Goal: Task Accomplishment & Management: Use online tool/utility

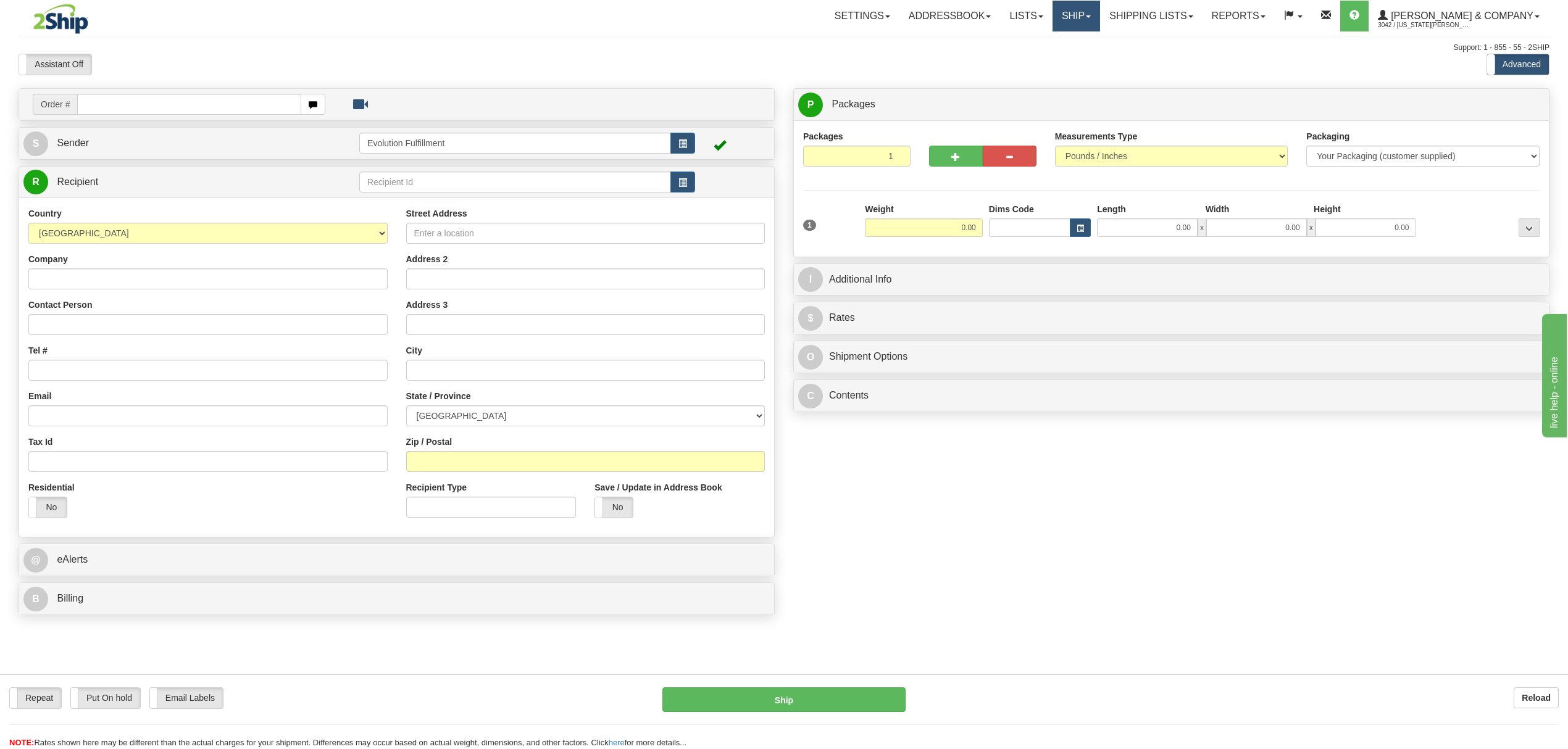
click at [1100, 16] on link "Ship" at bounding box center [1076, 16] width 48 height 31
click at [1087, 59] on span "OnHold / Order Queue" at bounding box center [1044, 59] width 87 height 10
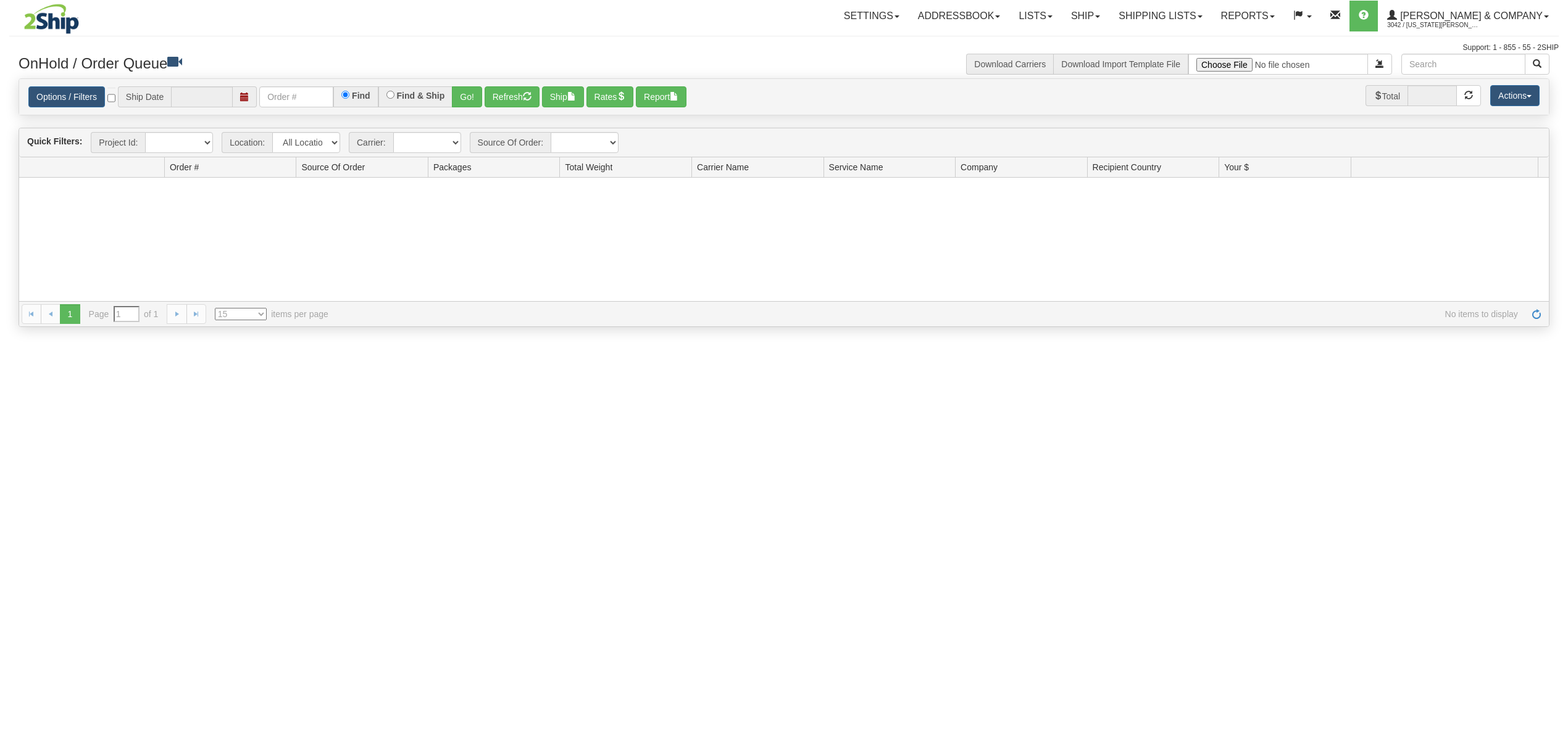
type input "[DATE]"
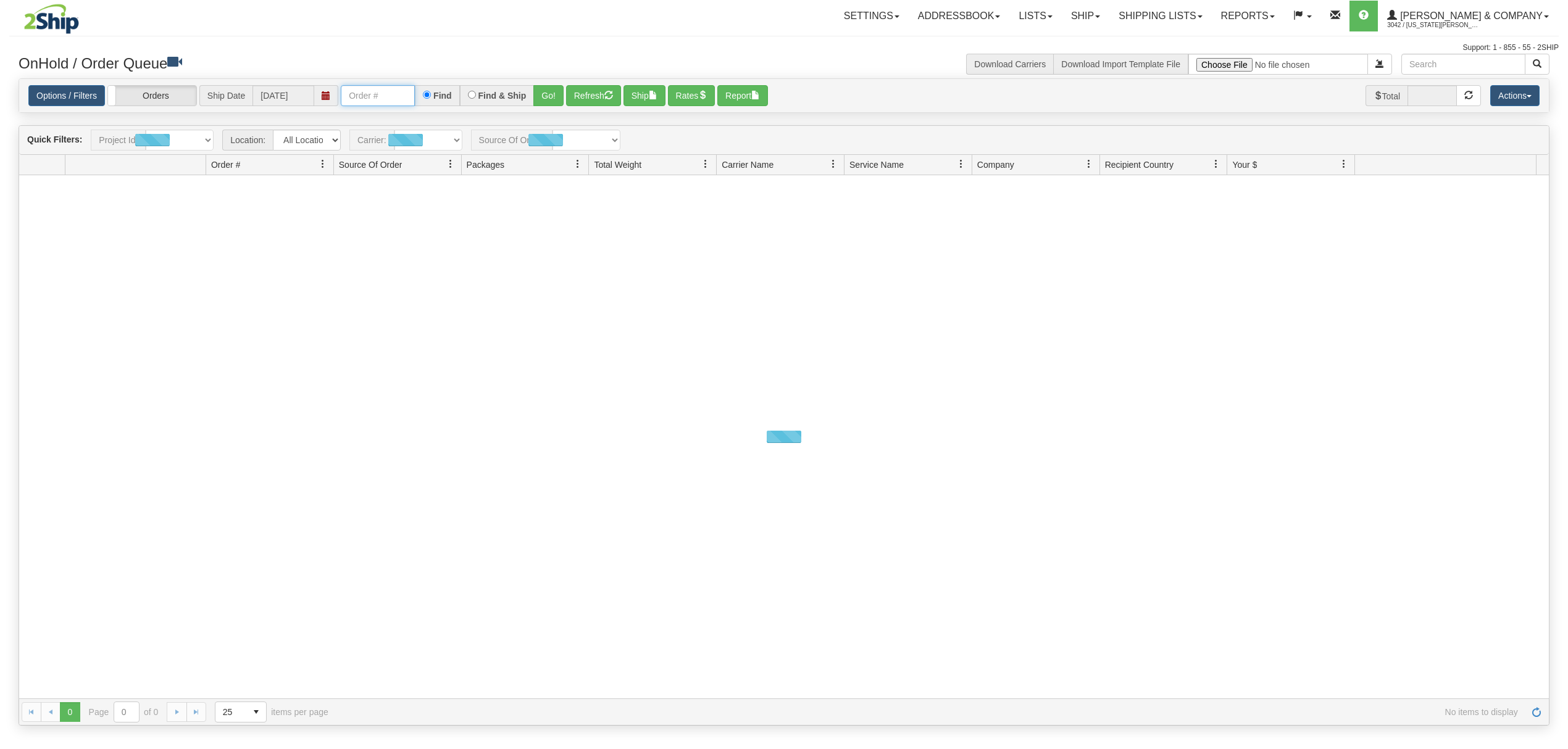
click at [348, 97] on input "text" at bounding box center [378, 96] width 74 height 21
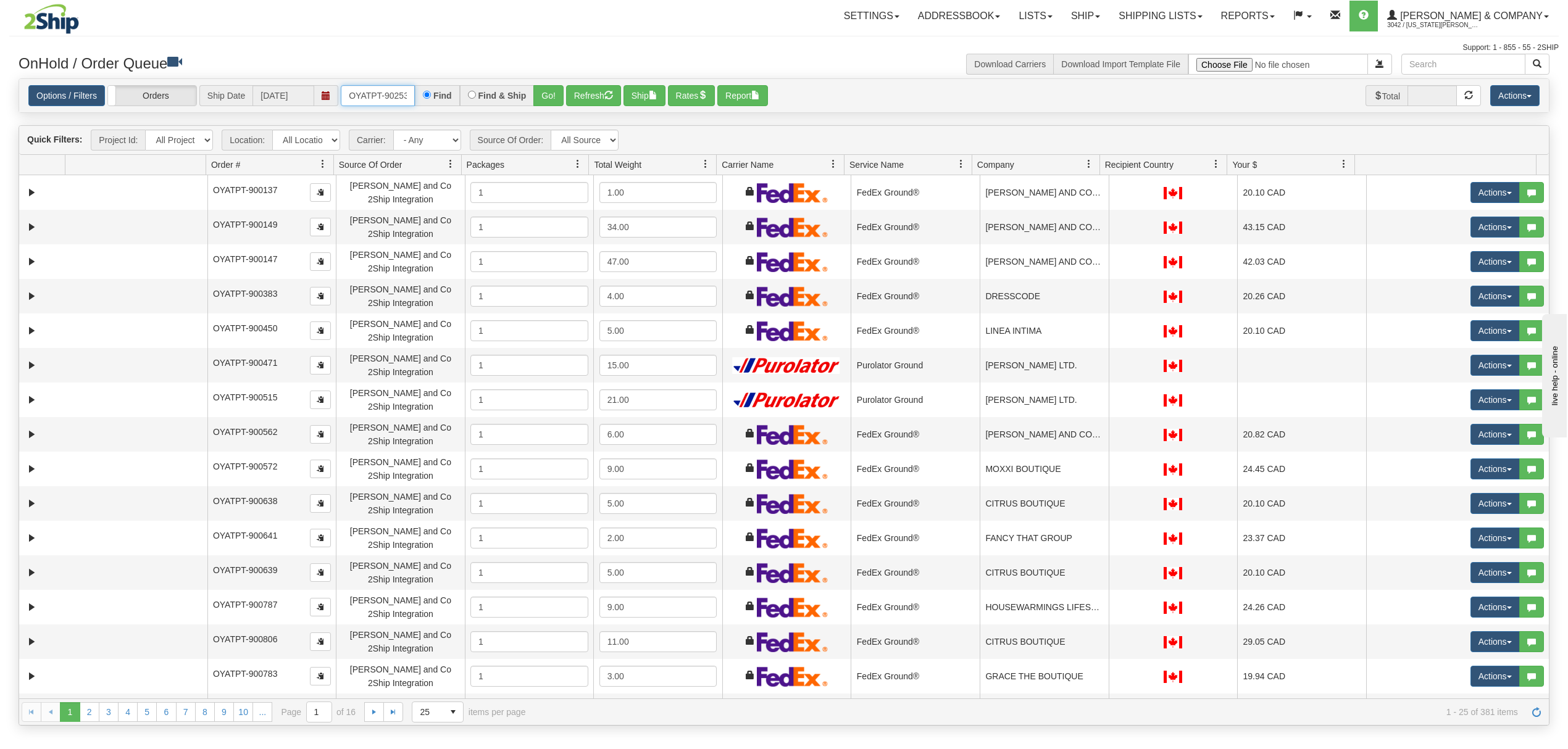
type input "OYATPT-902533"
click at [552, 94] on button "Go!" at bounding box center [548, 96] width 30 height 21
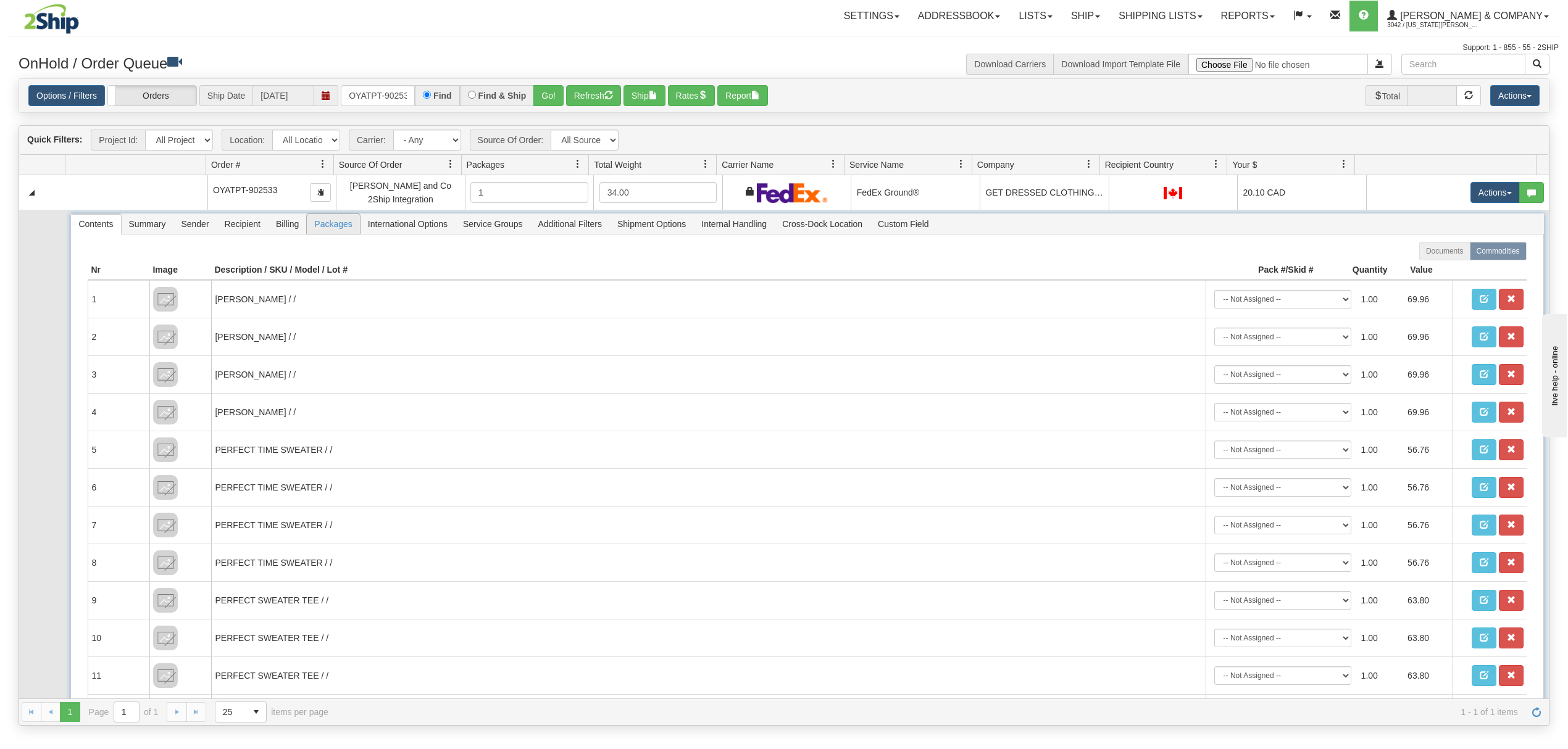
click at [339, 220] on span "Packages" at bounding box center [333, 224] width 53 height 20
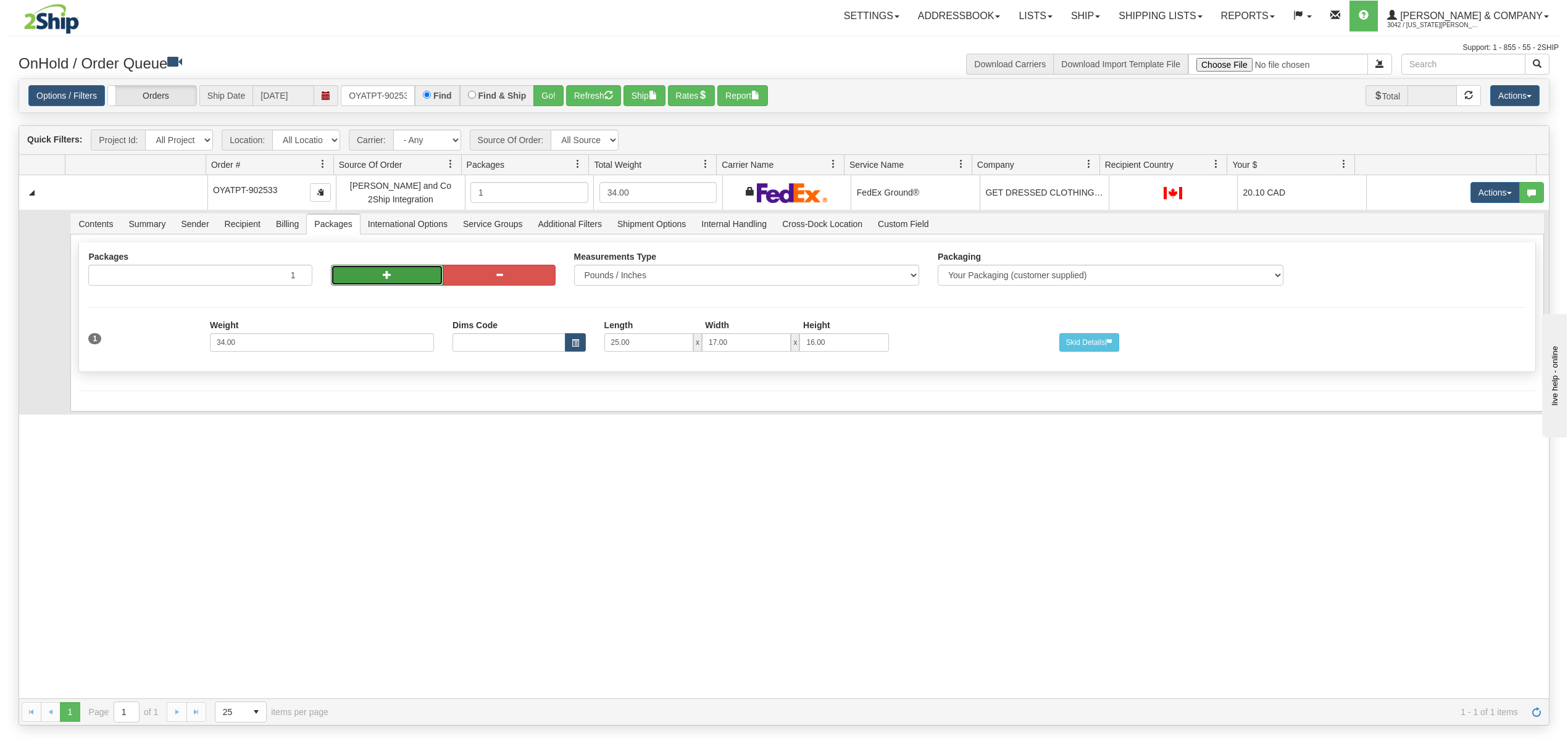
click at [342, 267] on button "button" at bounding box center [387, 275] width 113 height 21
radio input "true"
type input "2"
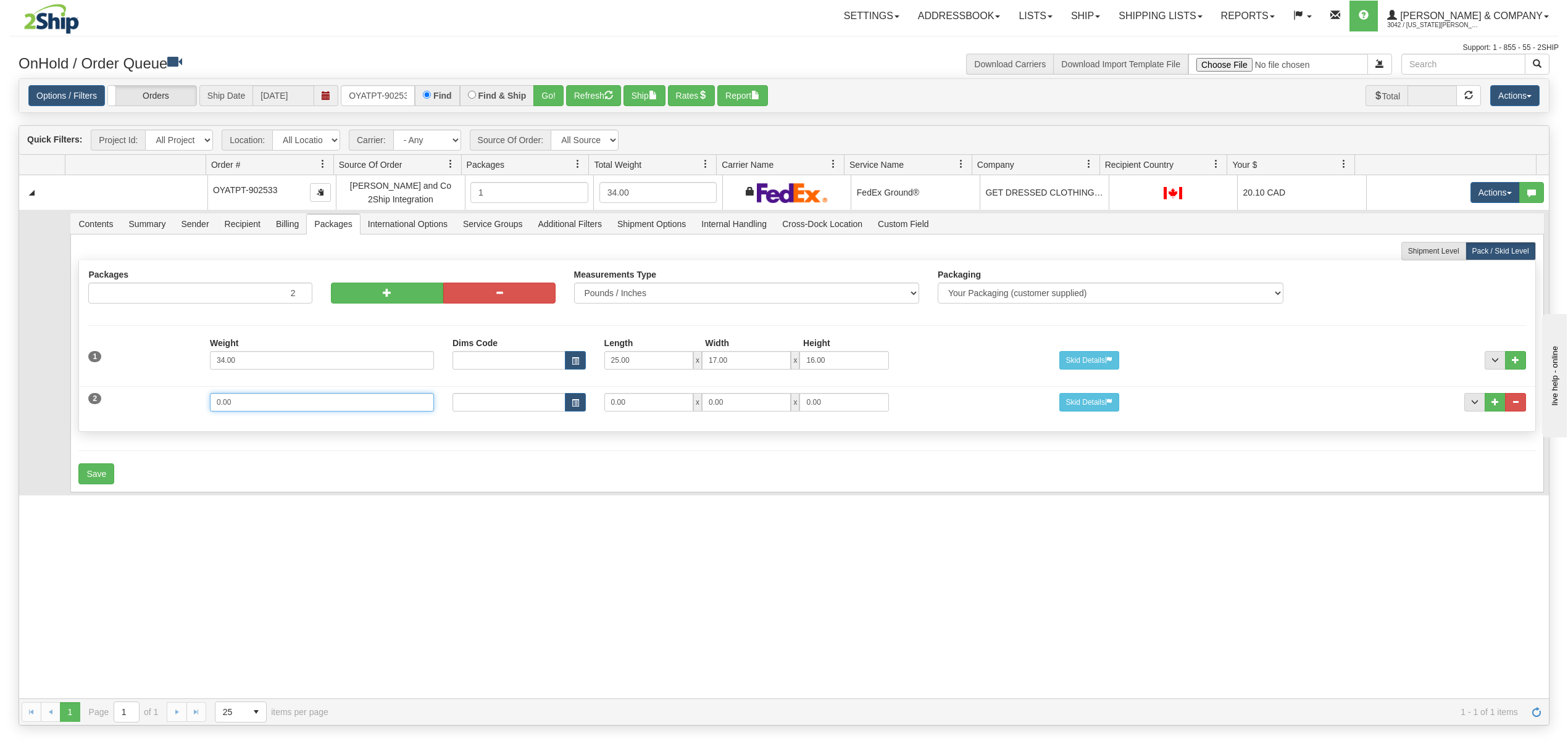
drag, startPoint x: 242, startPoint y: 413, endPoint x: 159, endPoint y: 421, distance: 83.4
click at [159, 421] on div "2 Weight 0.00 Dims Code Length Width Height 0.00 x 0.00 x" at bounding box center [807, 401] width 1456 height 42
type input "4"
type input "14"
type input "11"
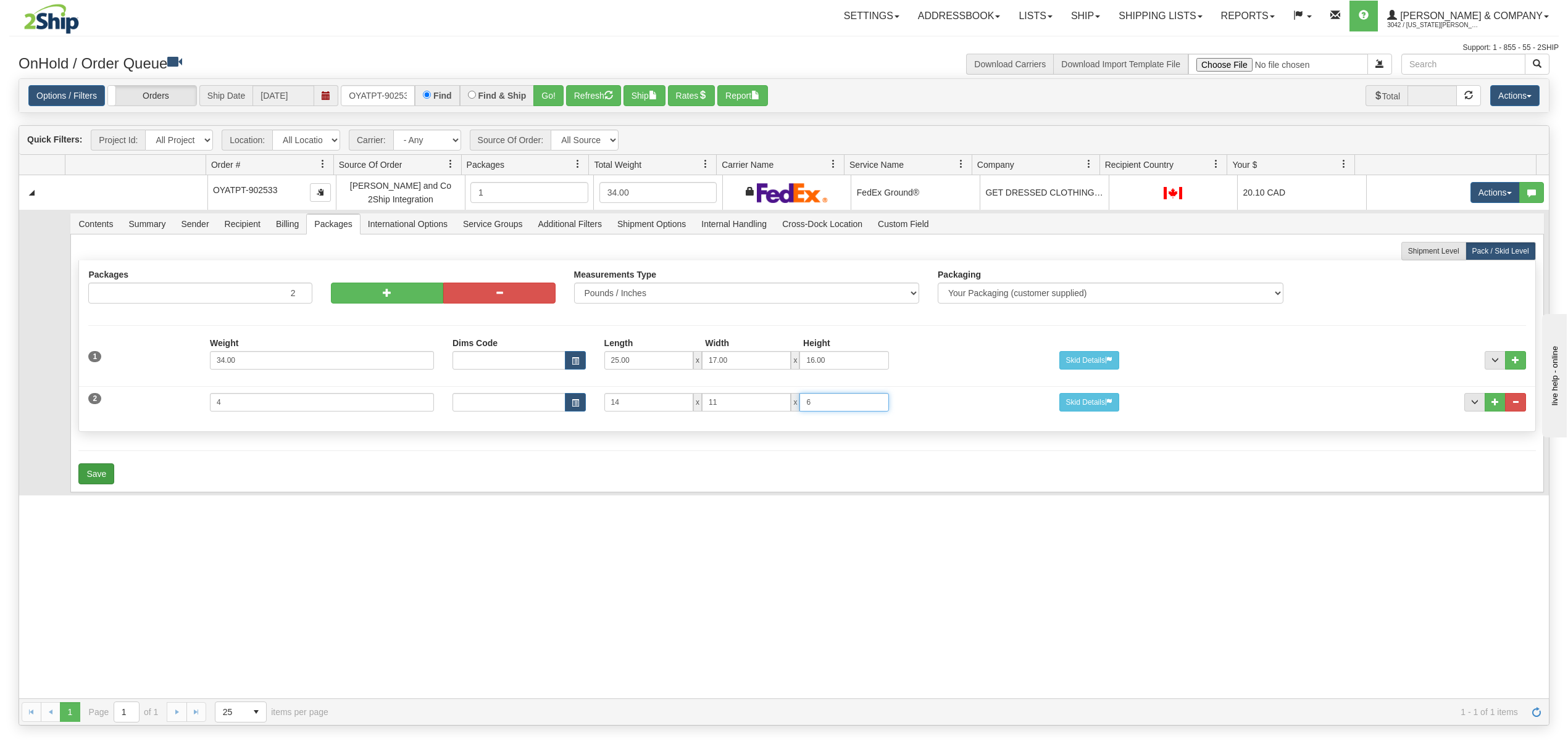
type input "6"
click at [105, 489] on div "Shipment Level Pack / Skid Level Packages 2 2 Measurements Type" at bounding box center [807, 363] width 1473 height 258
click at [105, 478] on button "Save" at bounding box center [96, 474] width 36 height 21
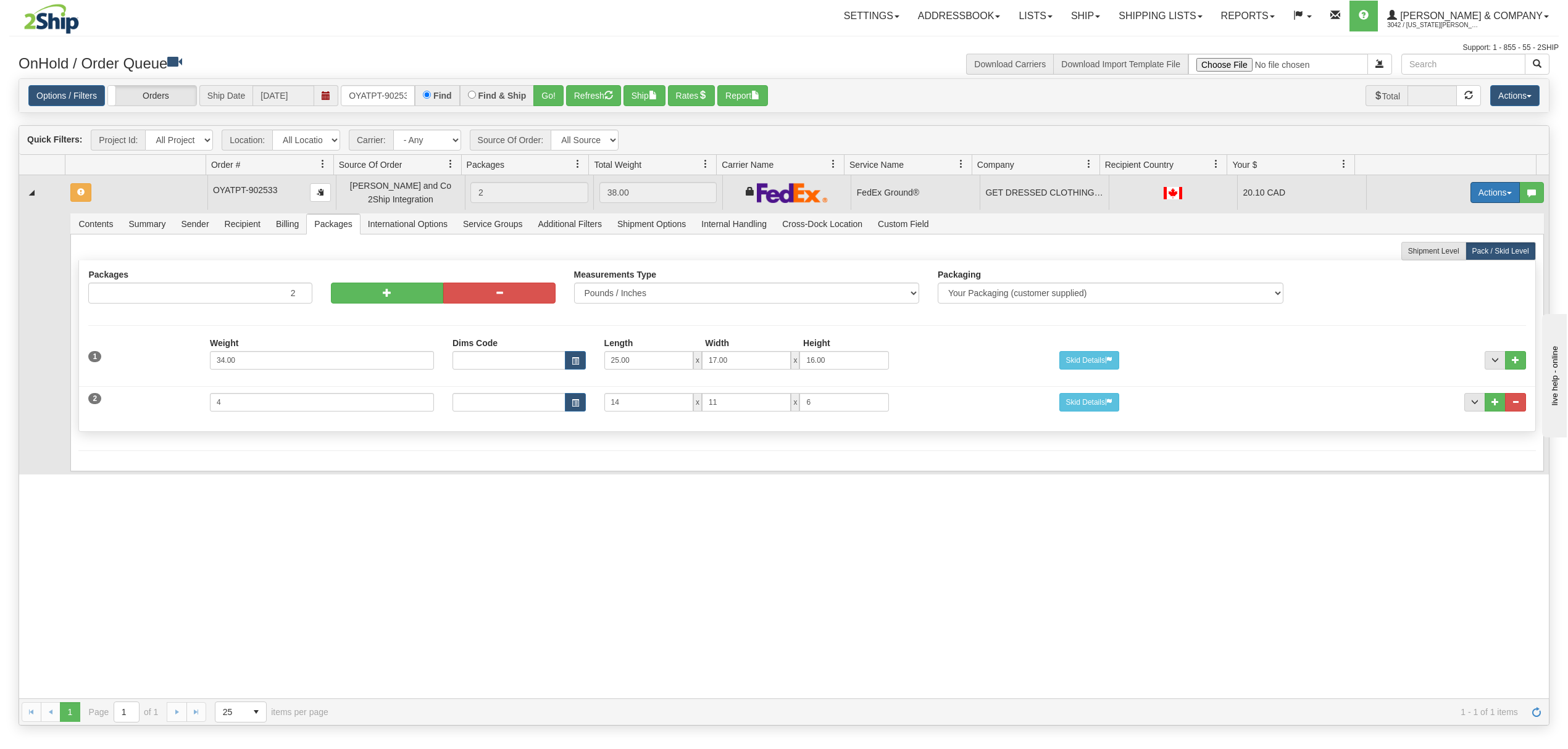
click at [1489, 187] on button "Actions" at bounding box center [1495, 193] width 49 height 21
click at [1446, 247] on span "Rate All Services" at bounding box center [1470, 248] width 74 height 10
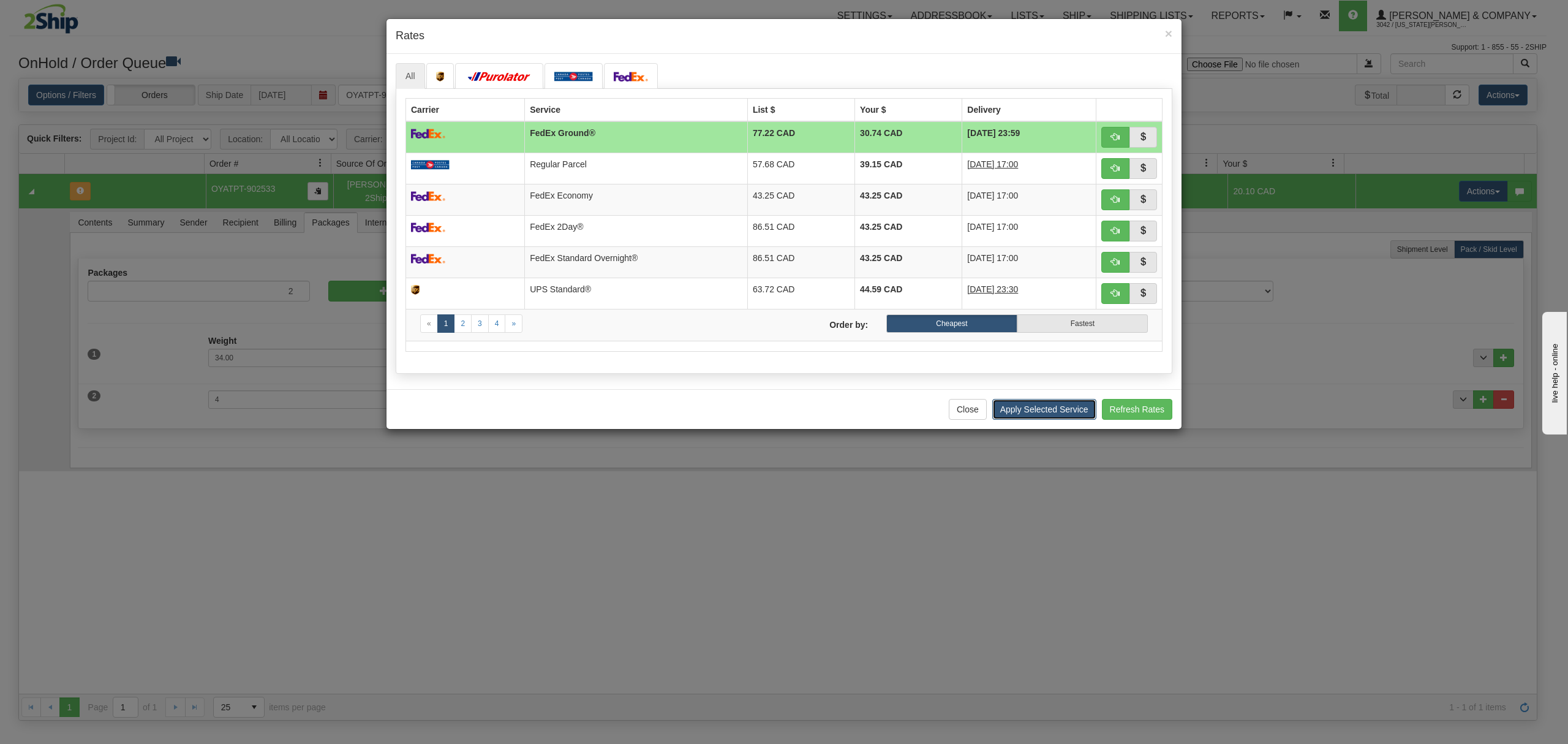
click at [1030, 413] on button "Apply Selected Service" at bounding box center [1044, 409] width 104 height 21
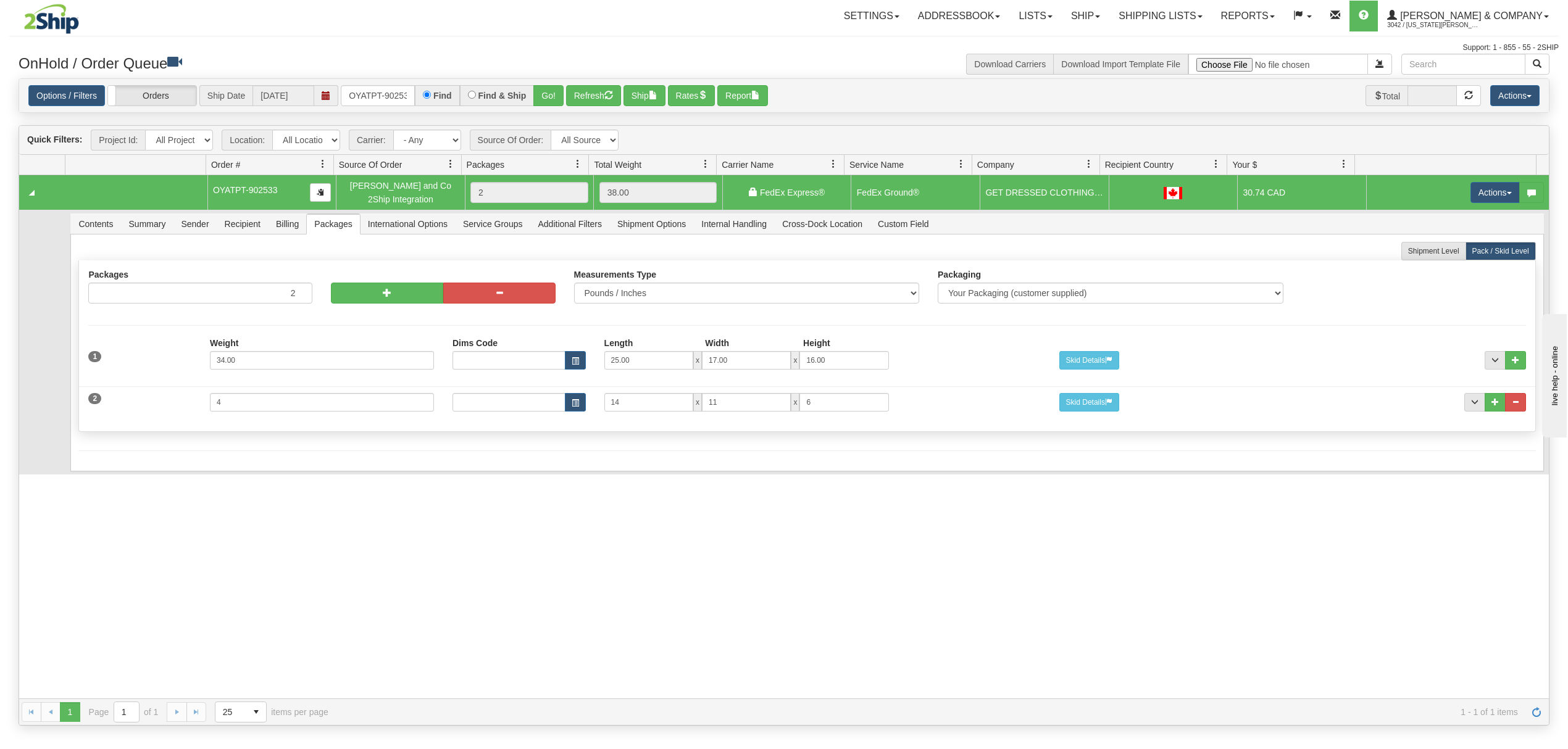
click at [356, 109] on div "Options / Filters Group Shipments Orders Ship Date [DATE] OYATPT-902533 Find Fi…" at bounding box center [783, 96] width 1530 height 34
click at [368, 94] on input "OYATPT-902533" at bounding box center [378, 96] width 74 height 21
click at [544, 90] on button "Go!" at bounding box center [548, 96] width 30 height 21
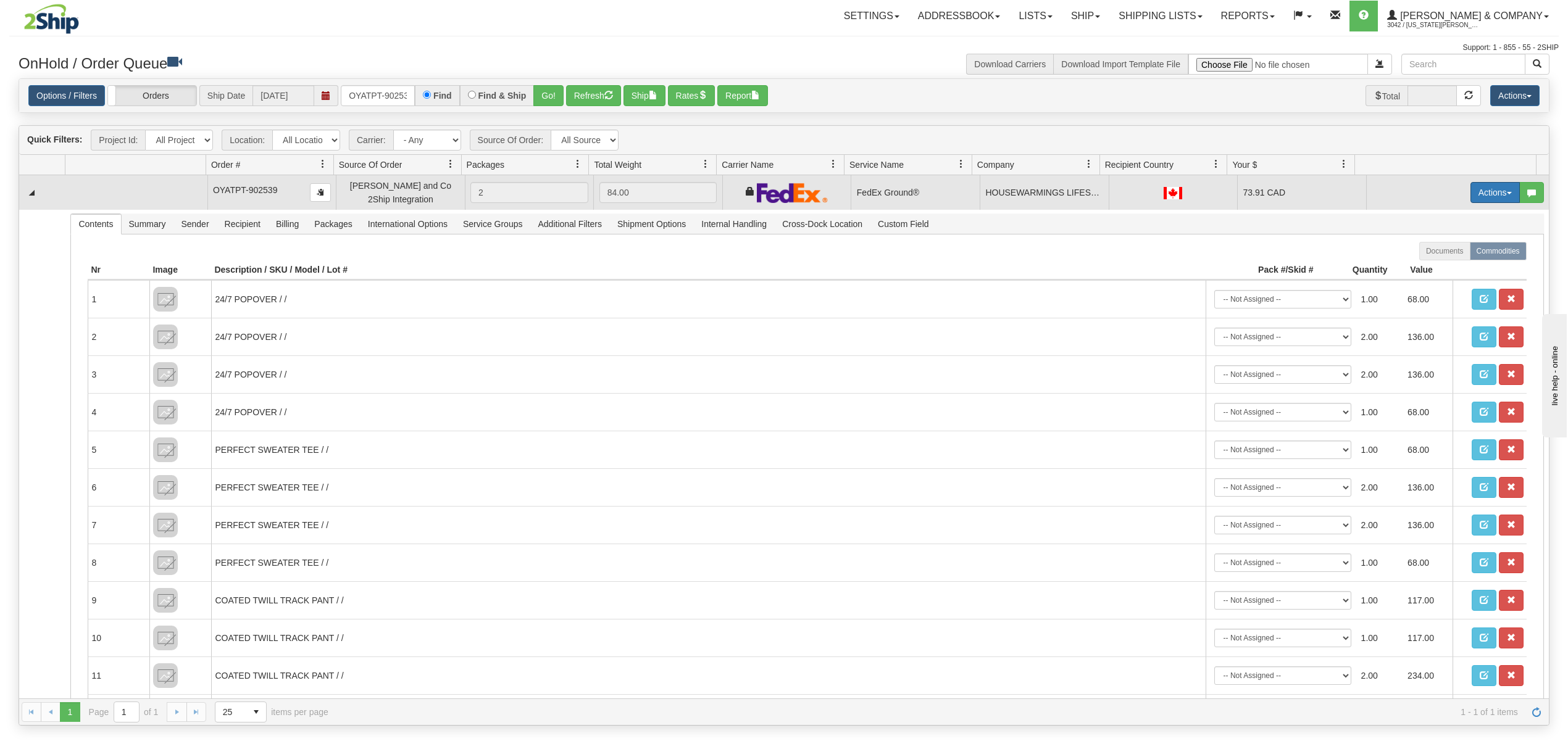
click at [1475, 191] on button "Actions" at bounding box center [1495, 193] width 49 height 21
click at [1442, 249] on span "Rate All Services" at bounding box center [1470, 248] width 74 height 10
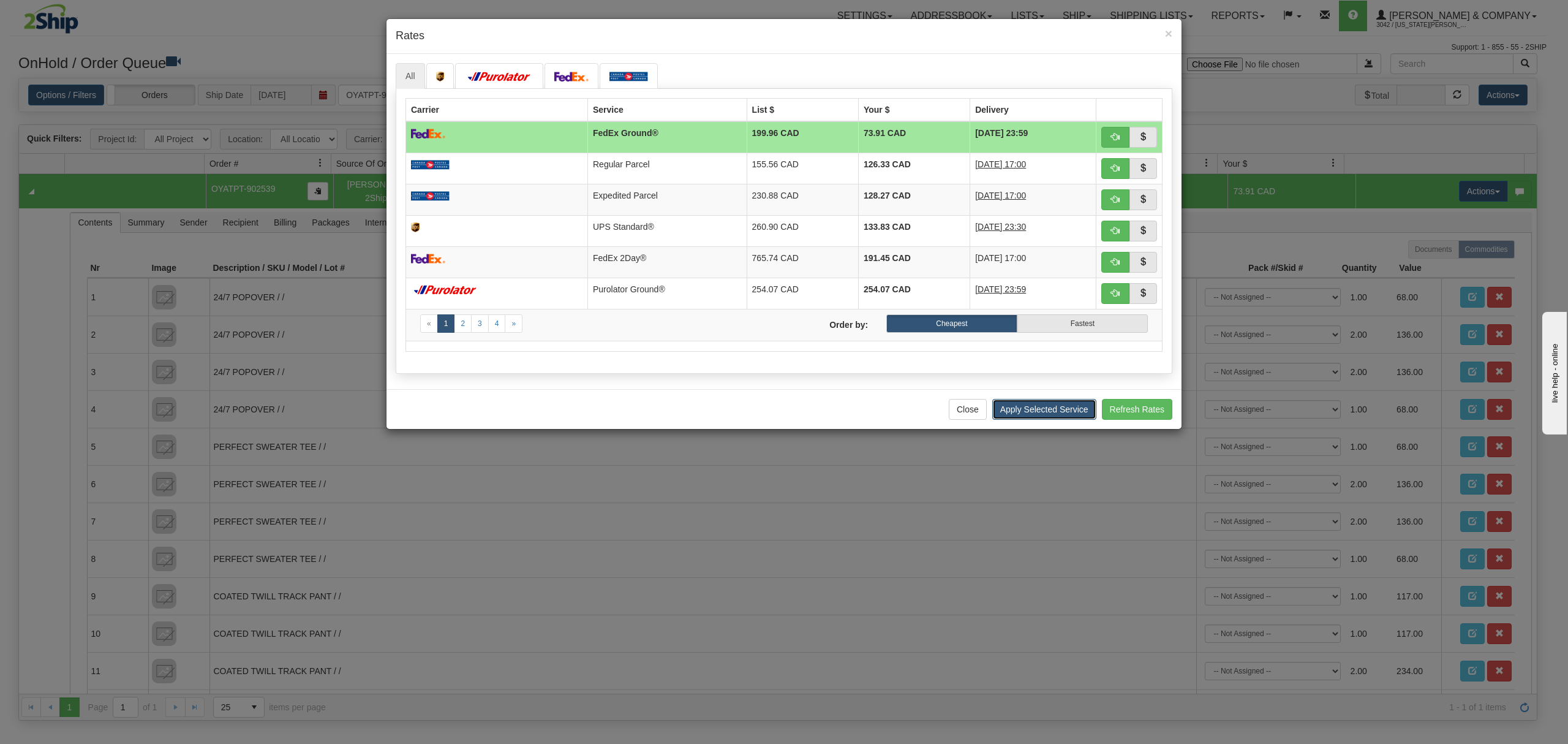
click at [1038, 409] on button "Apply Selected Service" at bounding box center [1044, 409] width 104 height 21
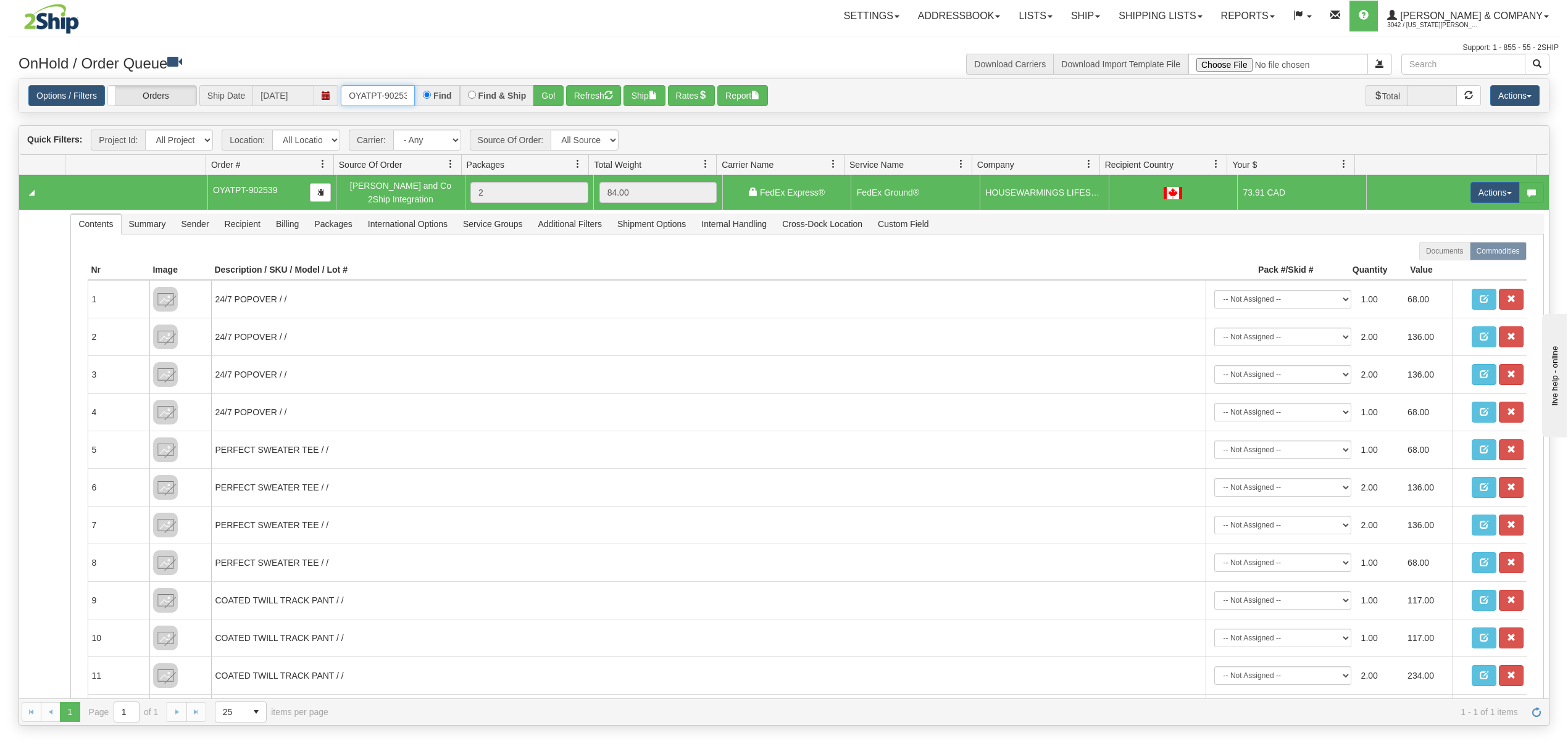
click at [393, 101] on input "OYATPT-902539" at bounding box center [378, 96] width 74 height 21
click at [546, 100] on button "Go!" at bounding box center [548, 96] width 30 height 21
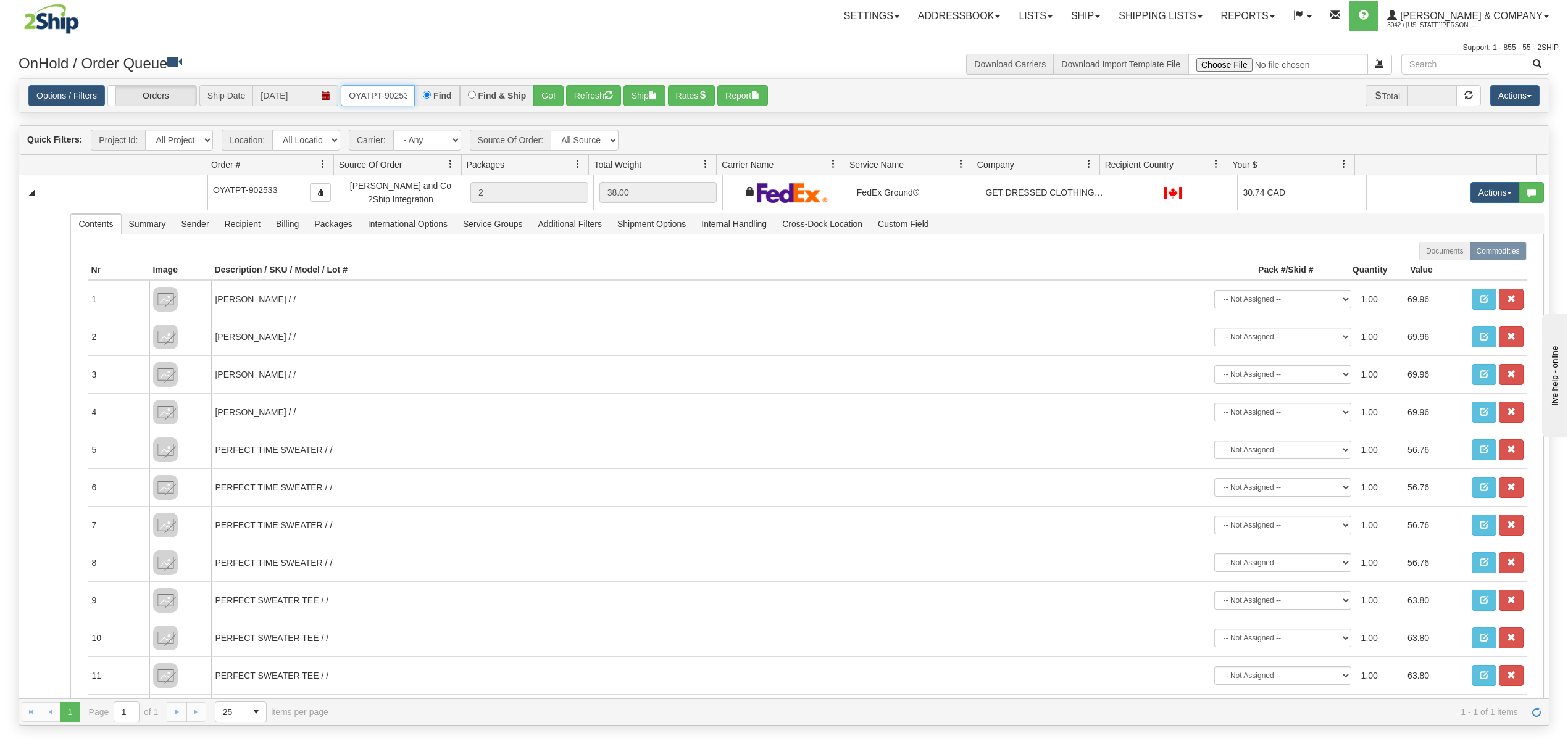
click at [393, 92] on input "OYATPT-902533" at bounding box center [378, 96] width 74 height 21
click at [393, 92] on input "OYATPT-902533" at bounding box center [378, 96] width 74 height 21
click at [393, 94] on input "OYATPT-902533" at bounding box center [378, 96] width 74 height 21
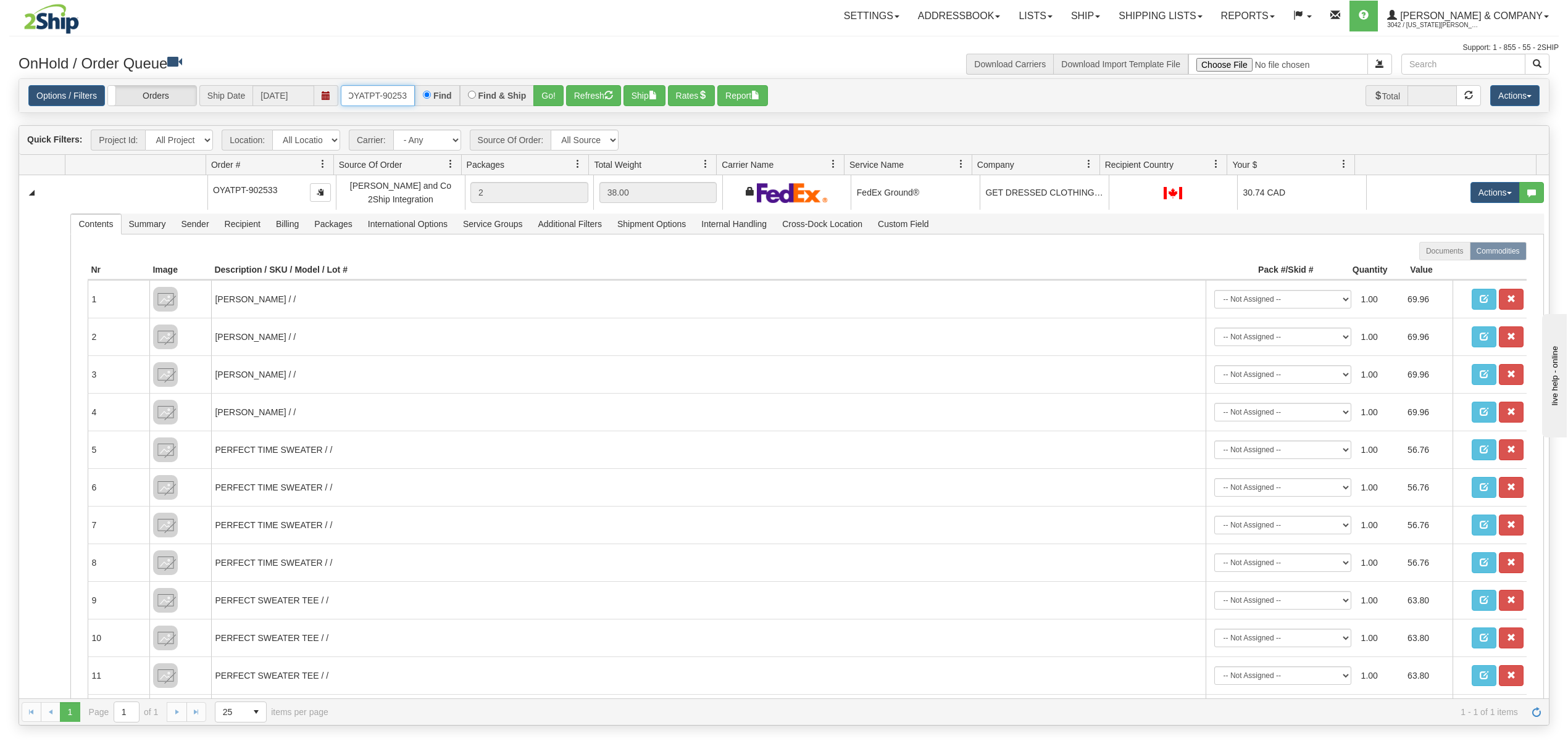
type input "OYATPT-902535"
click at [555, 81] on div "Options / Filters Group Shipments Orders Ship Date [DATE] OYATPT-902535 Find Fi…" at bounding box center [783, 96] width 1530 height 34
click at [552, 89] on button "Go!" at bounding box center [548, 96] width 30 height 21
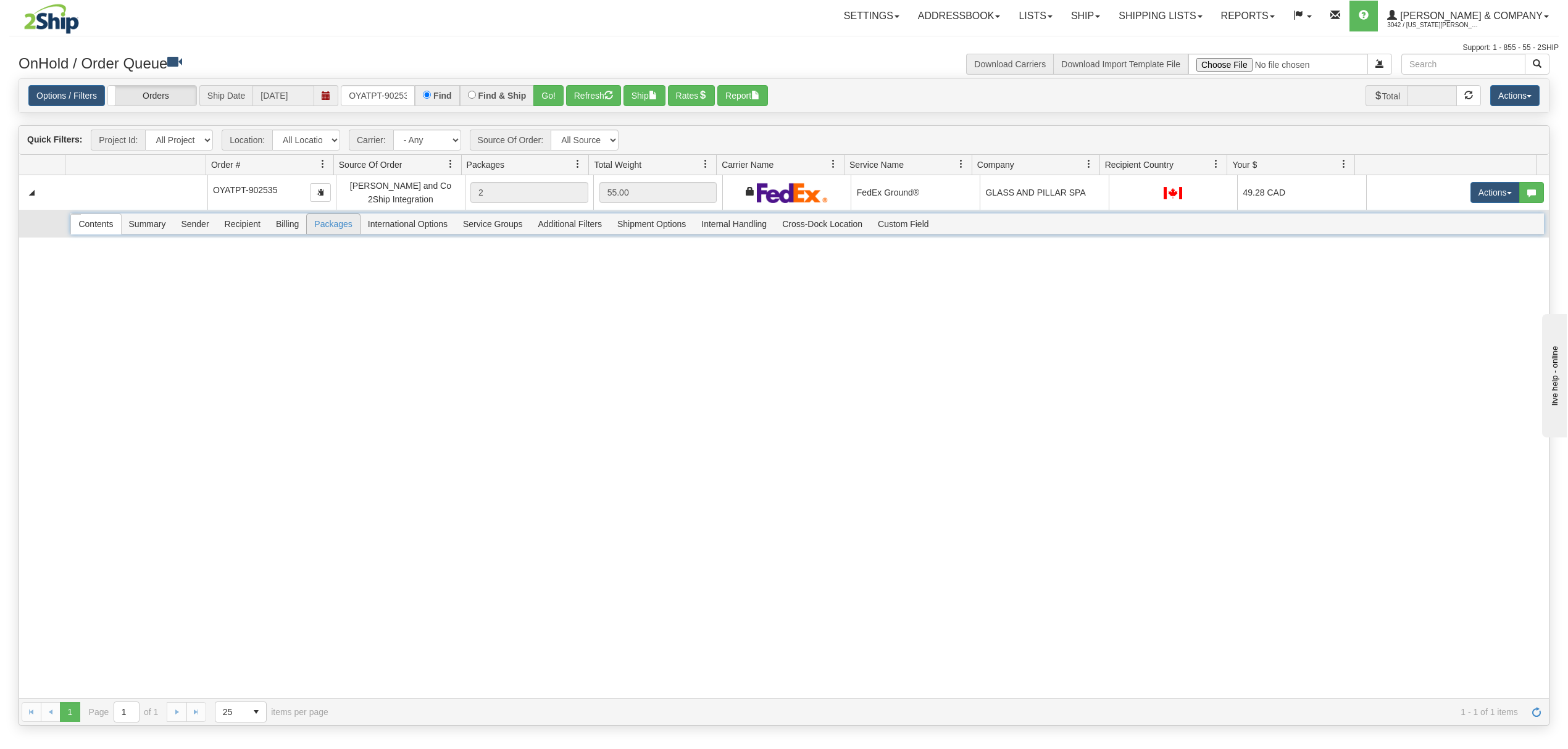
click at [318, 223] on span "Packages" at bounding box center [333, 224] width 53 height 20
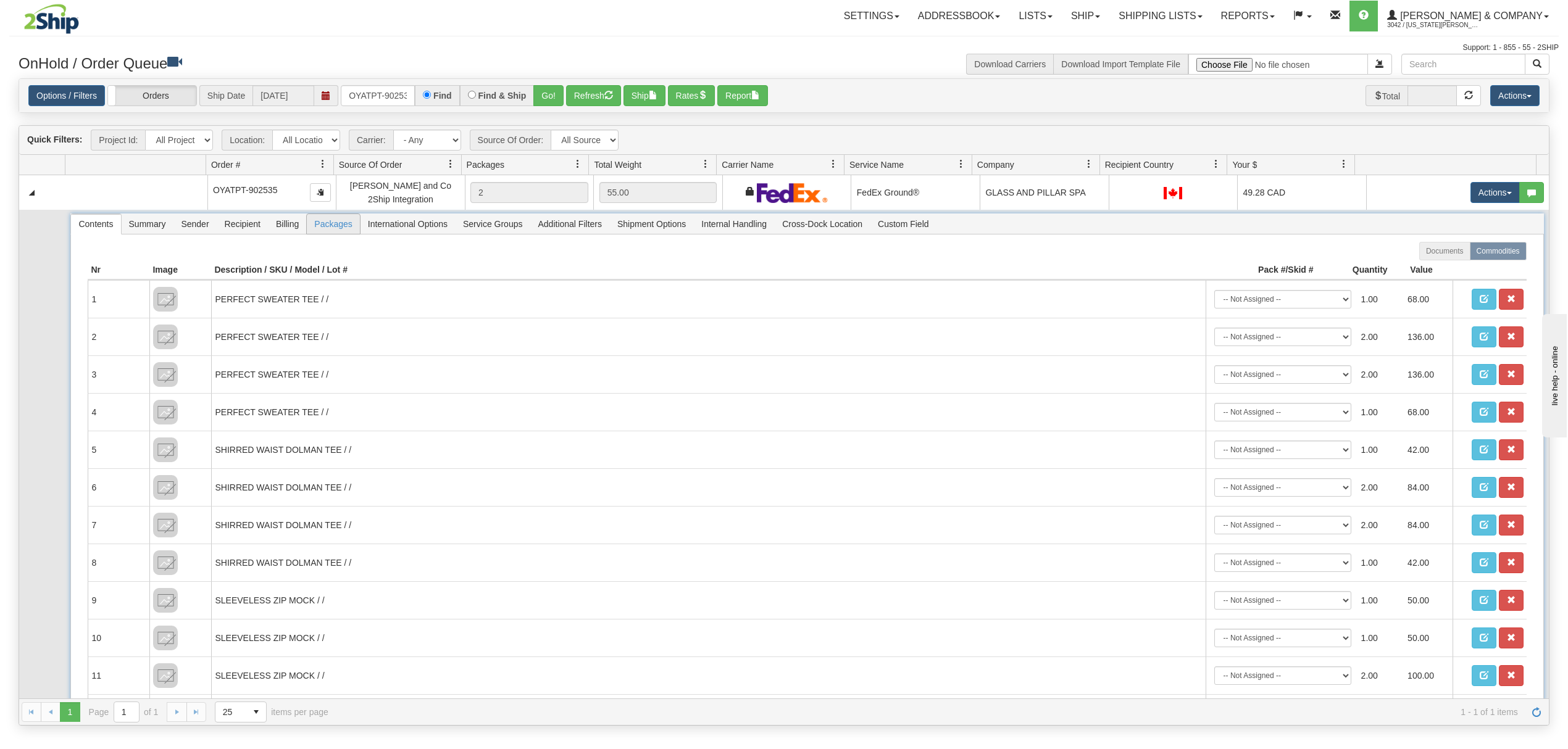
click at [318, 223] on span "Packages" at bounding box center [333, 224] width 53 height 20
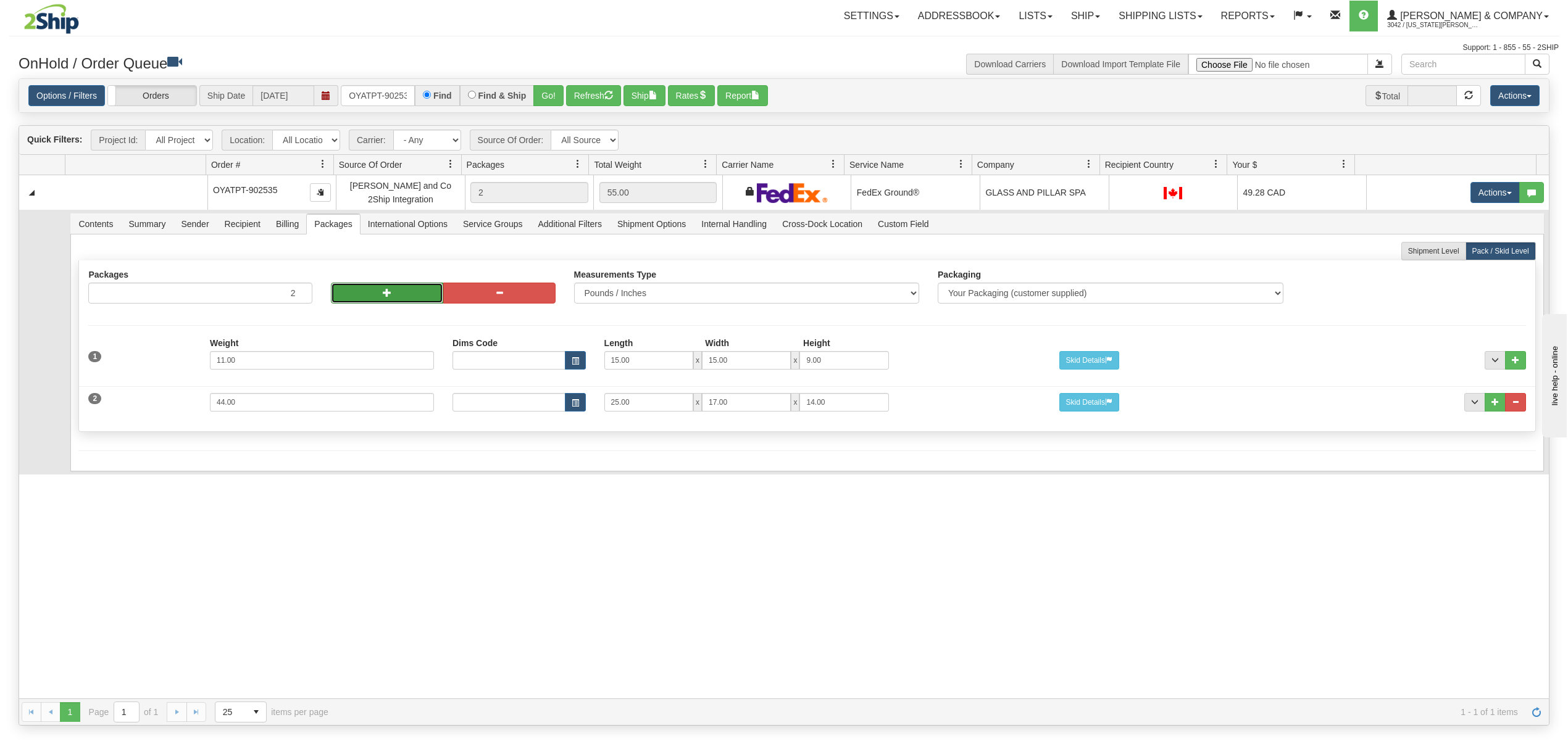
click at [351, 288] on button "button" at bounding box center [387, 293] width 113 height 21
click at [351, 290] on button "button" at bounding box center [387, 293] width 113 height 21
type input "4"
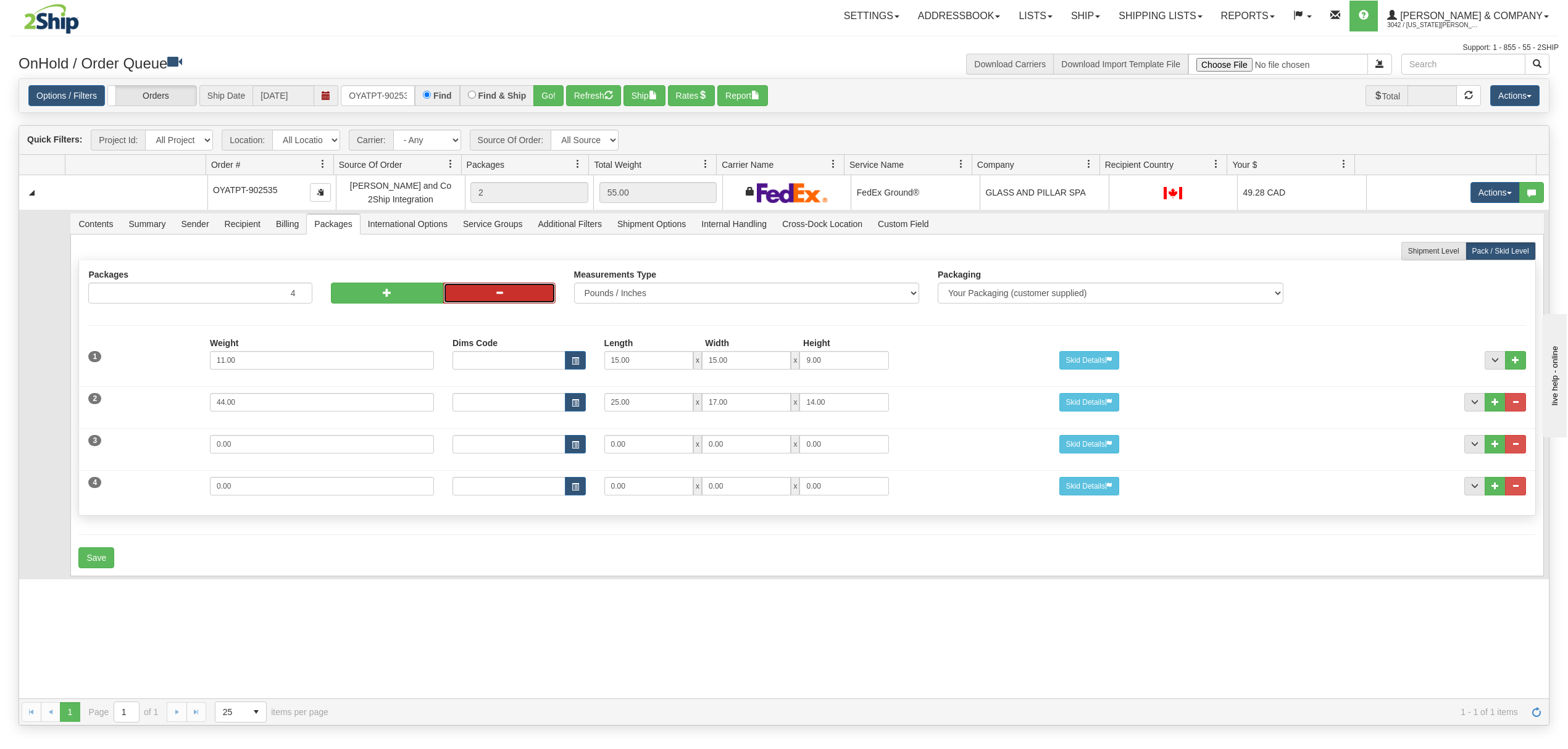
click at [468, 292] on button "button" at bounding box center [499, 293] width 113 height 21
type input "3"
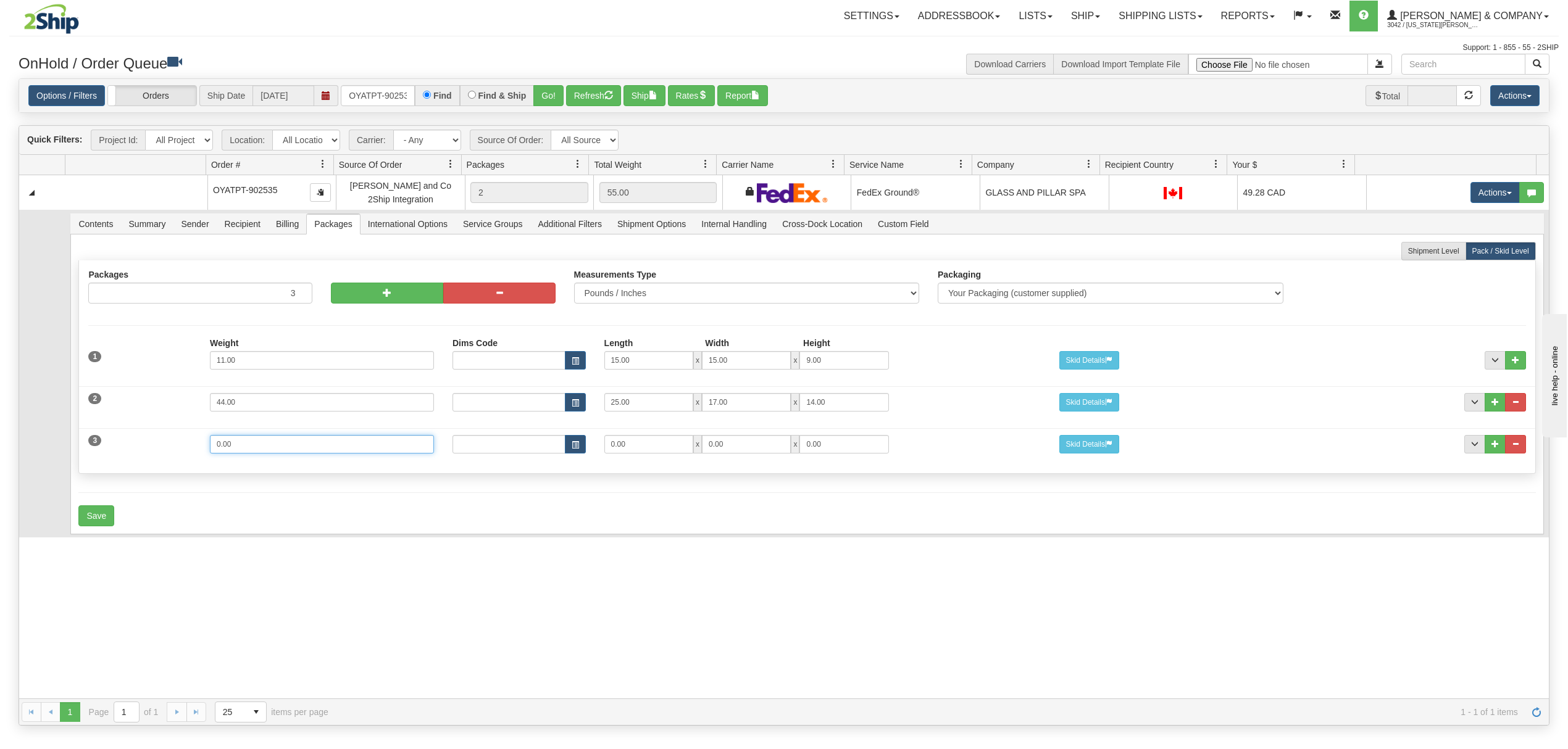
drag, startPoint x: 272, startPoint y: 453, endPoint x: 173, endPoint y: 453, distance: 99.0
click at [173, 453] on div "3 Weight 0.00 Dims Code Length Width Height 0.00 x 0.00 x" at bounding box center [807, 443] width 1456 height 42
type input "7"
type input "15"
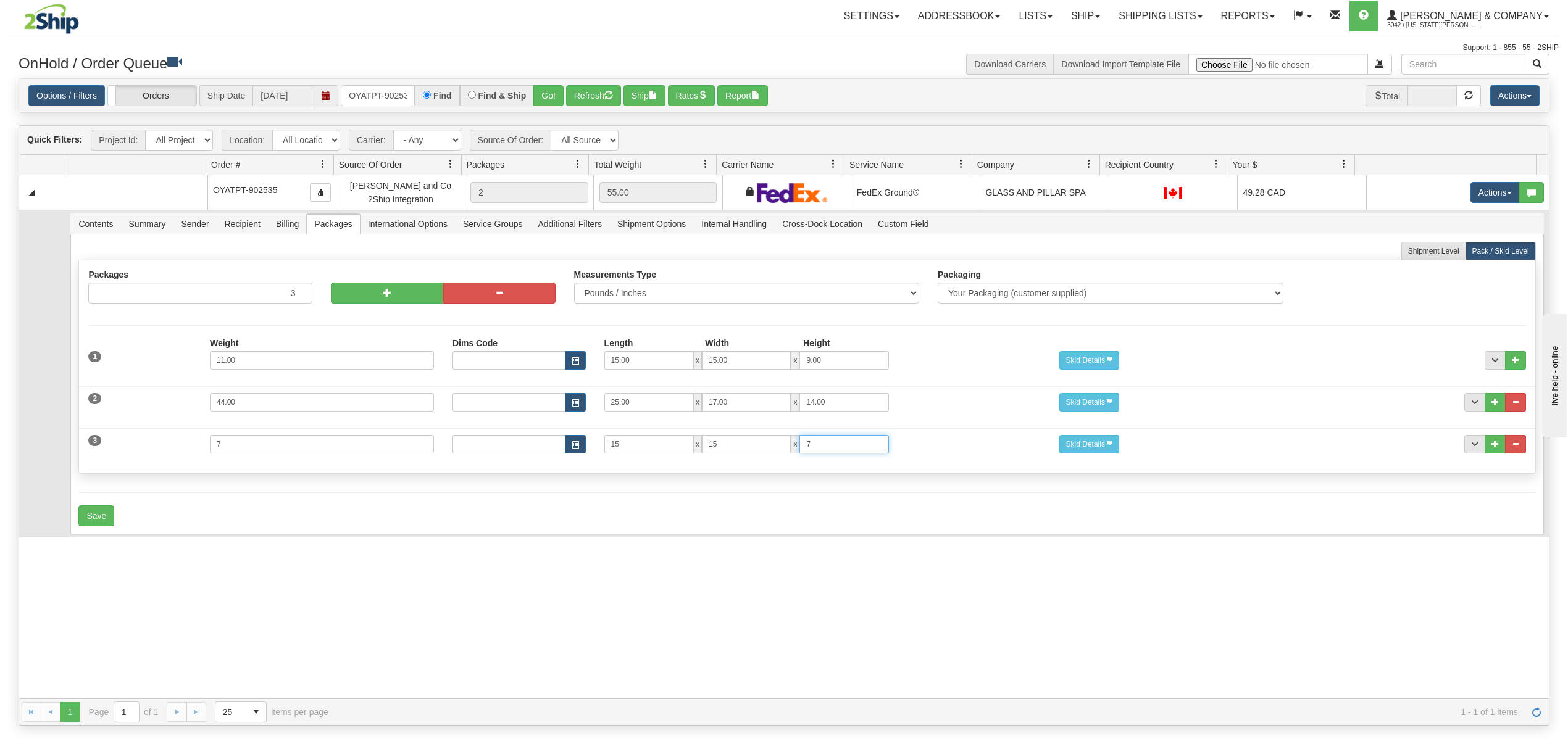
type input "7"
click at [114, 515] on div "Save" at bounding box center [806, 515] width 1457 height 21
click at [102, 524] on button "Save" at bounding box center [96, 515] width 36 height 21
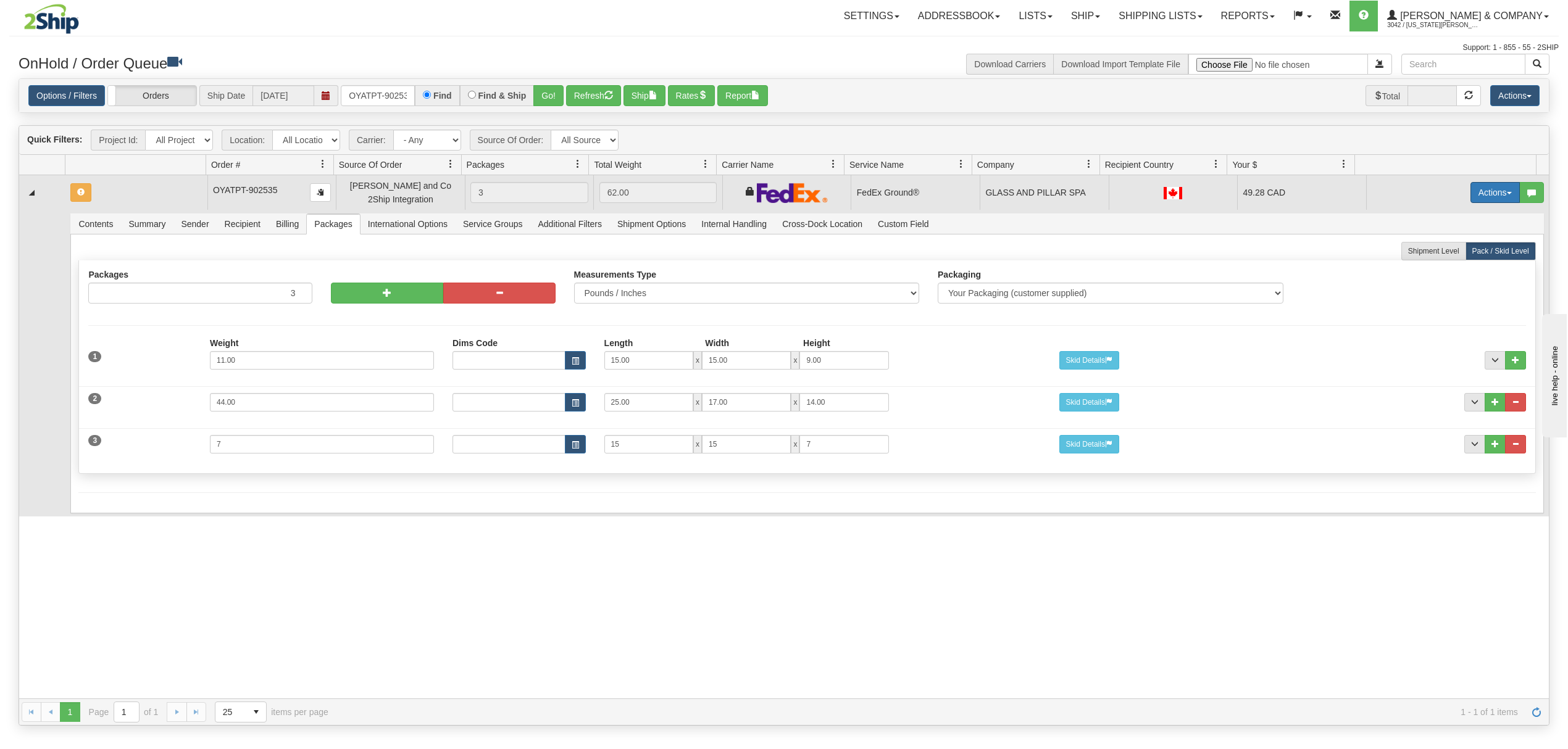
click at [1487, 200] on button "Actions" at bounding box center [1495, 193] width 49 height 21
click at [1451, 249] on span "Rate All Services" at bounding box center [1470, 248] width 74 height 10
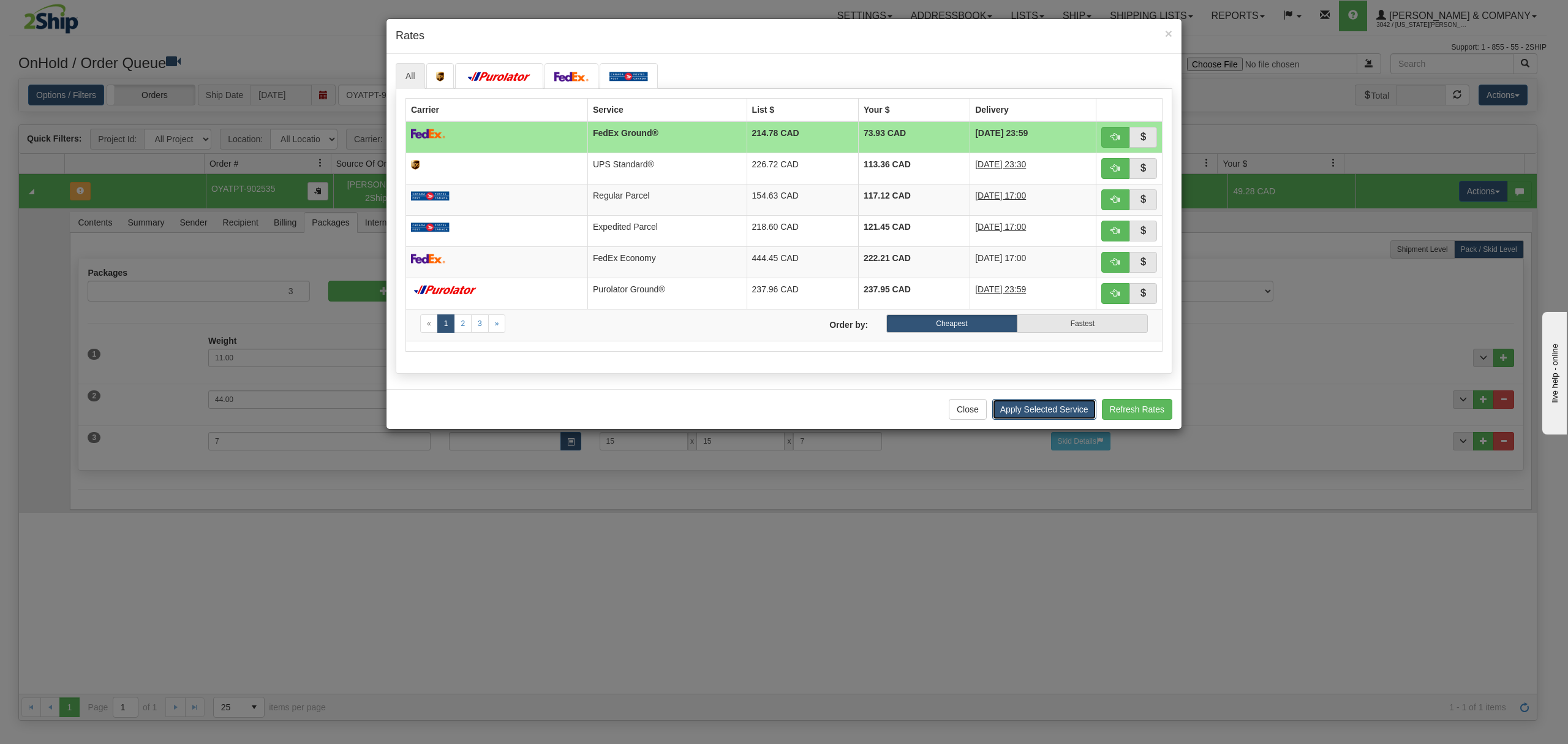
click at [1046, 418] on button "Apply Selected Service" at bounding box center [1044, 409] width 104 height 21
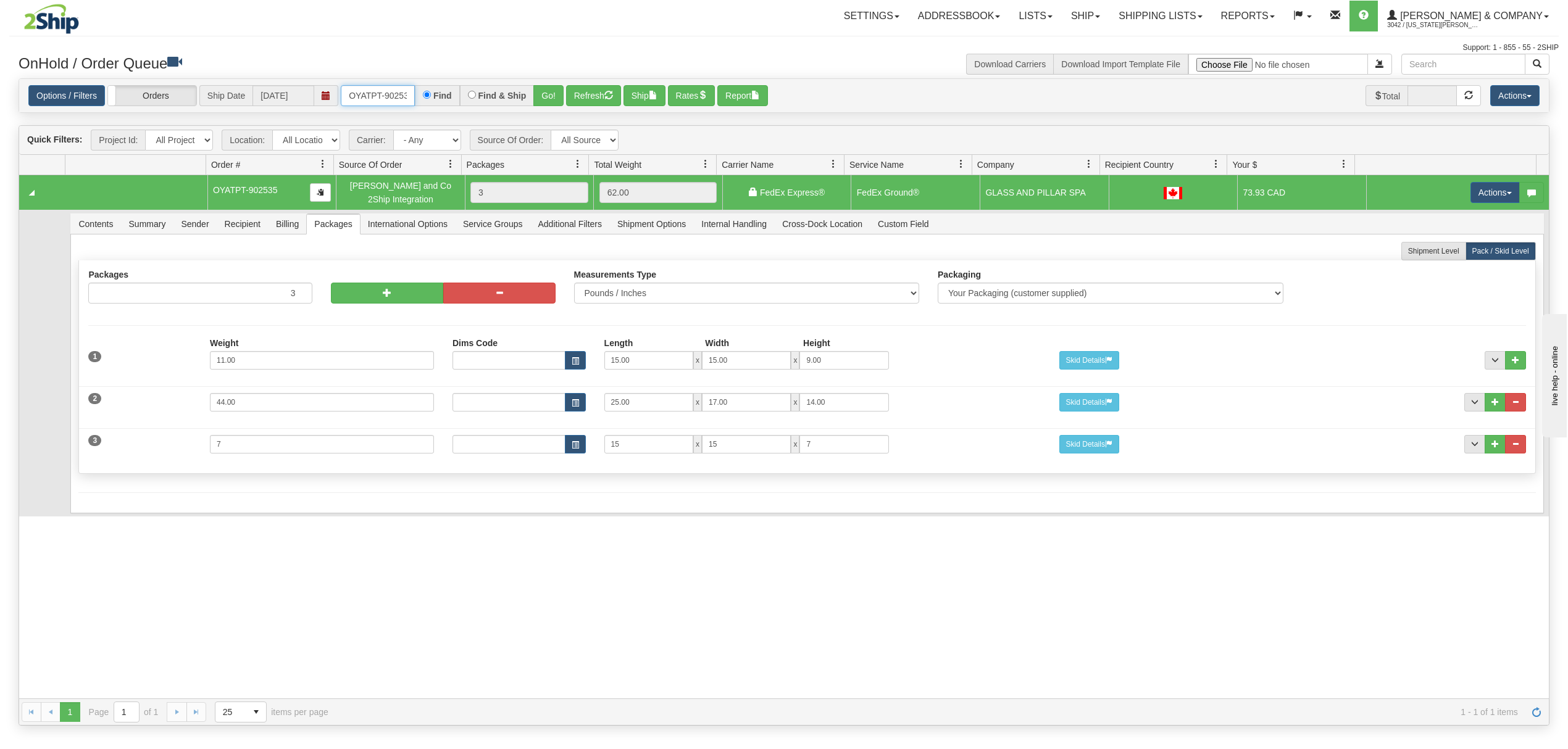
click at [379, 104] on input "OYATPT-902535" at bounding box center [378, 96] width 74 height 21
type input "OYATPT-902587"
click at [553, 94] on button "Go!" at bounding box center [548, 96] width 30 height 21
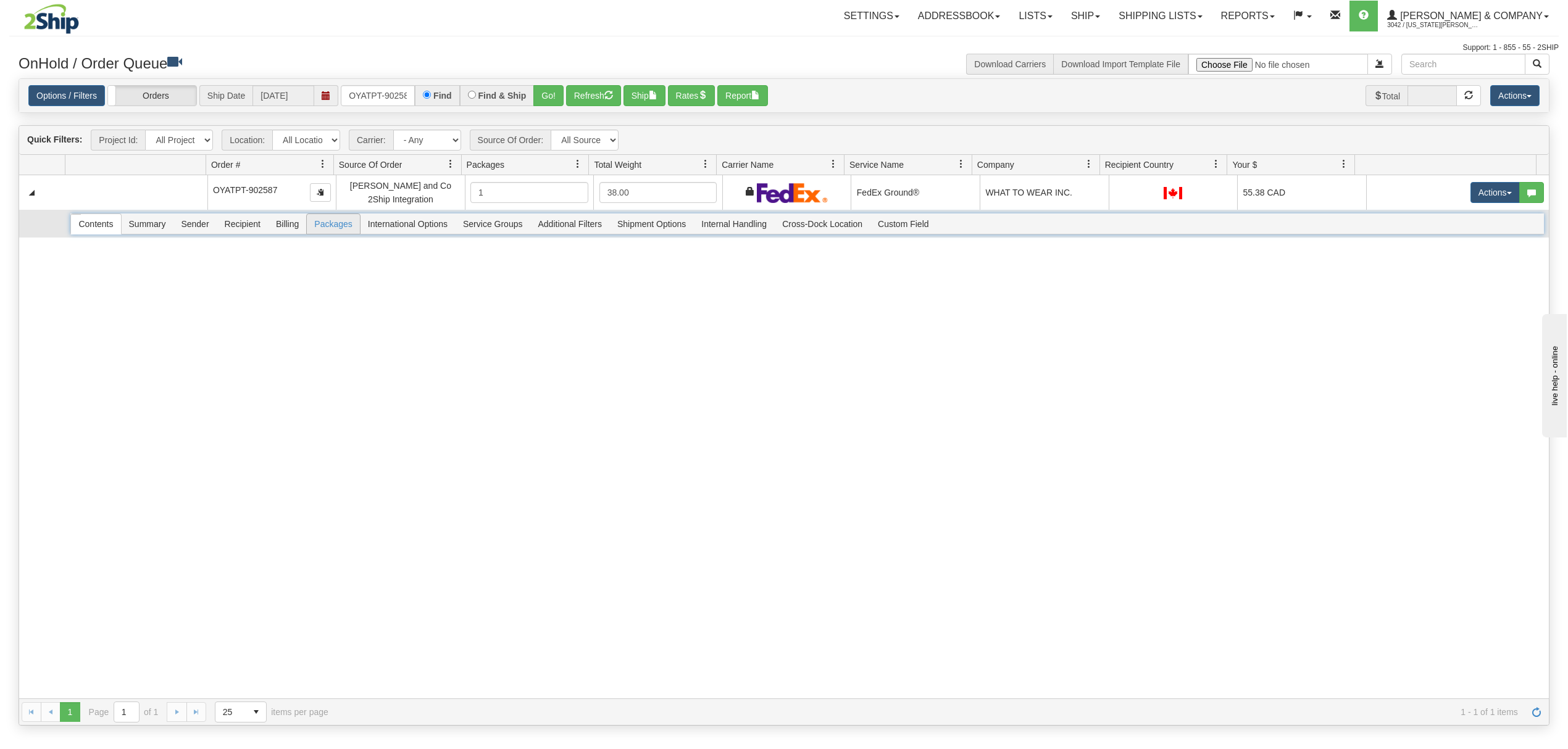
click at [334, 230] on span "Packages" at bounding box center [333, 224] width 53 height 20
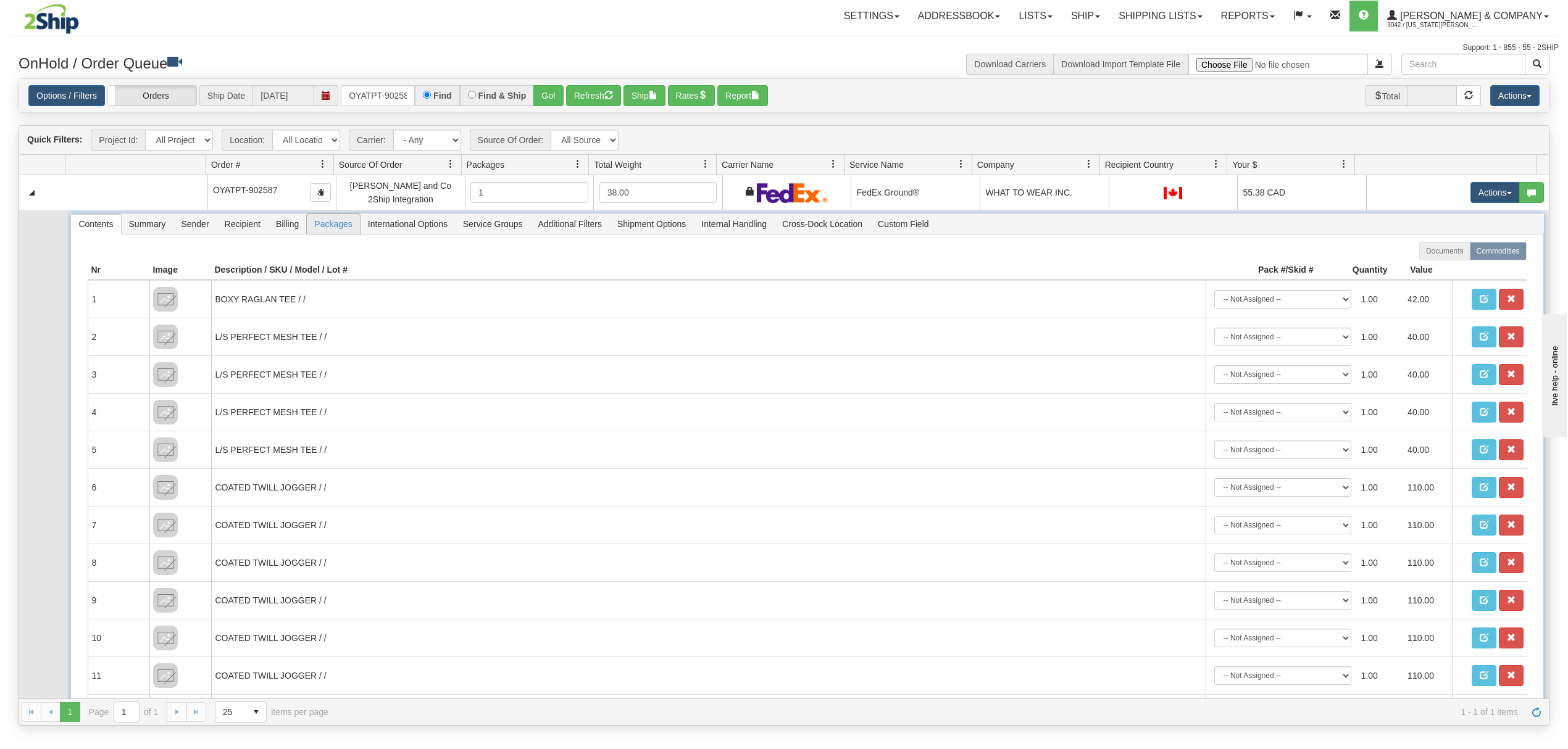
click at [334, 230] on span "Packages" at bounding box center [333, 224] width 53 height 20
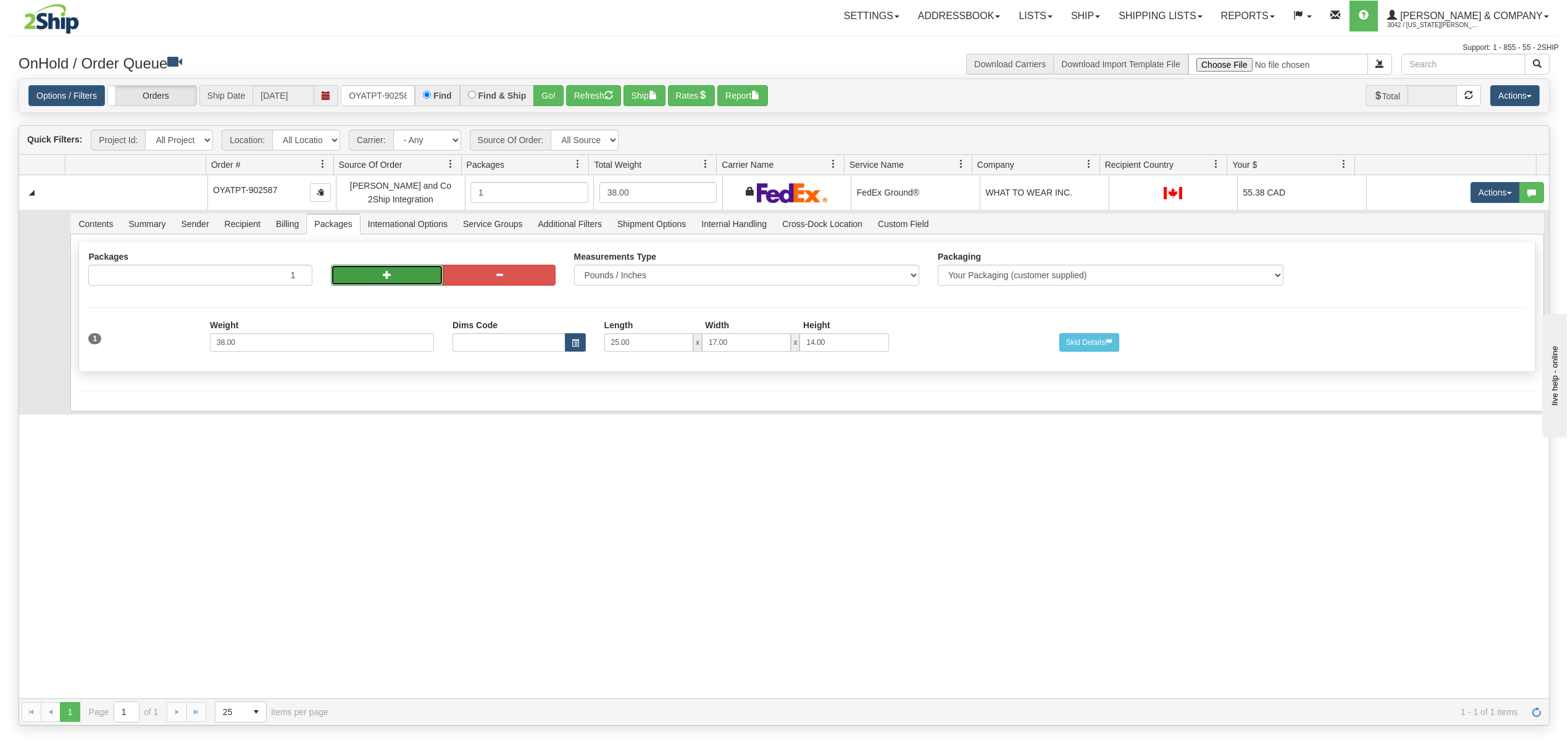
click at [368, 277] on button "button" at bounding box center [387, 275] width 113 height 21
radio input "true"
type input "2"
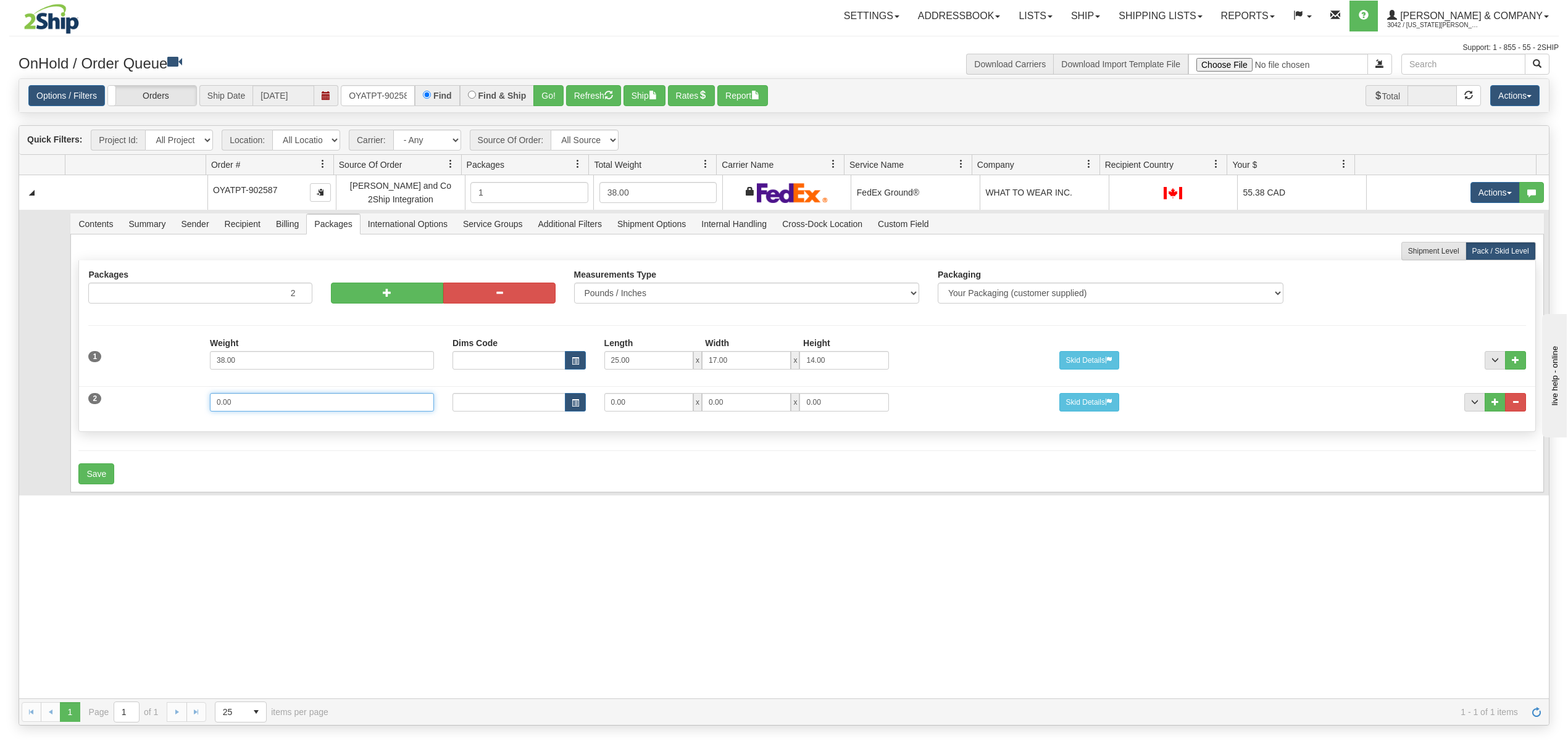
drag, startPoint x: 287, startPoint y: 403, endPoint x: 129, endPoint y: 408, distance: 158.1
click at [129, 408] on div "2 Weight 0.00 Dims Code Length Width Height 0.00 x 0.00 x" at bounding box center [807, 401] width 1456 height 42
type input "7"
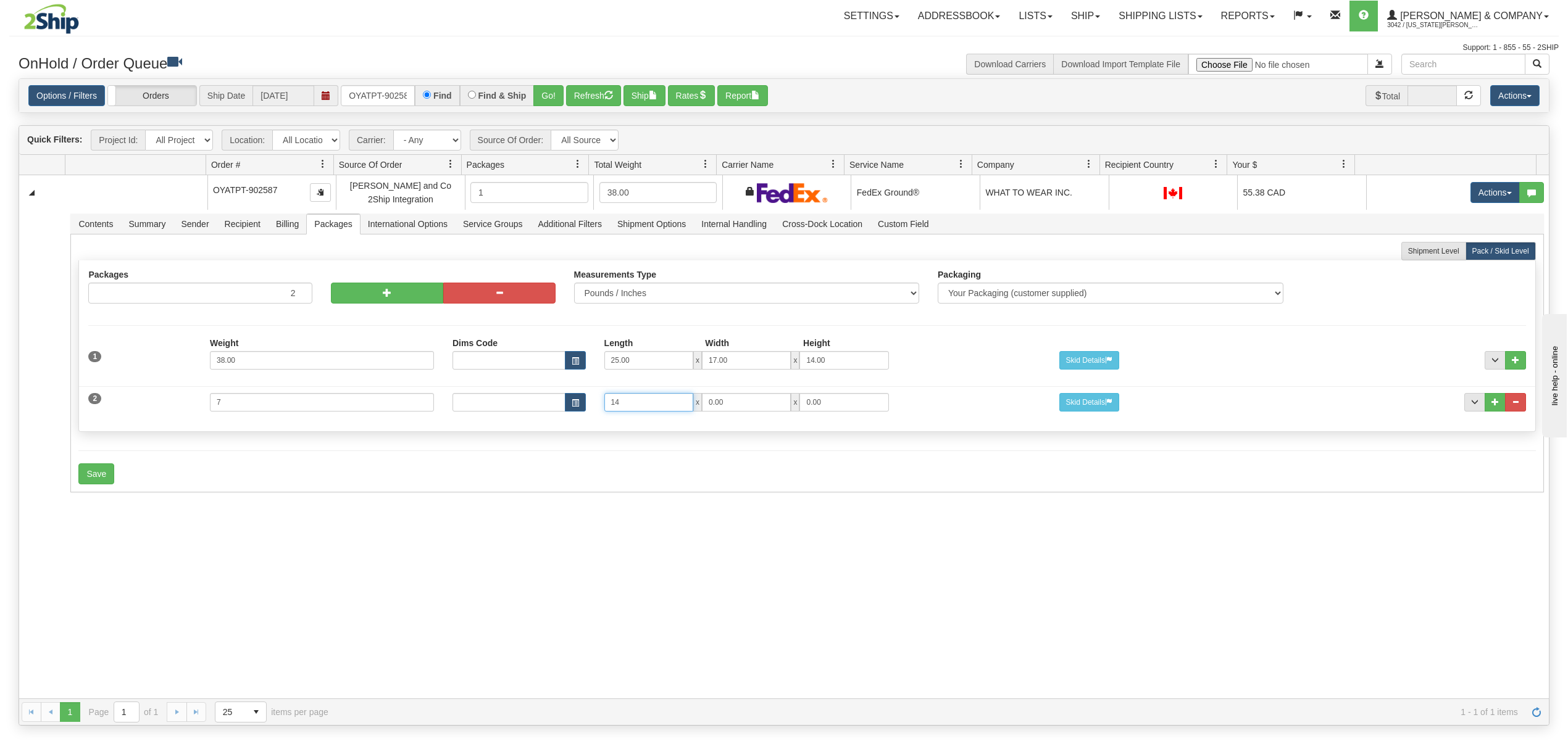
type input "14"
type input "11"
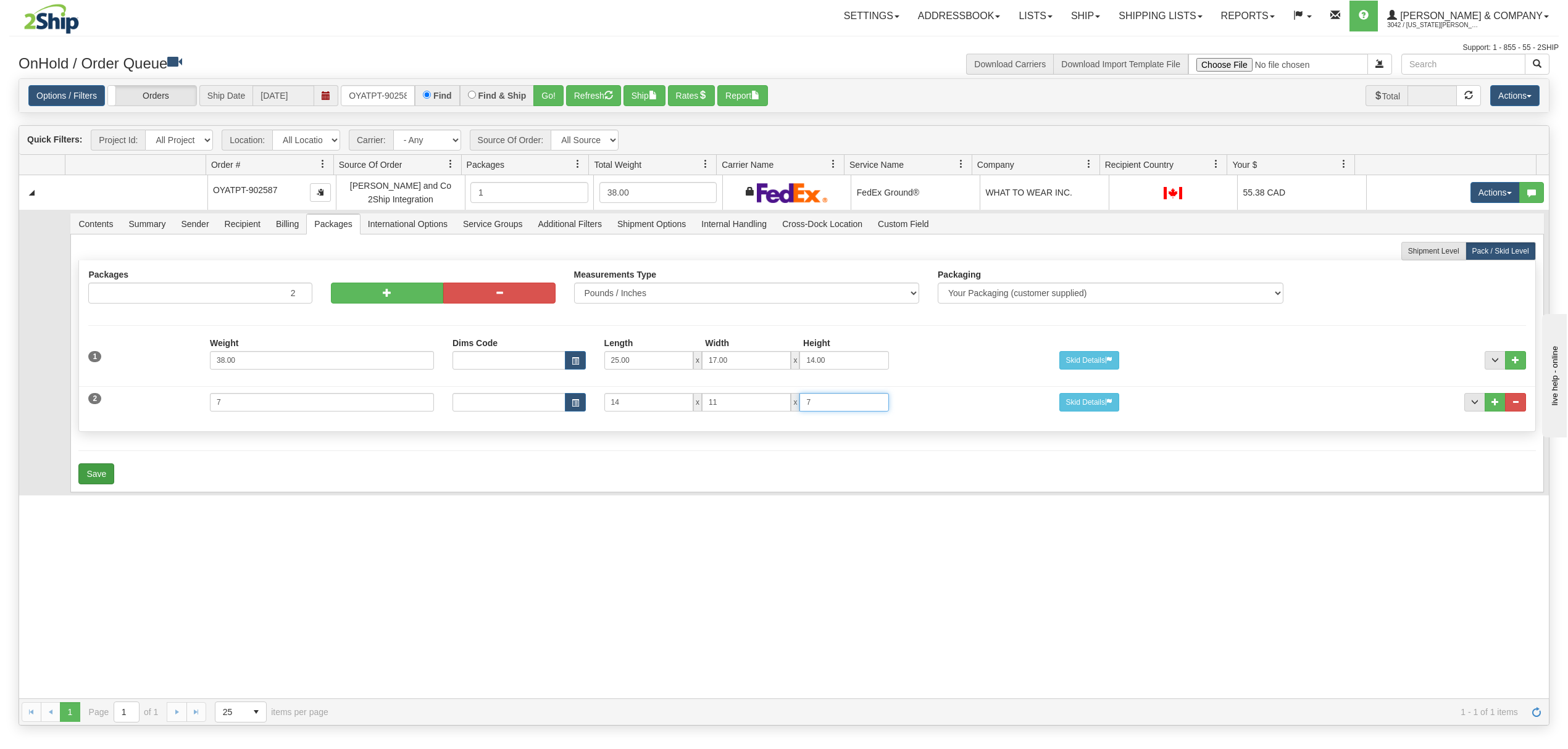
type input "7"
click at [102, 482] on button "Save" at bounding box center [96, 474] width 36 height 21
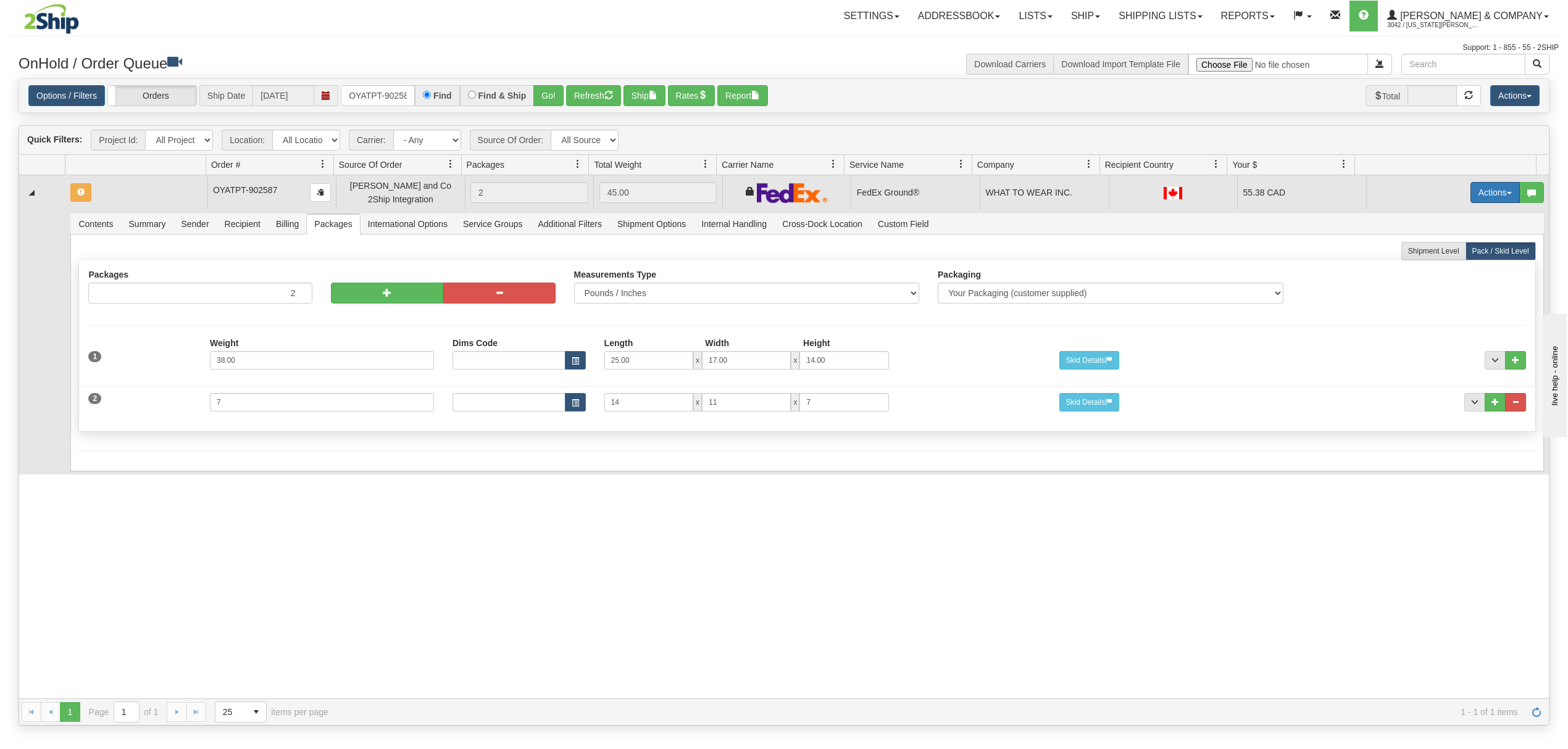
click at [1470, 190] on button "Actions" at bounding box center [1495, 193] width 49 height 21
click at [1440, 235] on span "Refresh Rates" at bounding box center [1464, 232] width 64 height 10
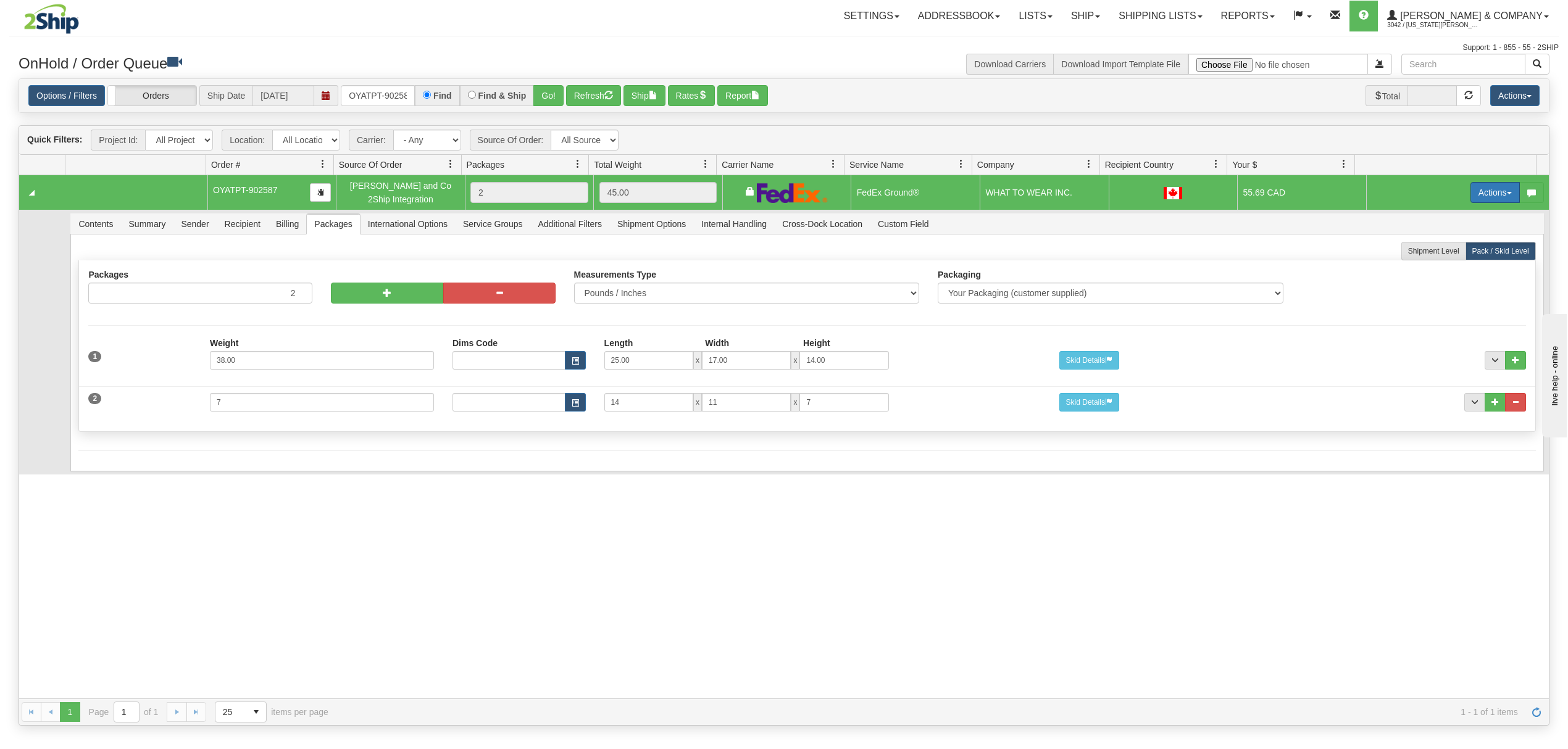
click at [1477, 187] on button "Actions" at bounding box center [1495, 193] width 49 height 21
click at [1443, 248] on span "Rate All Services" at bounding box center [1470, 248] width 74 height 10
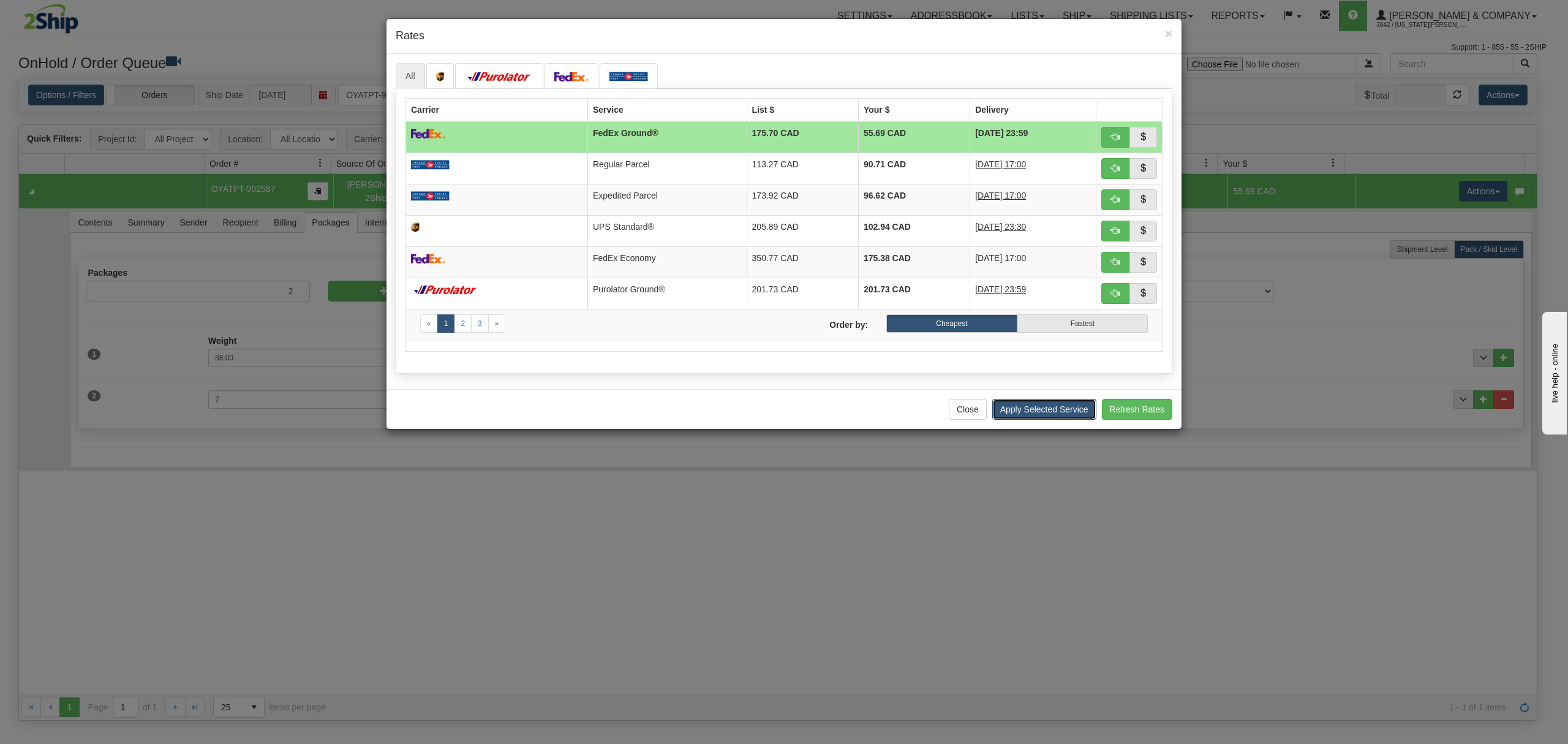
click at [1007, 412] on button "Apply Selected Service" at bounding box center [1044, 409] width 104 height 21
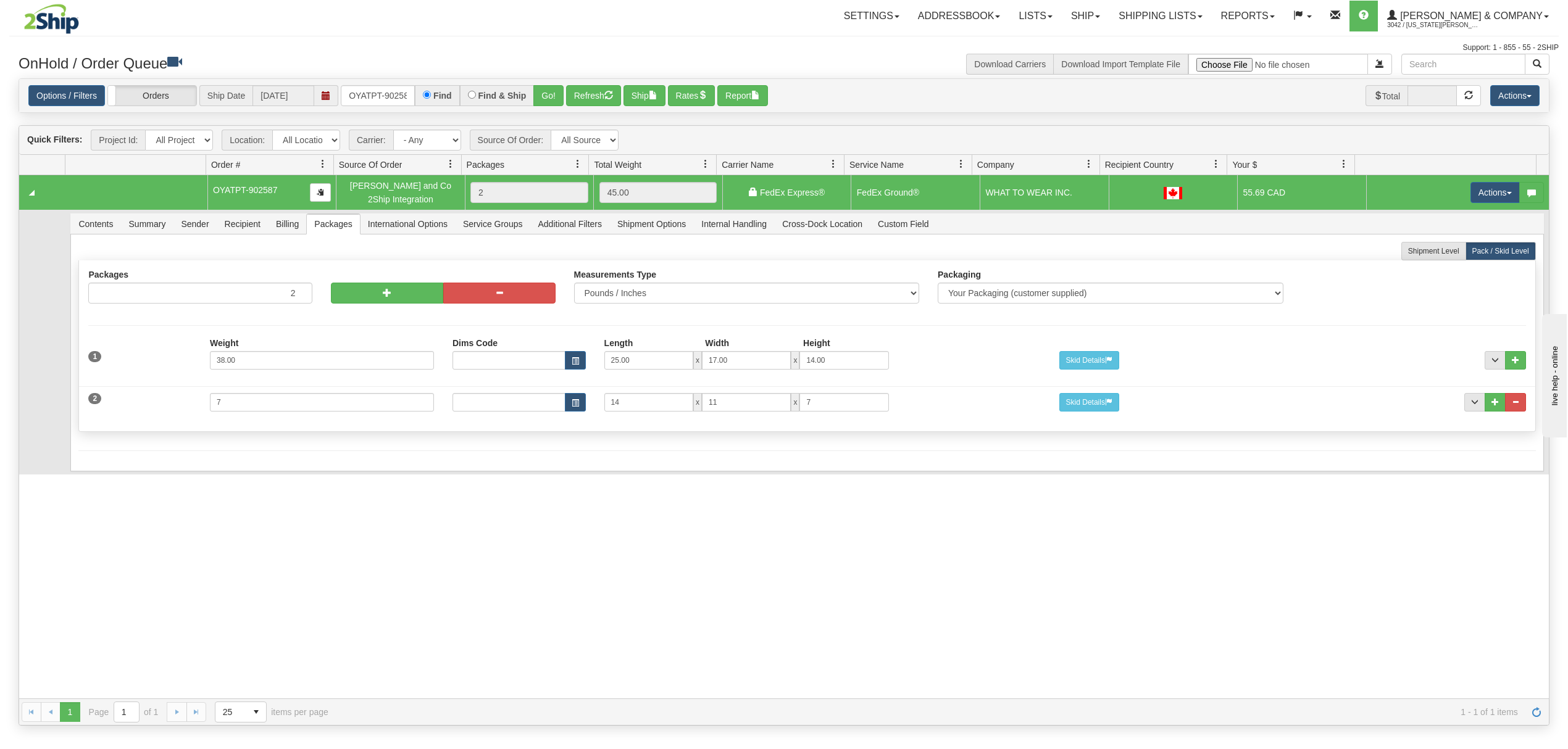
click at [408, 84] on div "Options / Filters Group Shipments Orders Ship Date [DATE] OYATPT-902587 Find Fi…" at bounding box center [783, 96] width 1530 height 34
click at [393, 94] on input "OYATPT-902587" at bounding box center [378, 96] width 74 height 21
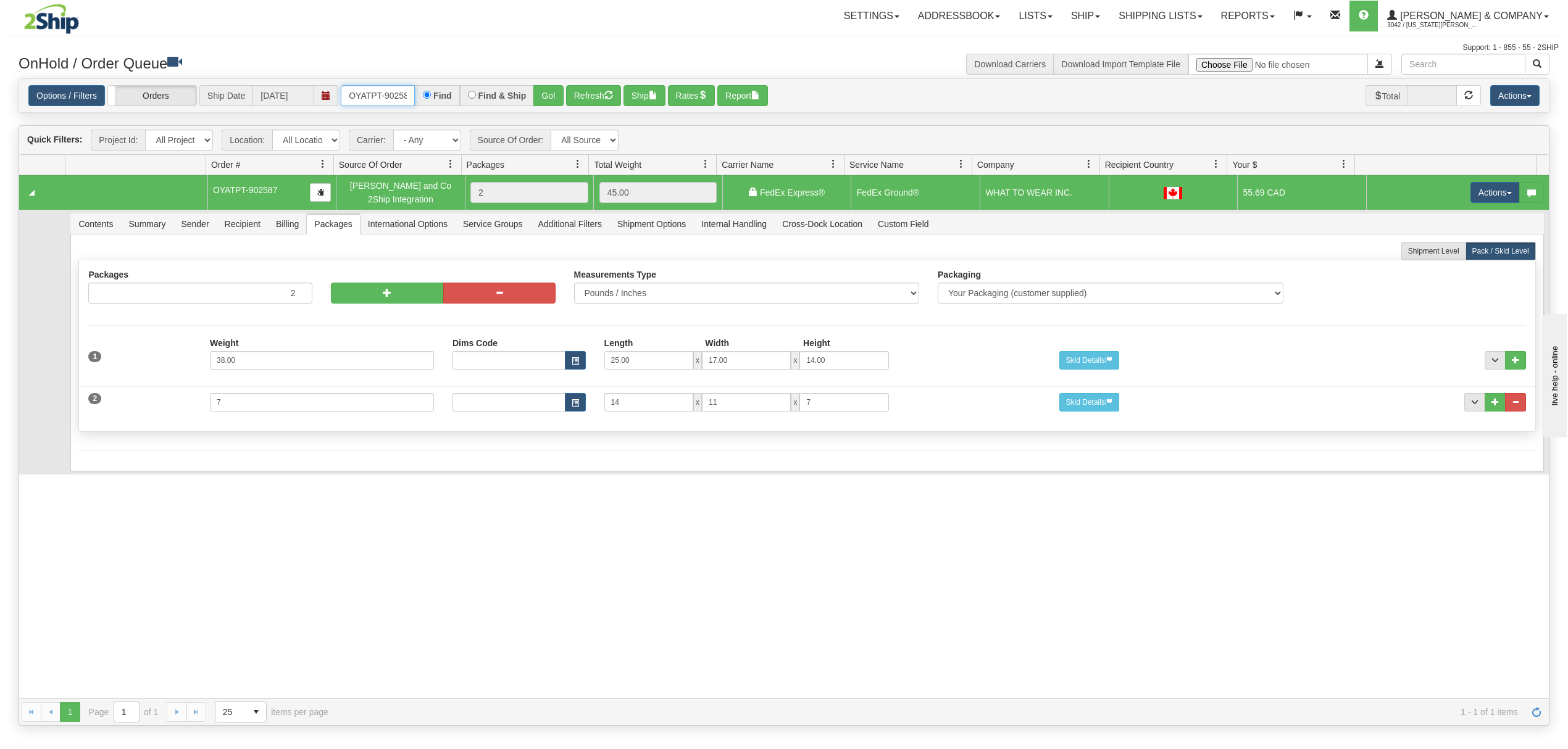
click at [393, 94] on input "OYATPT-902587" at bounding box center [378, 96] width 74 height 21
drag, startPoint x: 348, startPoint y: 95, endPoint x: 467, endPoint y: 94, distance: 119.0
click at [467, 94] on div "OYATPT-9OYATPT-90257302587 Find Find & Ship Go!" at bounding box center [452, 96] width 223 height 21
type input "OYATPT-902573"
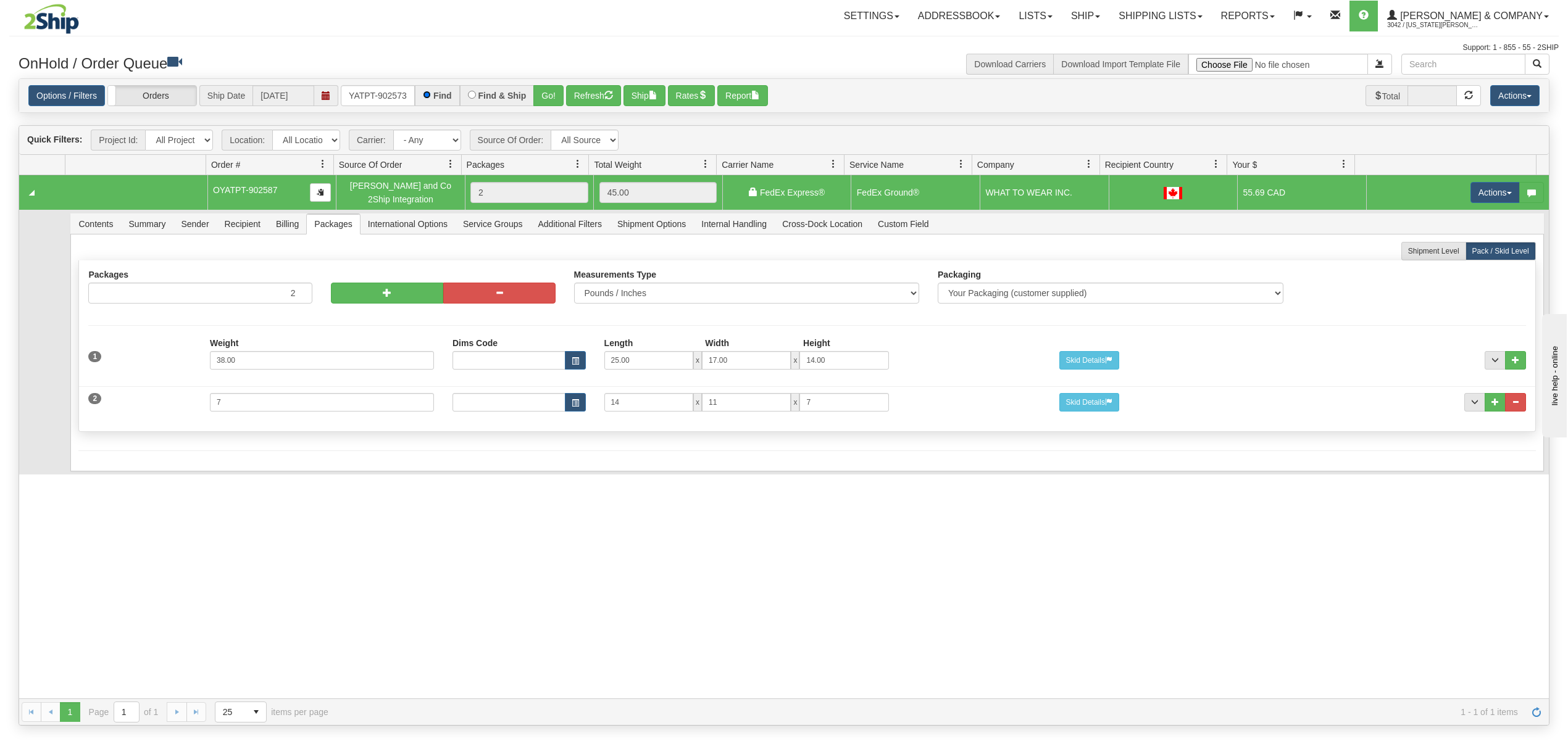
scroll to position [0, 0]
click at [549, 90] on button "Go!" at bounding box center [548, 96] width 30 height 21
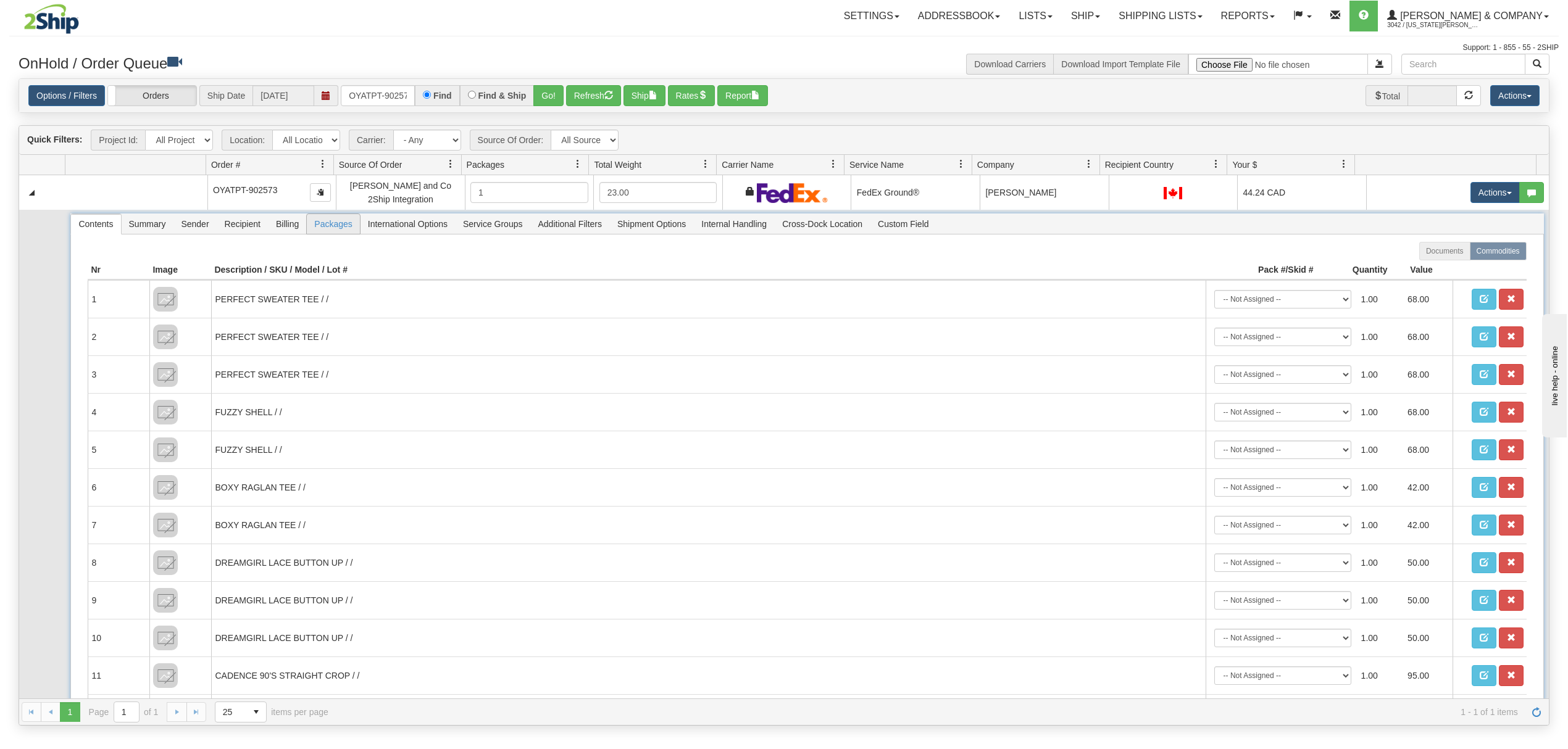
click at [320, 226] on span "Packages" at bounding box center [333, 224] width 53 height 20
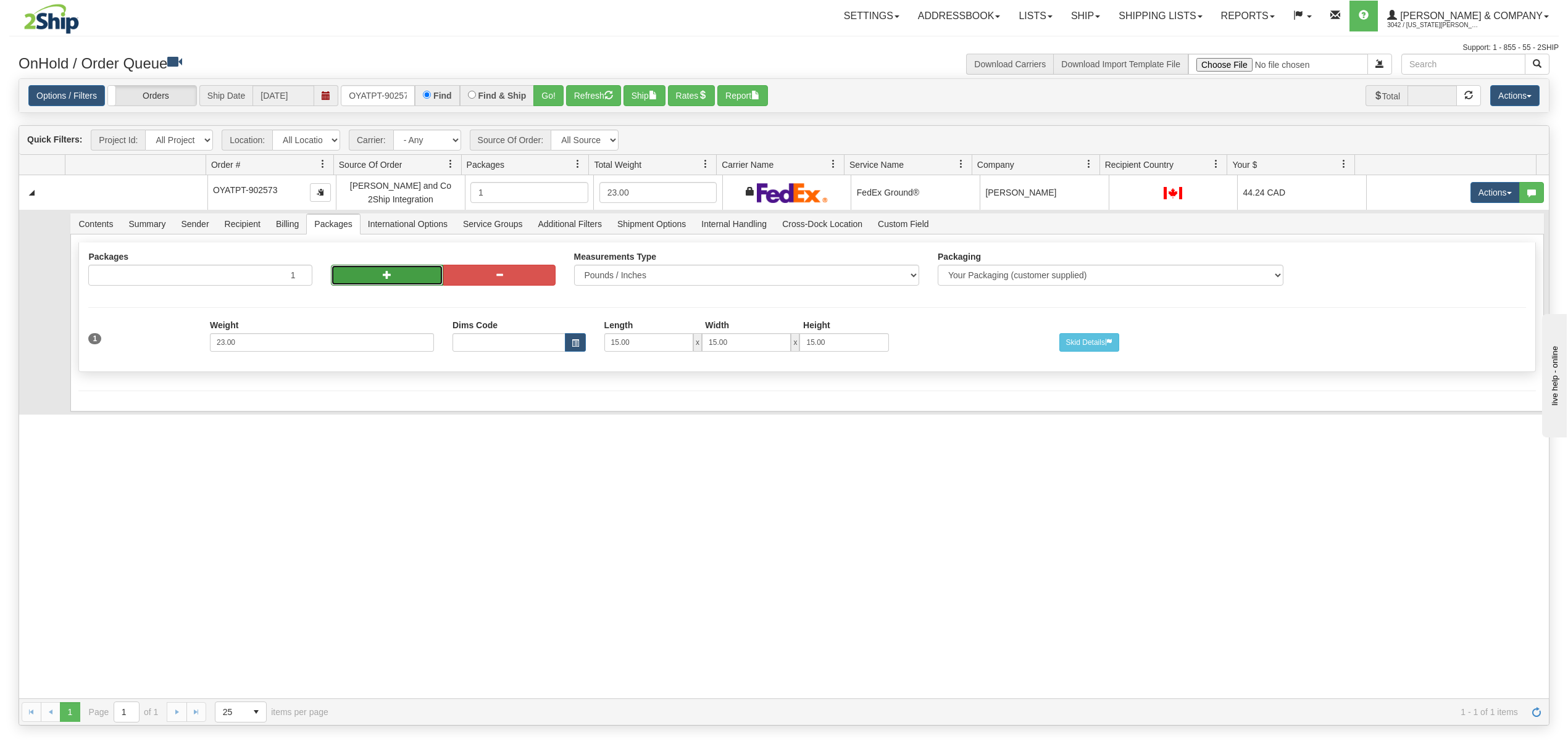
click at [400, 279] on button "button" at bounding box center [387, 275] width 113 height 21
radio input "true"
type input "2"
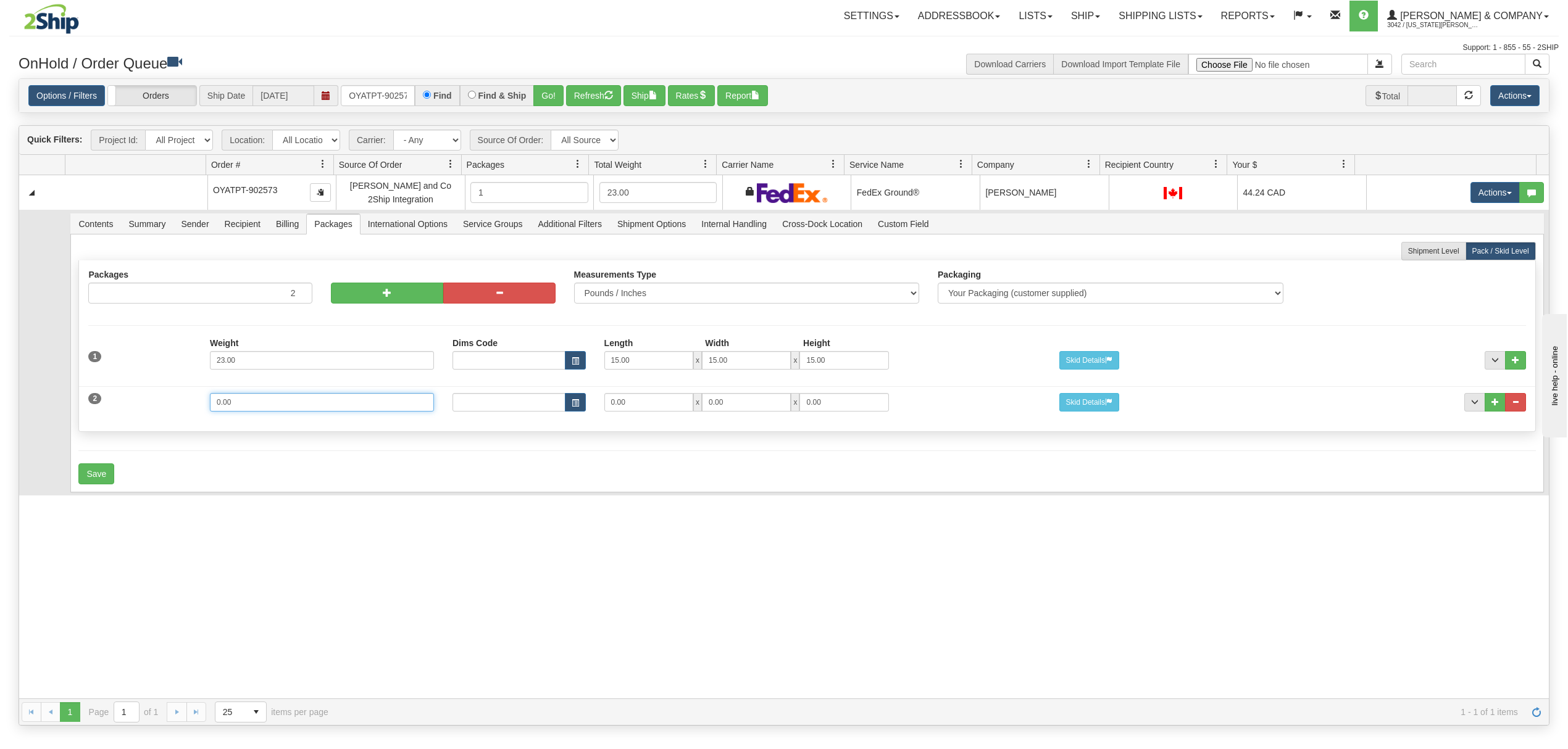
drag, startPoint x: 264, startPoint y: 400, endPoint x: 126, endPoint y: 395, distance: 138.1
click at [126, 395] on div "2 Weight 0.00 Dims Code Length Width Height 0.00 x 0.00 x" at bounding box center [807, 401] width 1456 height 42
type input "1"
type input "13"
type input "10"
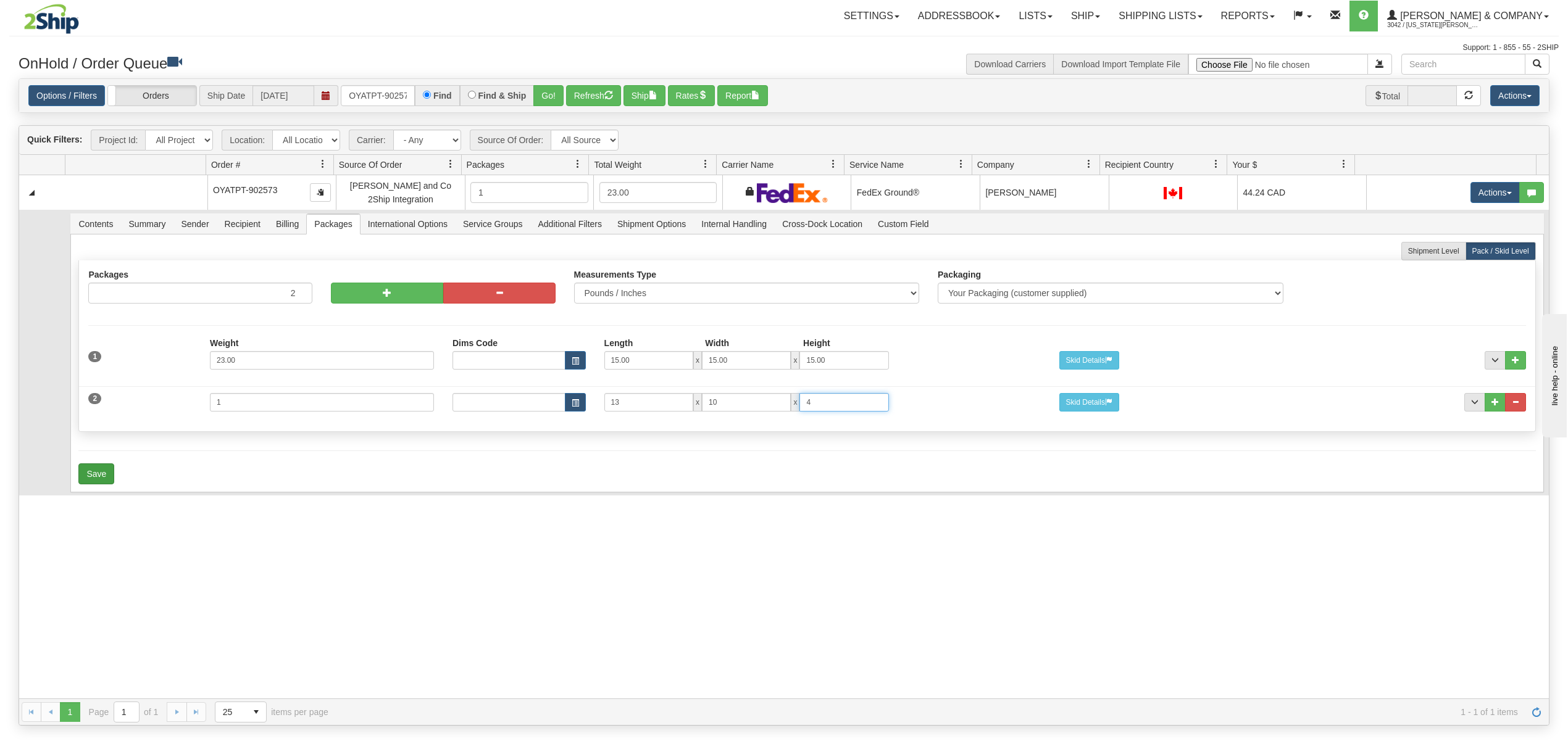
type input "4"
click at [100, 482] on button "Save" at bounding box center [96, 474] width 36 height 21
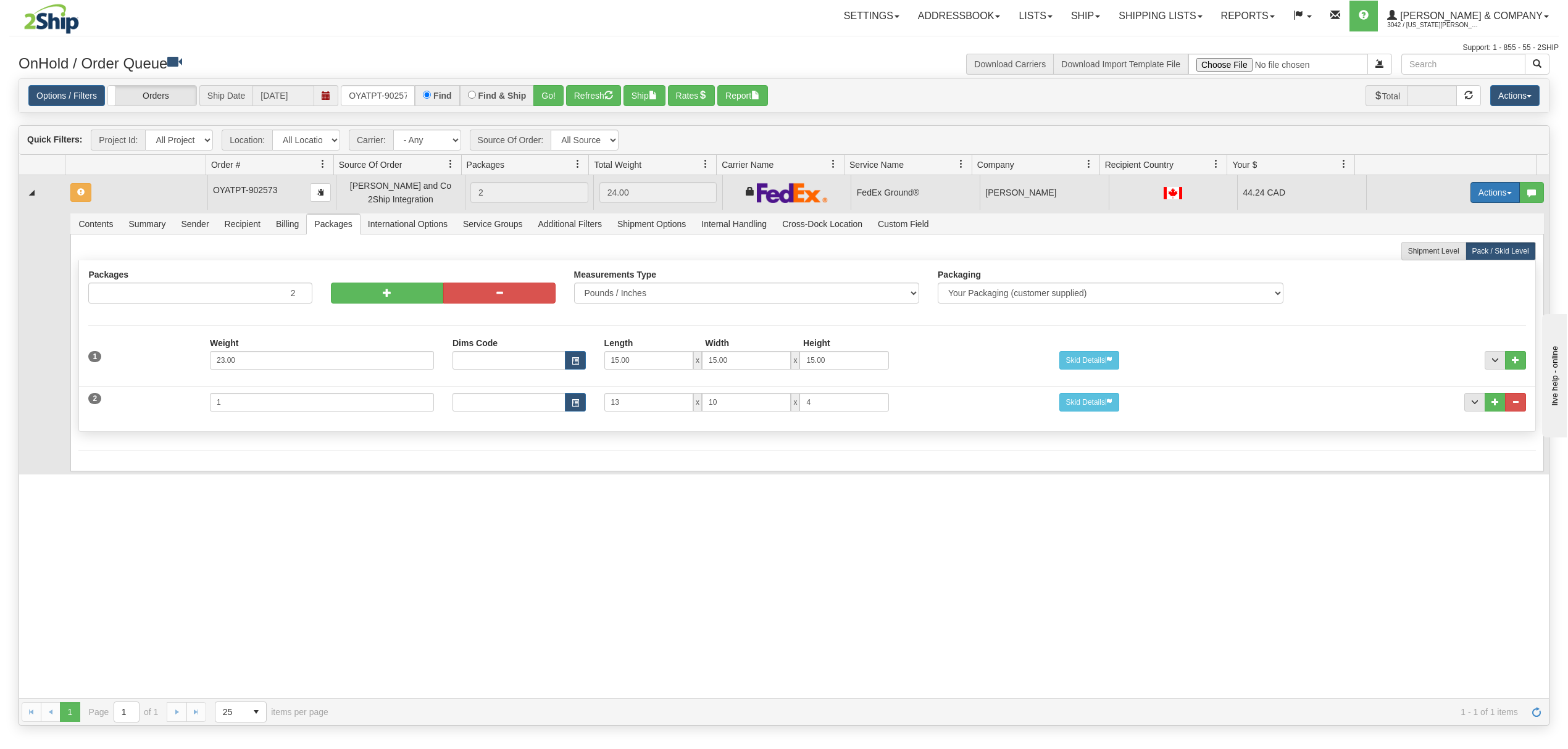
click at [1488, 196] on button "Actions" at bounding box center [1495, 193] width 49 height 21
click at [1460, 235] on span "Refresh Rates" at bounding box center [1464, 232] width 64 height 10
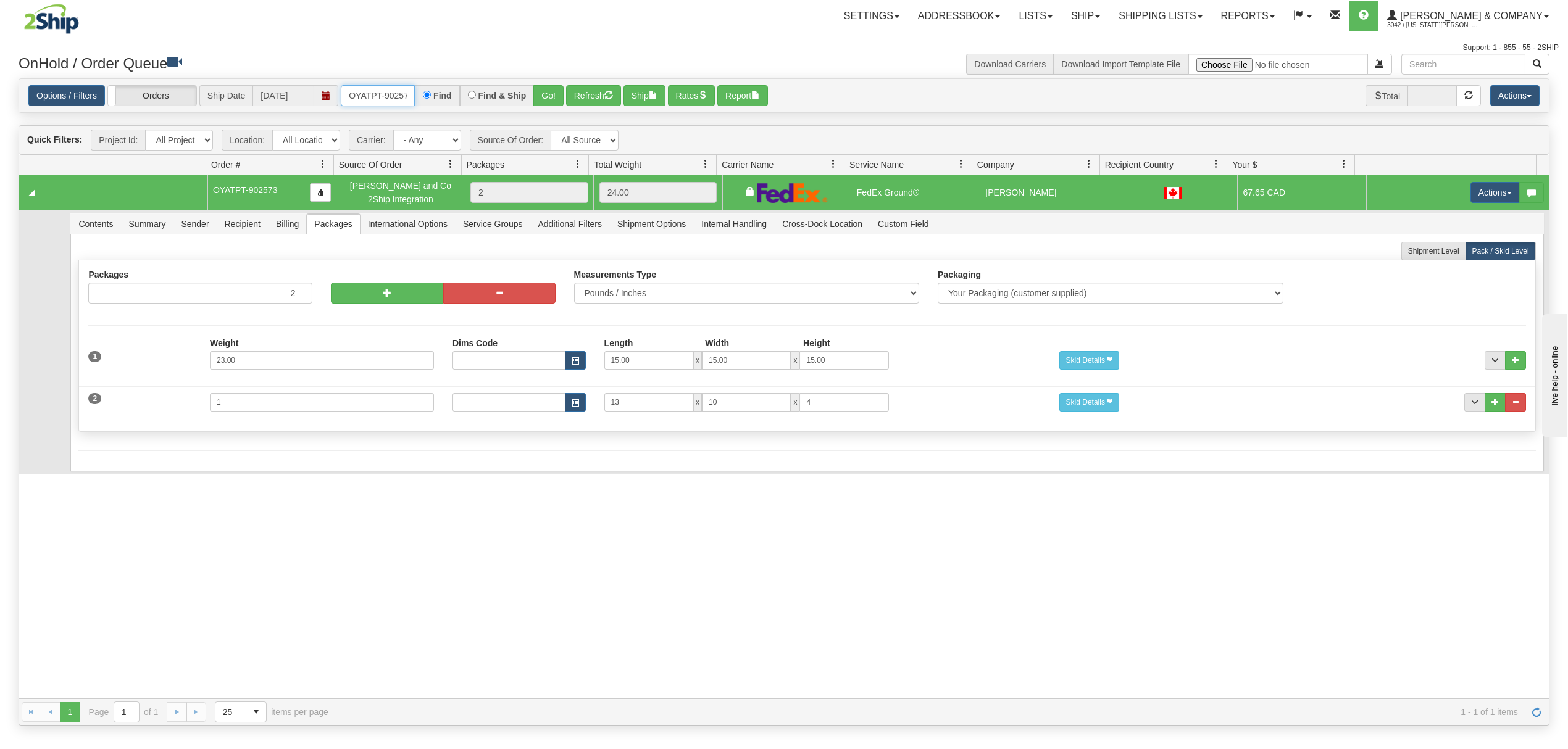
click at [368, 104] on input "OYATPT-902573" at bounding box center [378, 96] width 74 height 21
click at [529, 100] on div "Find & Ship" at bounding box center [497, 96] width 75 height 21
click at [531, 102] on div "Find & Ship" at bounding box center [497, 96] width 75 height 21
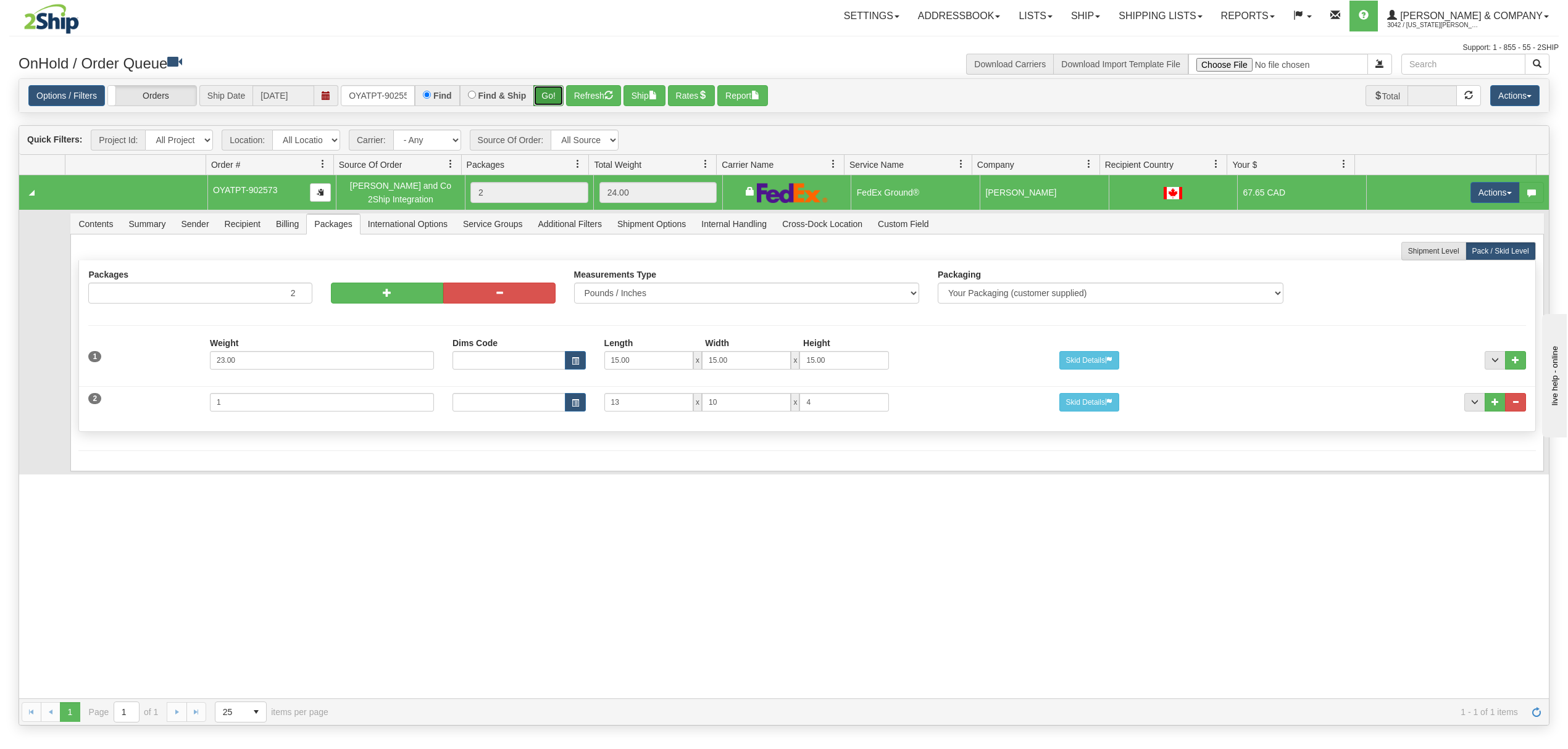
click at [548, 100] on button "Go!" at bounding box center [548, 96] width 30 height 21
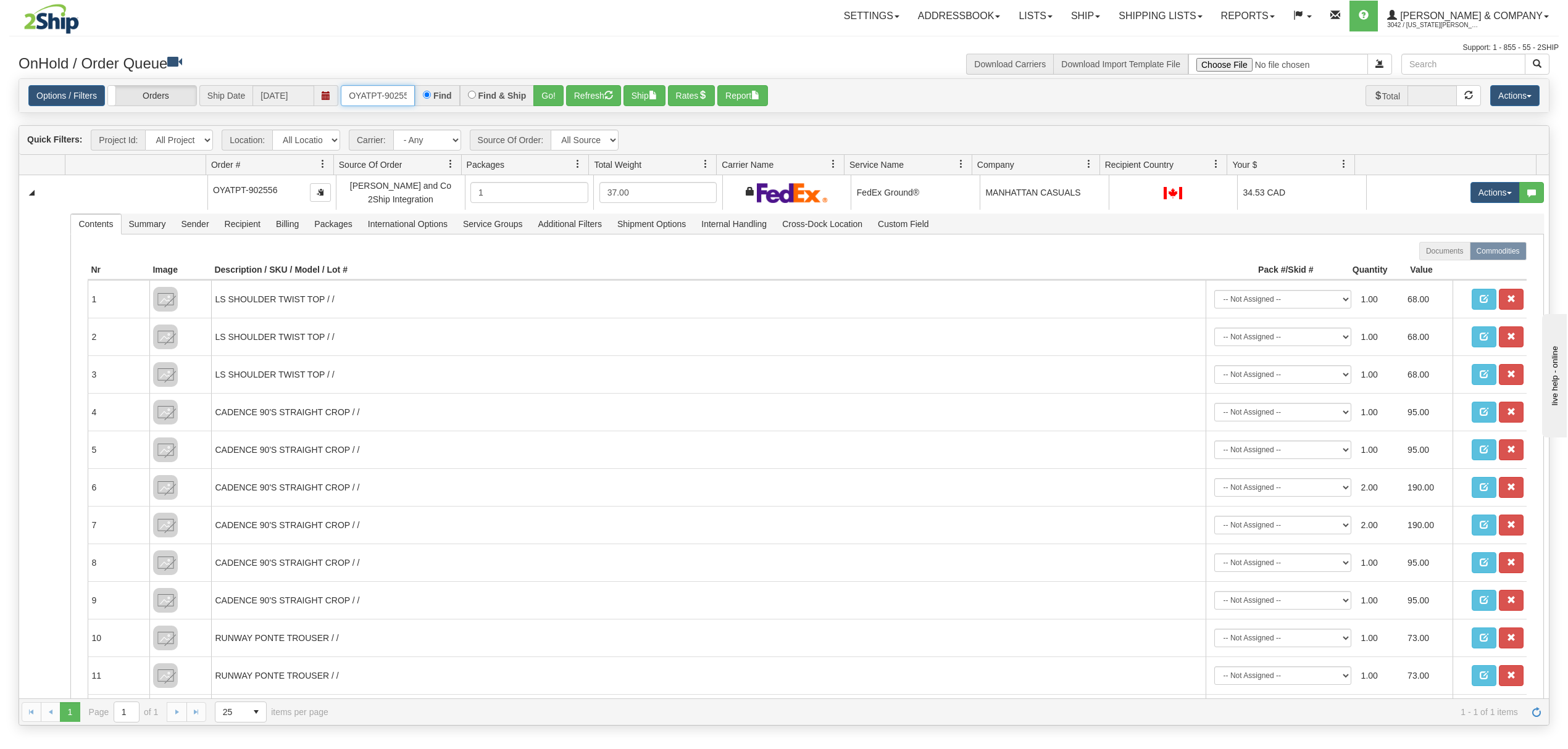
click at [384, 94] on input "OYATPT-902556" at bounding box center [378, 96] width 74 height 21
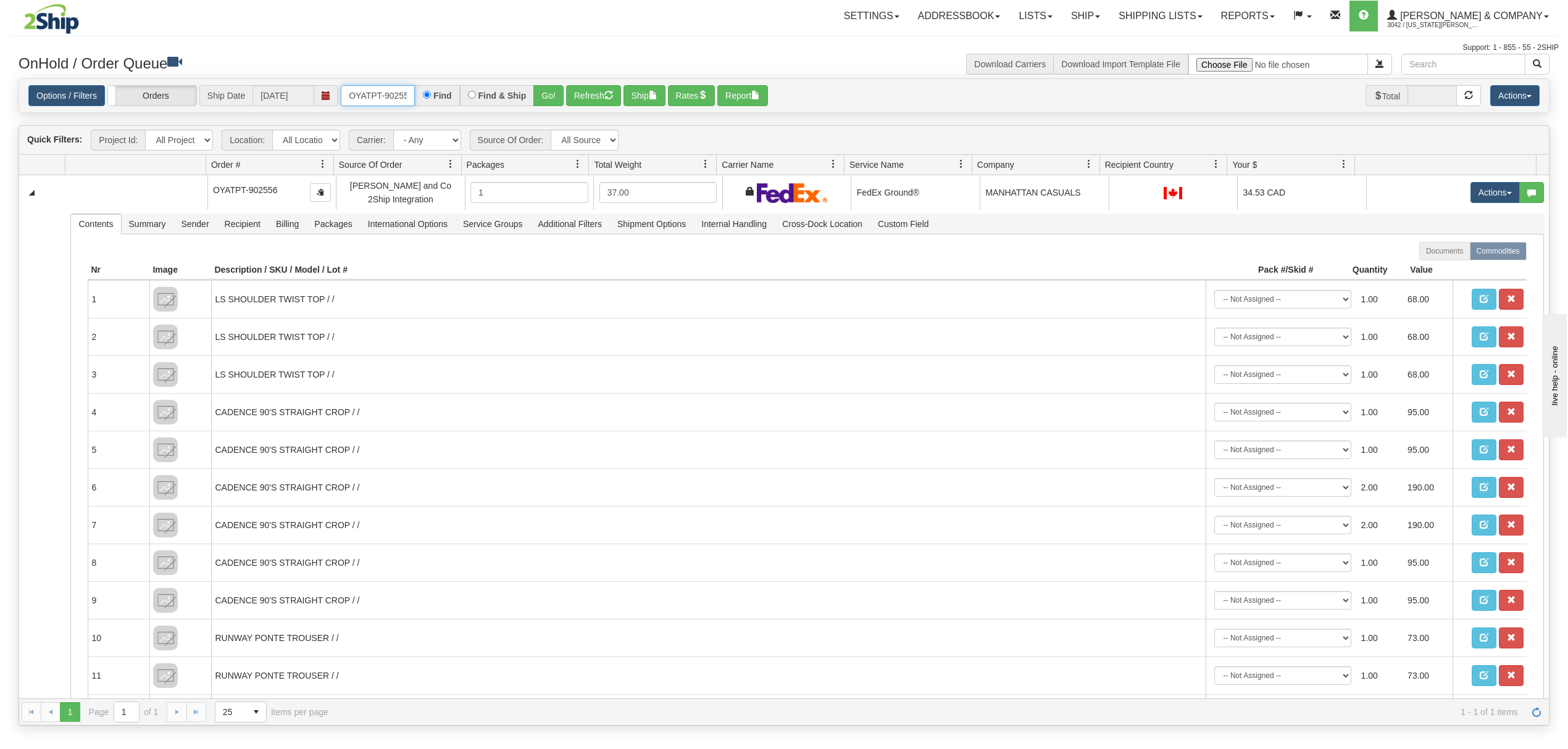
type input "OYATPT-902556"
click at [549, 87] on button "Go!" at bounding box center [548, 96] width 30 height 21
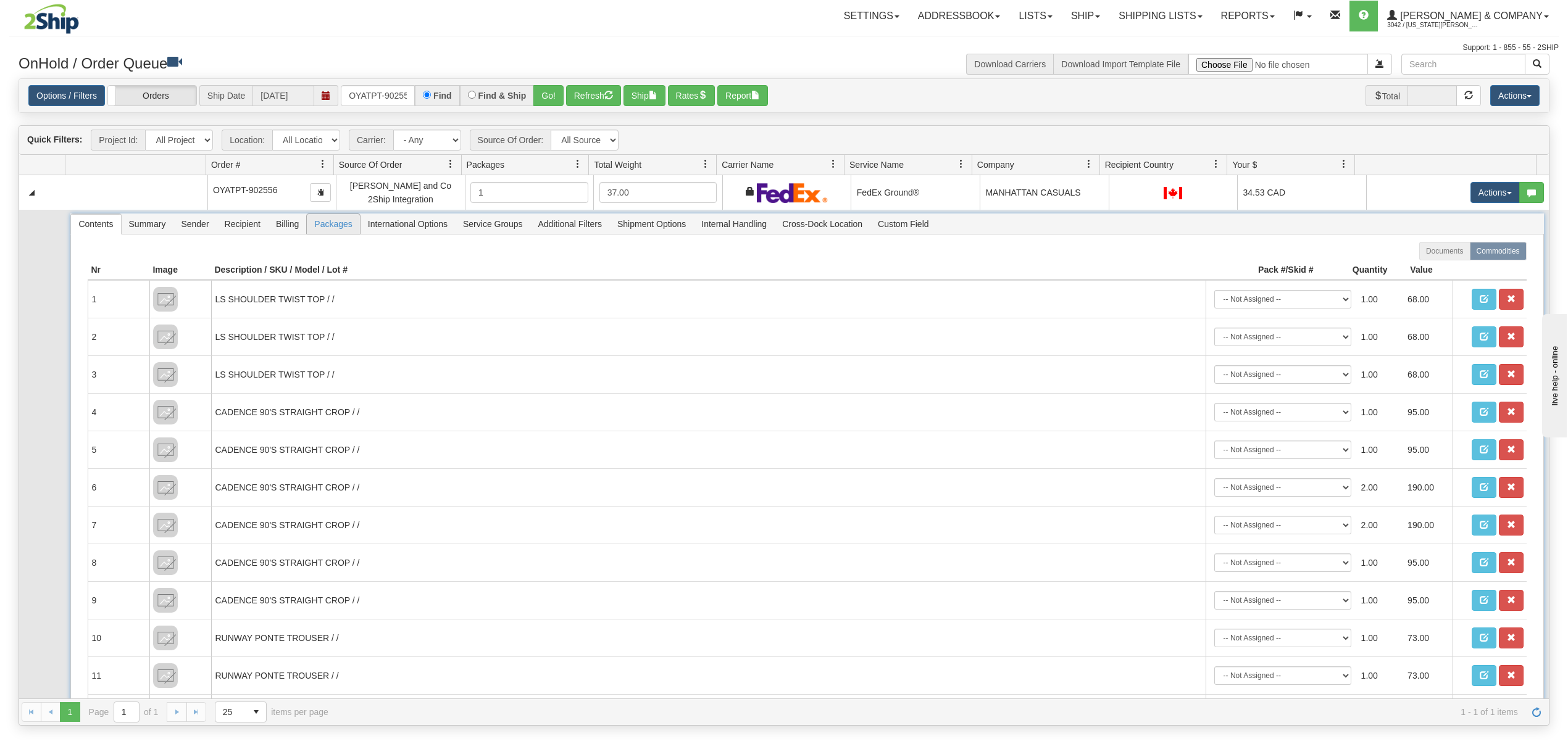
click at [359, 225] on span "Packages" at bounding box center [333, 224] width 53 height 20
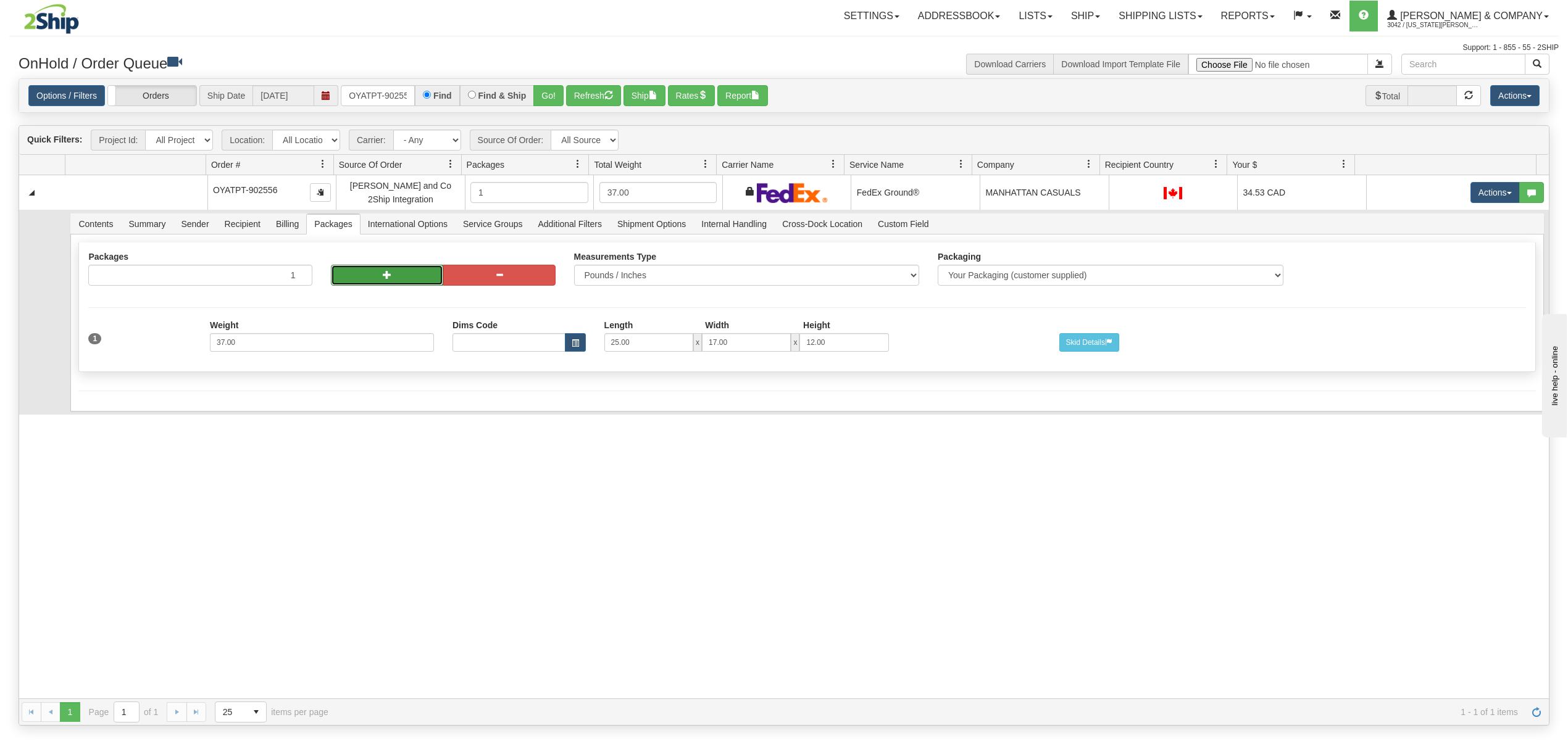
click at [350, 277] on button "button" at bounding box center [387, 275] width 113 height 21
radio input "true"
type input "2"
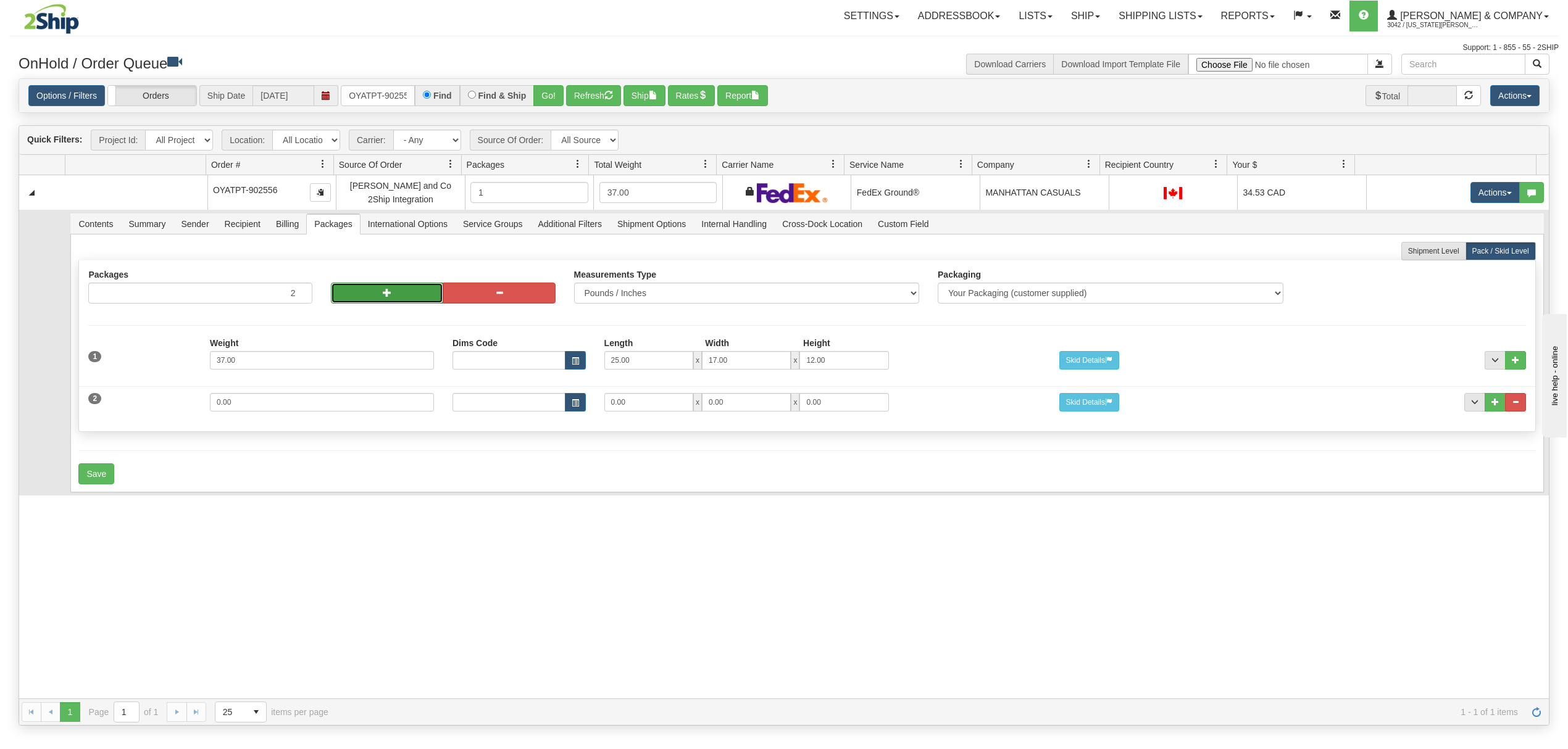
click at [349, 299] on button "button" at bounding box center [387, 293] width 113 height 21
type input "3"
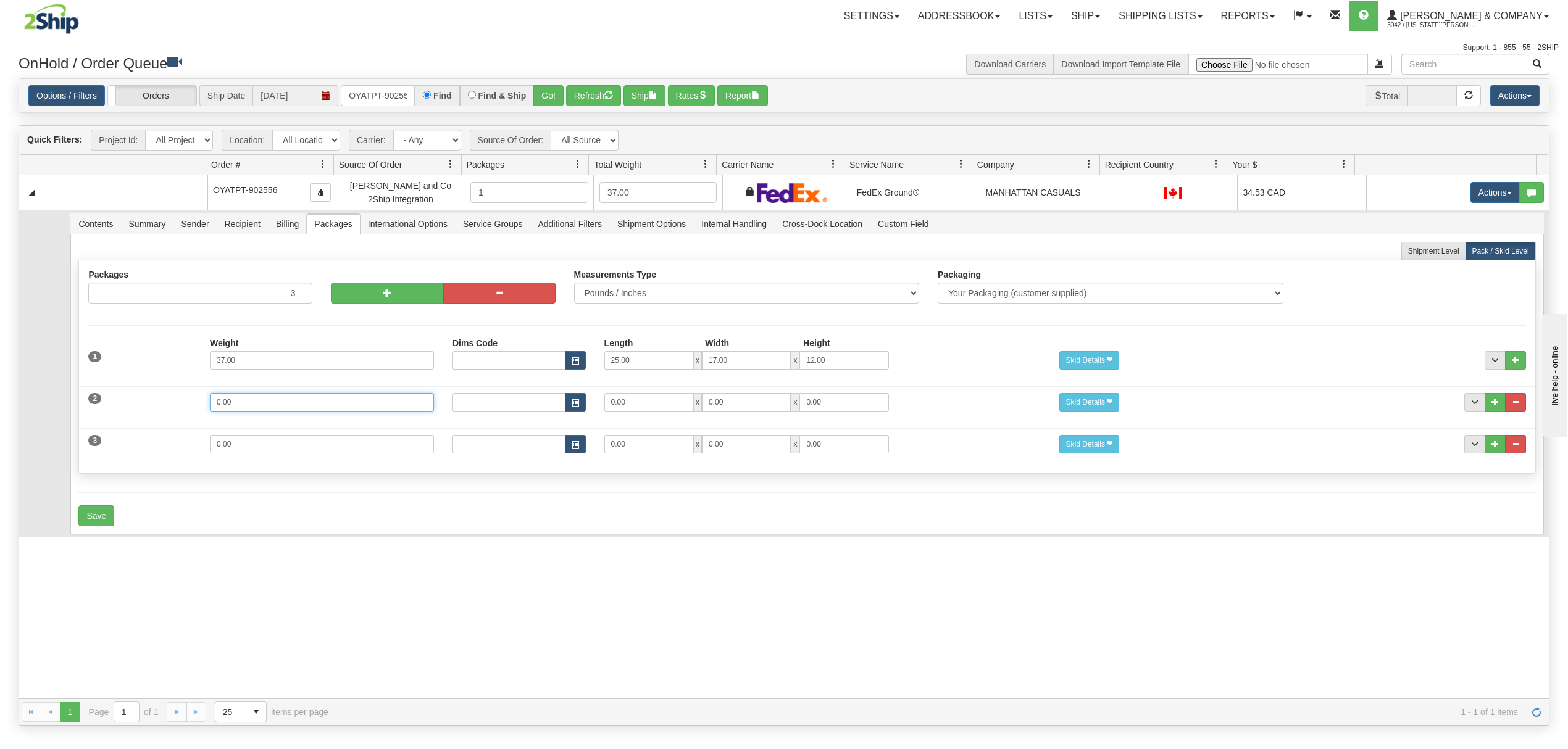
drag, startPoint x: 267, startPoint y: 403, endPoint x: 148, endPoint y: 400, distance: 119.0
click at [148, 400] on div "2 Weight 0.00 Dims Code Length Width Height 0.00 x 0.00 x" at bounding box center [807, 401] width 1456 height 42
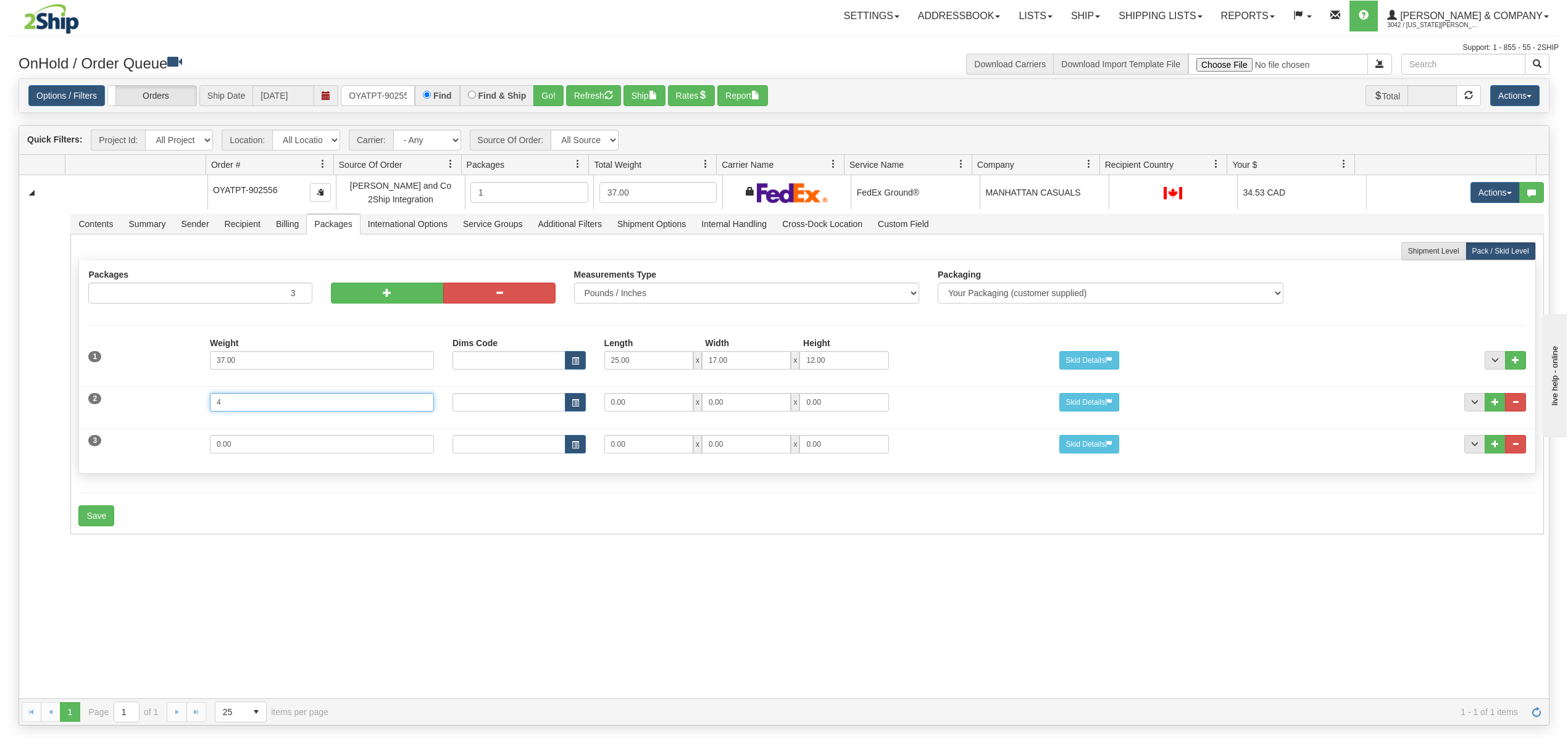
type input "4"
type input "14"
type input "11"
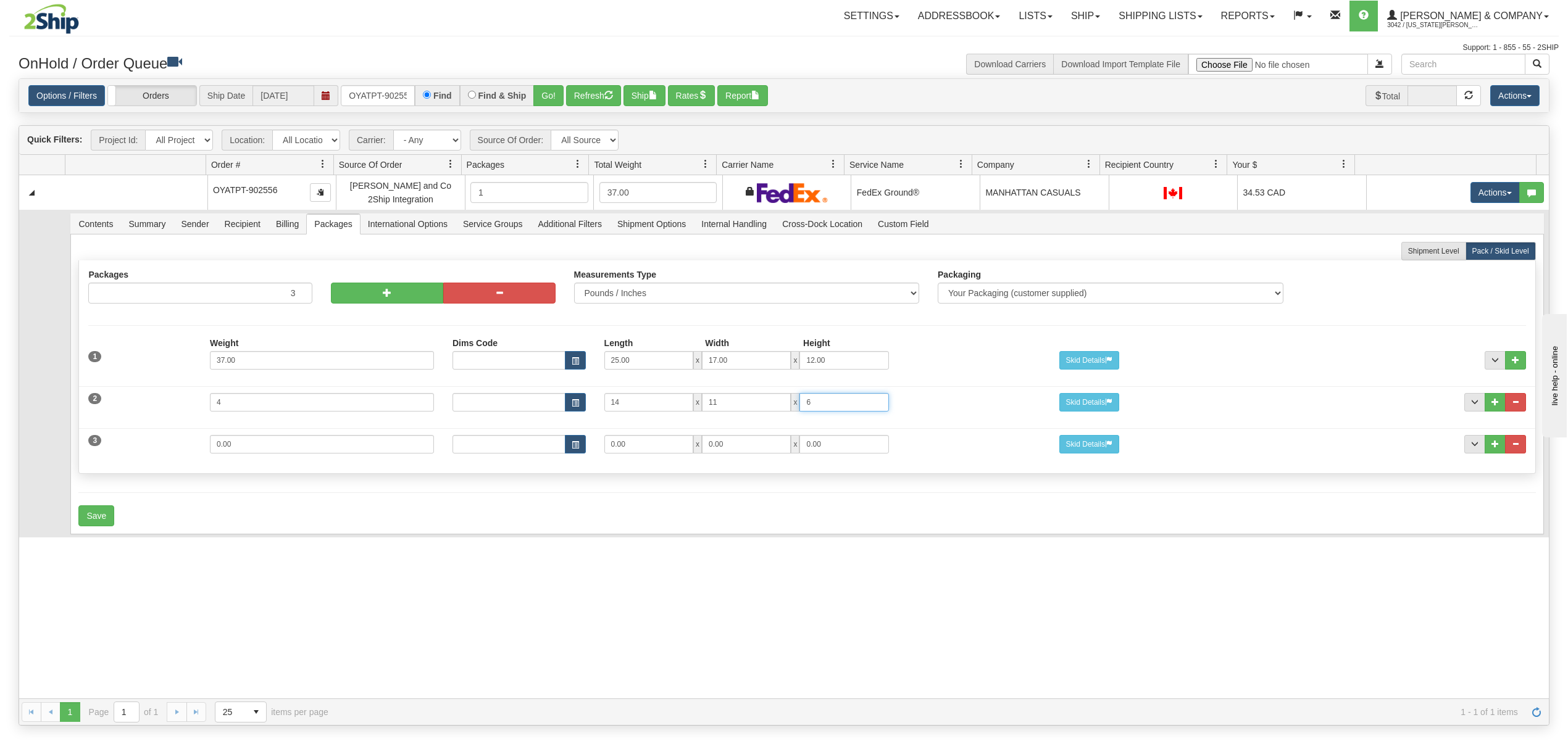
type input "6"
click at [257, 454] on input "0.00" at bounding box center [322, 444] width 224 height 18
drag, startPoint x: 259, startPoint y: 453, endPoint x: 201, endPoint y: 449, distance: 58.1
click at [201, 449] on div "Weight 0.00" at bounding box center [322, 448] width 243 height 28
type input "9"
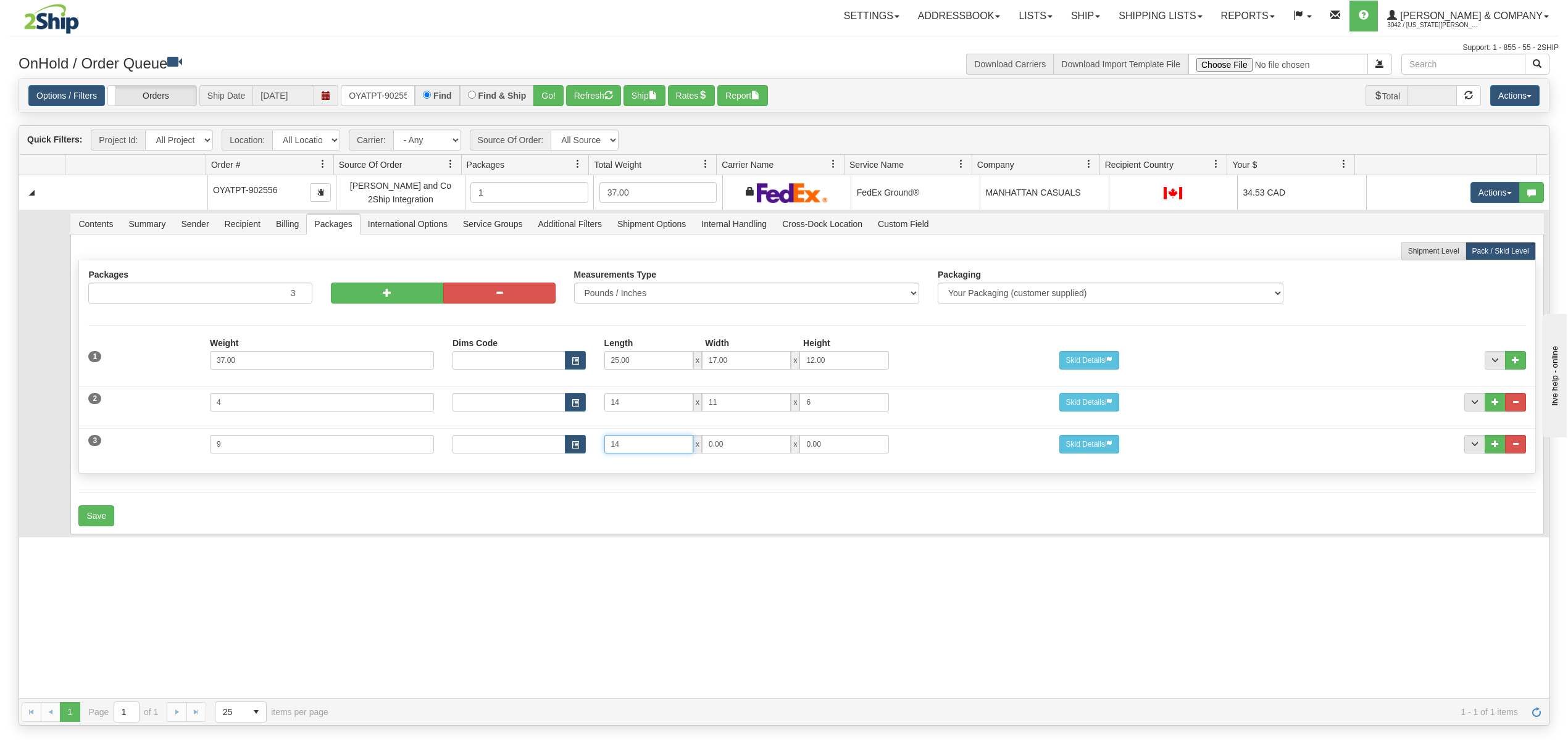
type input "14"
type input "11"
type input "7"
click at [87, 521] on button "Save" at bounding box center [96, 515] width 36 height 21
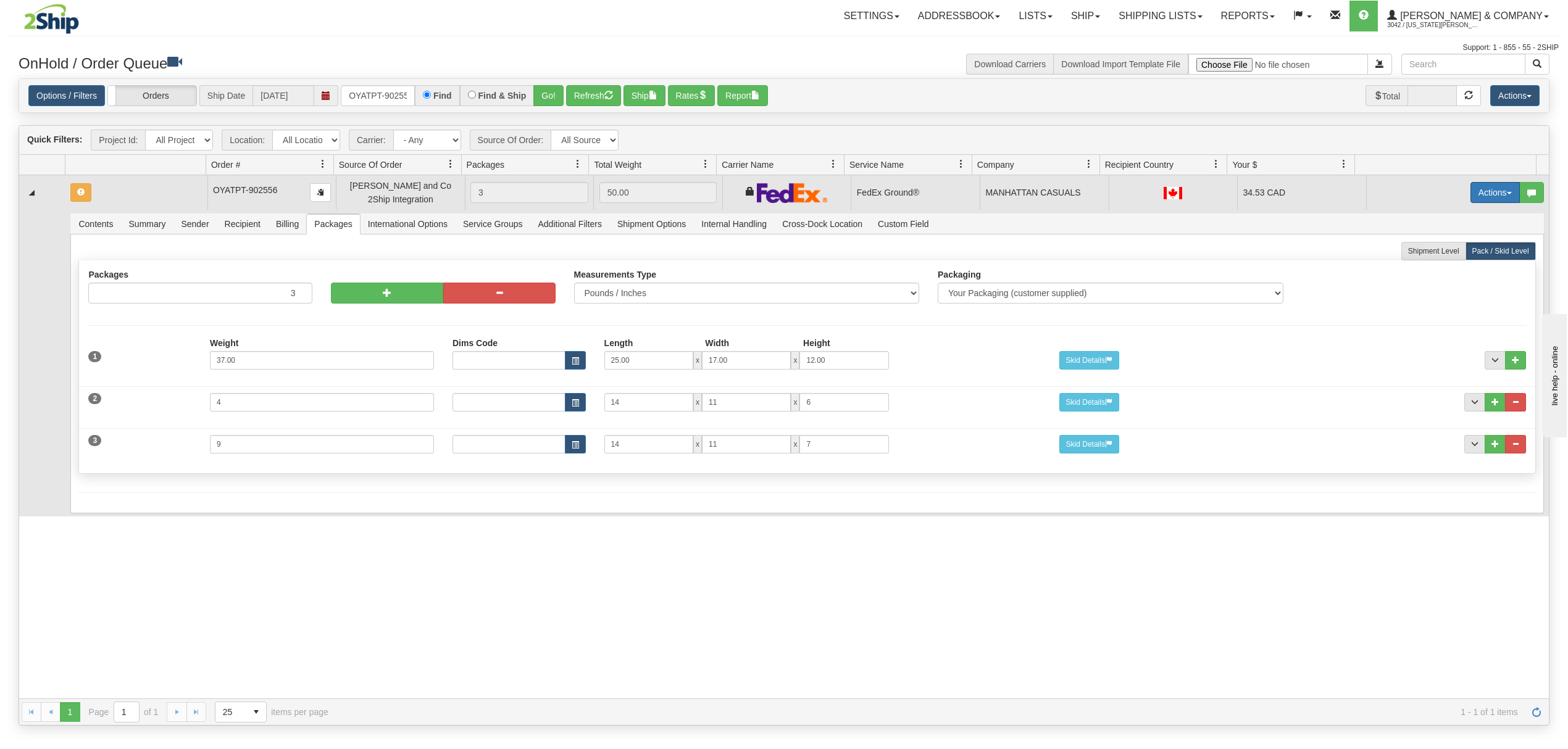
drag, startPoint x: 1461, startPoint y: 186, endPoint x: 1468, endPoint y: 187, distance: 7.1
click at [1470, 186] on button "Actions" at bounding box center [1495, 193] width 49 height 21
click at [1456, 236] on span "Refresh Rates" at bounding box center [1464, 232] width 64 height 10
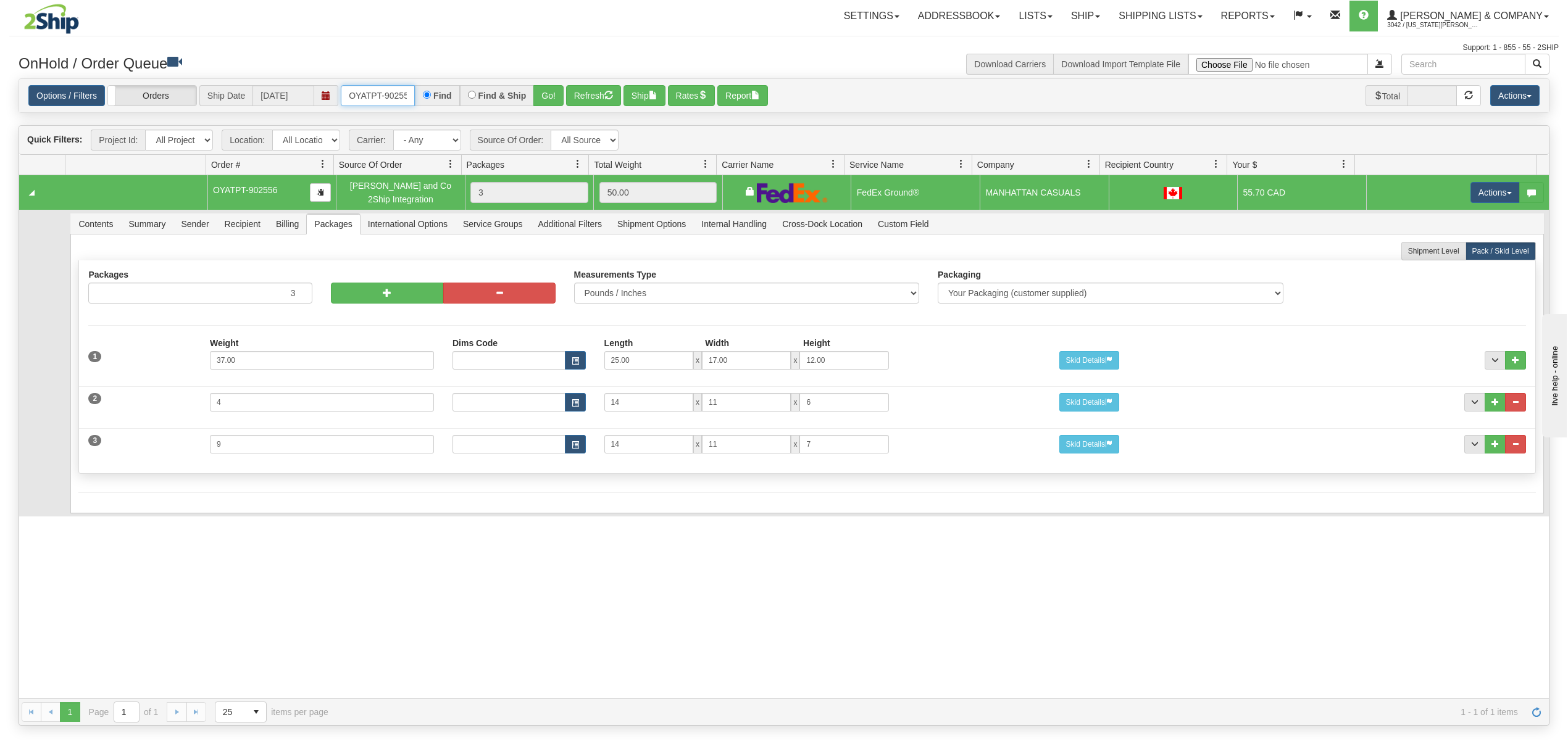
click at [395, 95] on input "OYATPT-902556" at bounding box center [378, 96] width 74 height 21
click at [394, 95] on input "OYATPT-902556" at bounding box center [378, 96] width 74 height 21
type input "OYATPT-902536"
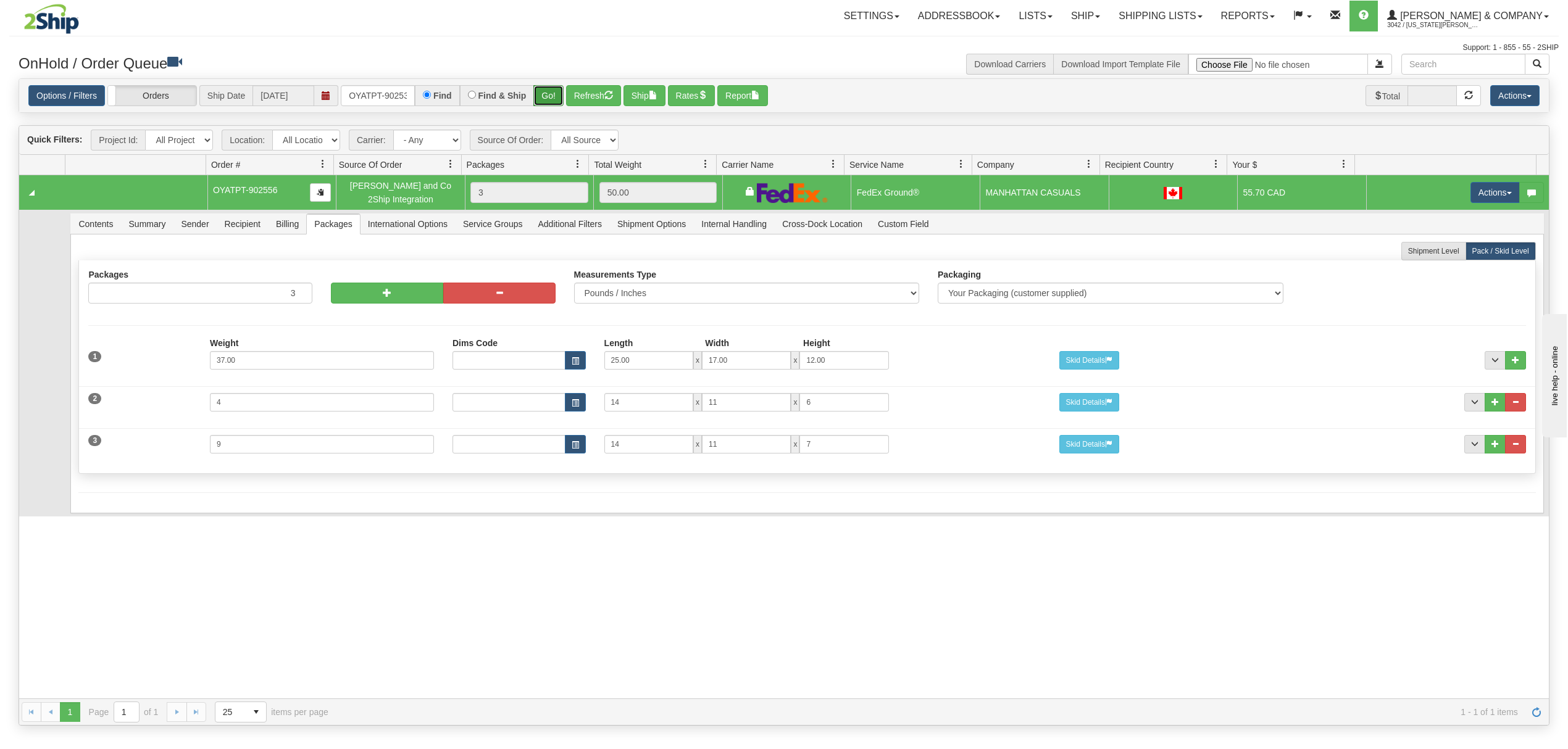
click at [564, 100] on button "Go!" at bounding box center [548, 96] width 30 height 21
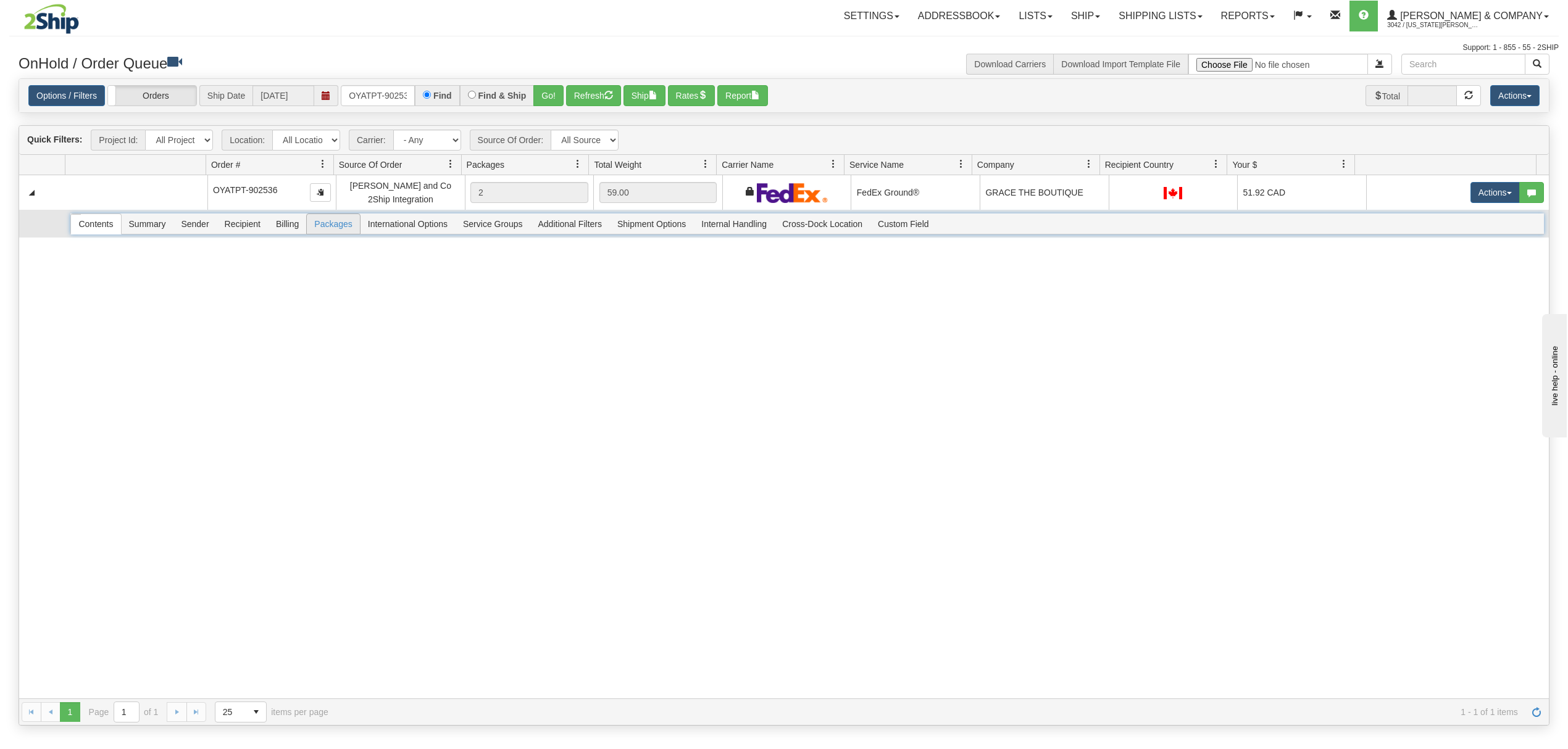
click at [346, 228] on span "Packages" at bounding box center [333, 224] width 53 height 20
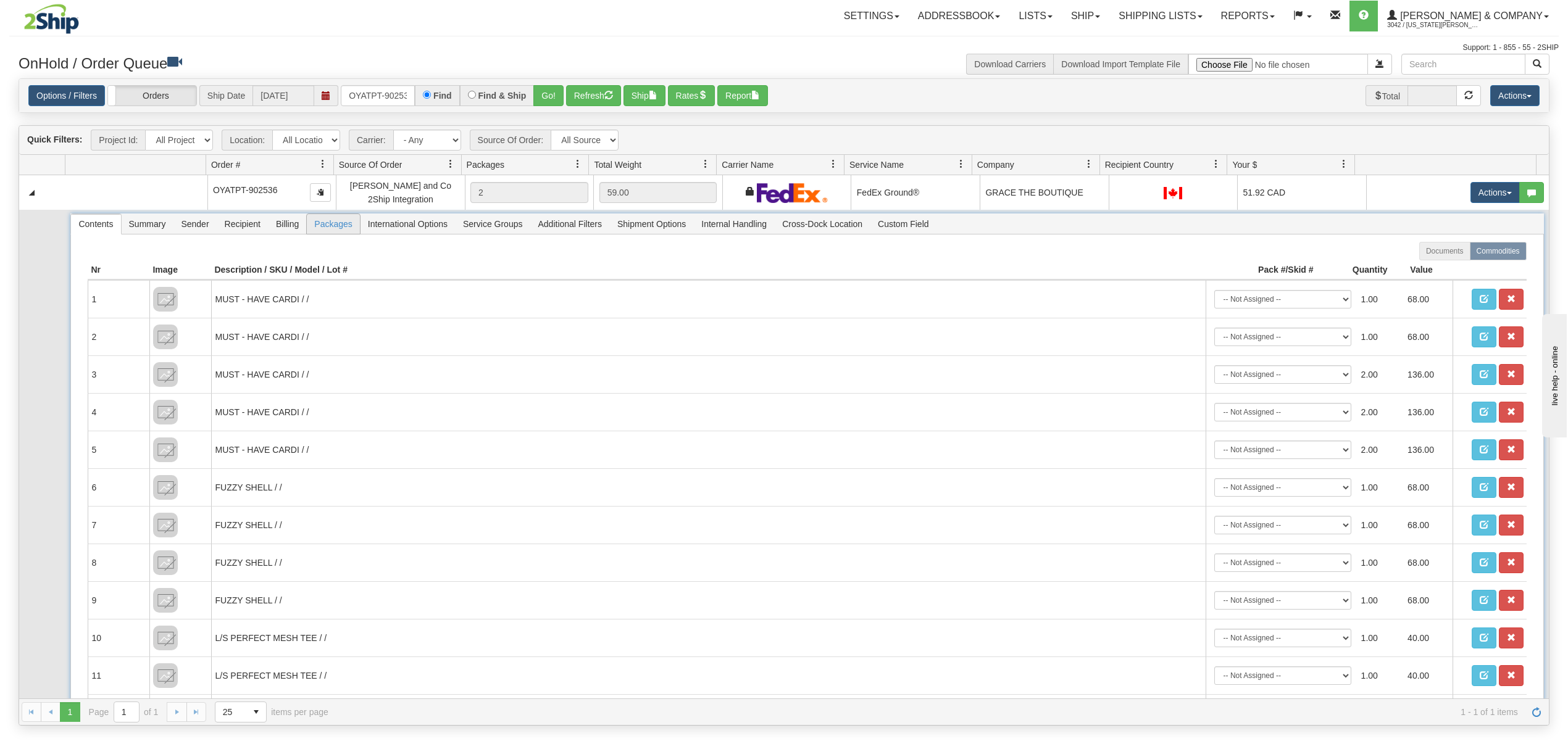
click at [348, 228] on span "Packages" at bounding box center [333, 224] width 53 height 20
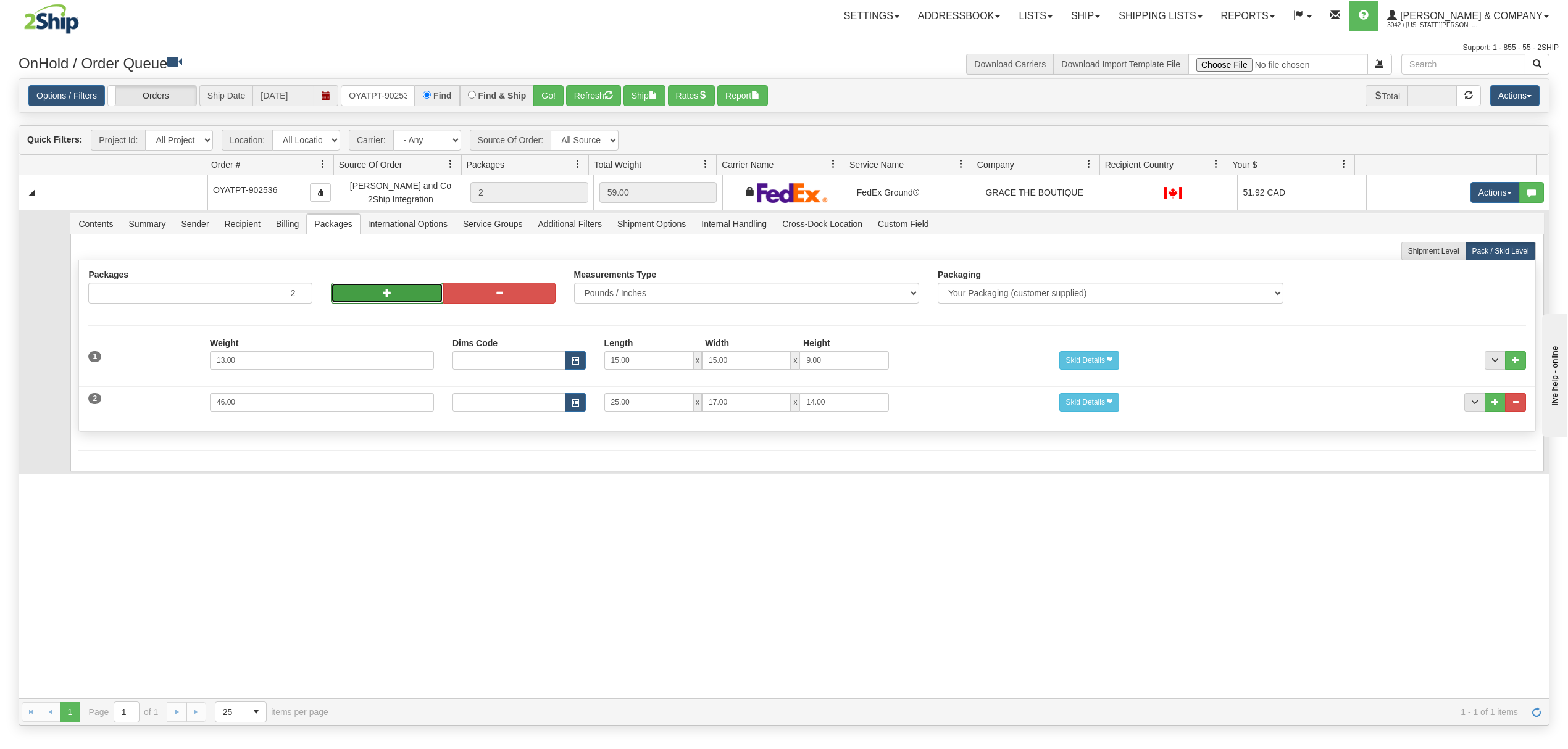
click at [369, 292] on button "button" at bounding box center [387, 293] width 113 height 21
type input "4"
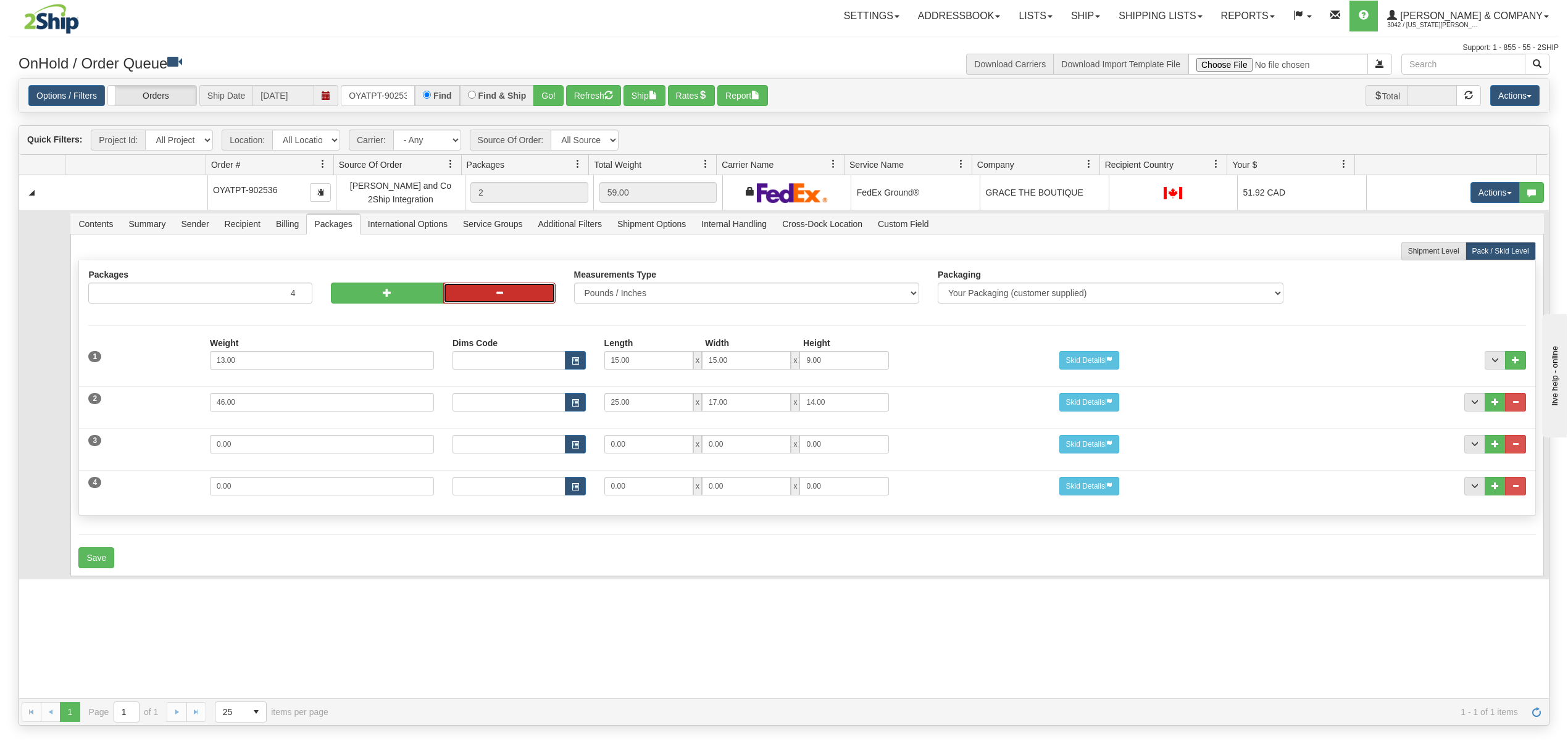
click at [512, 292] on button "button" at bounding box center [499, 293] width 113 height 21
type input "3"
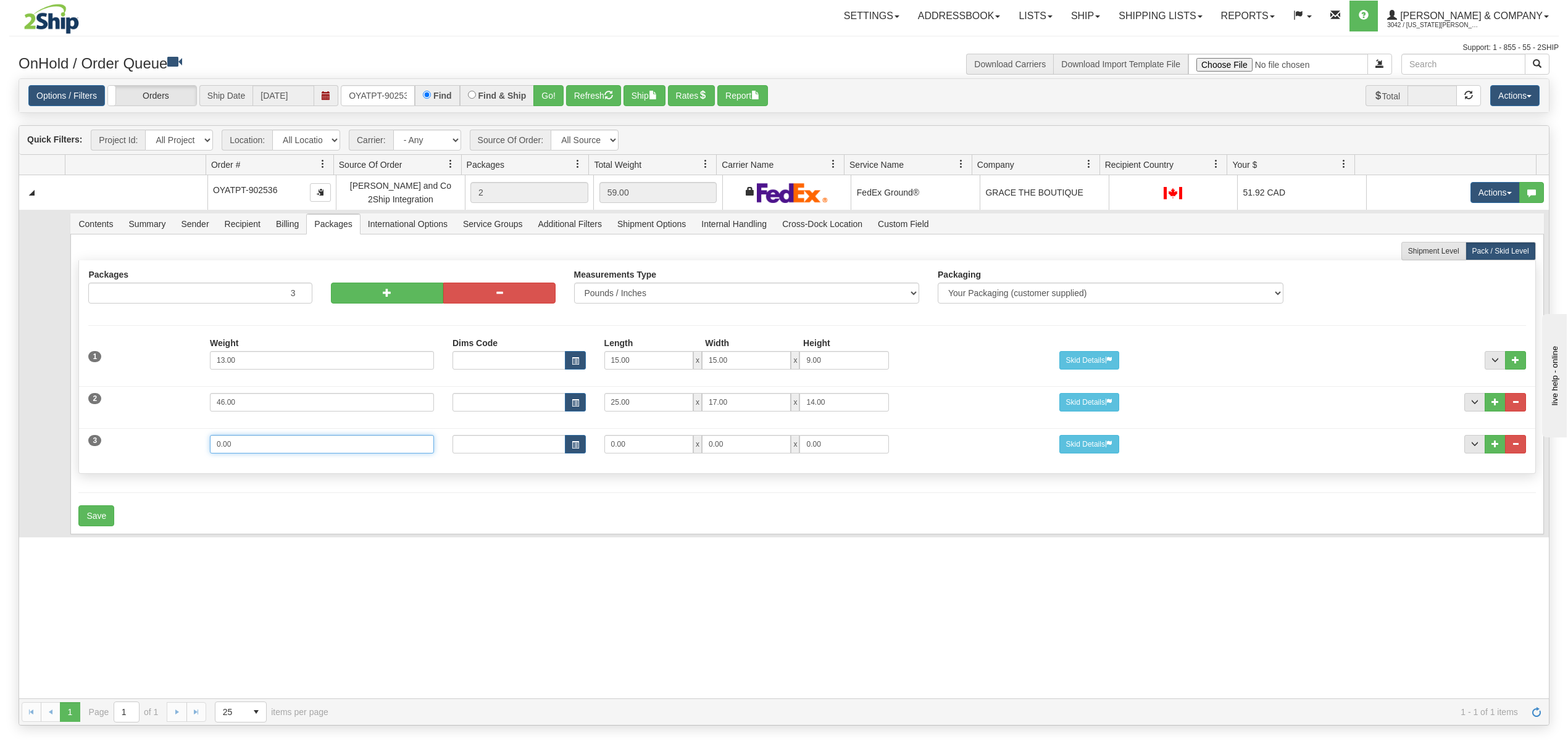
drag, startPoint x: 180, startPoint y: 454, endPoint x: 160, endPoint y: 457, distance: 20.2
click at [160, 457] on div "3 Weight 0.00 Dims Code Length Width Height 0.00 x 0.00 x" at bounding box center [807, 443] width 1456 height 42
type input "3"
type input "14"
type input "11"
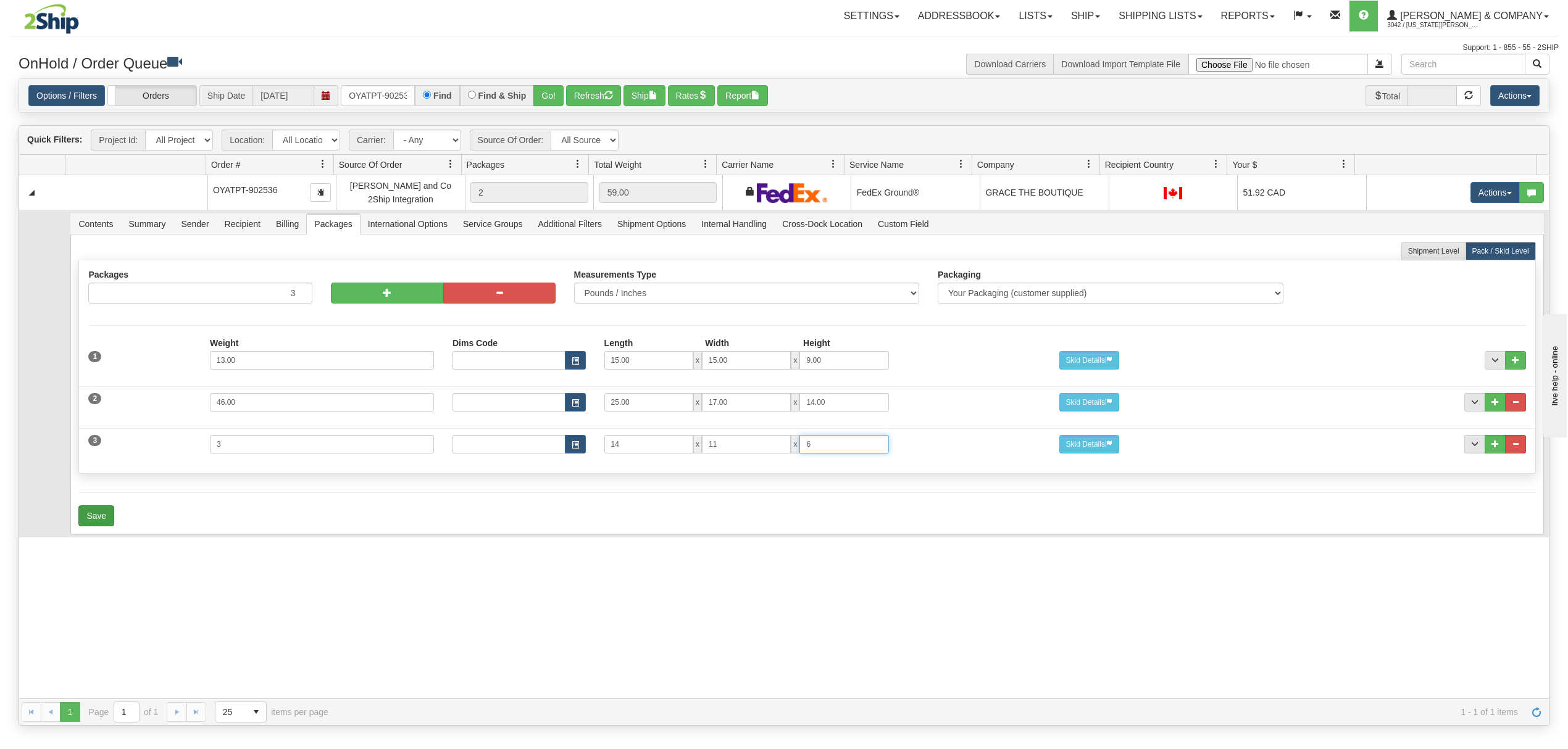
type input "6"
click at [107, 524] on button "Save" at bounding box center [96, 515] width 36 height 21
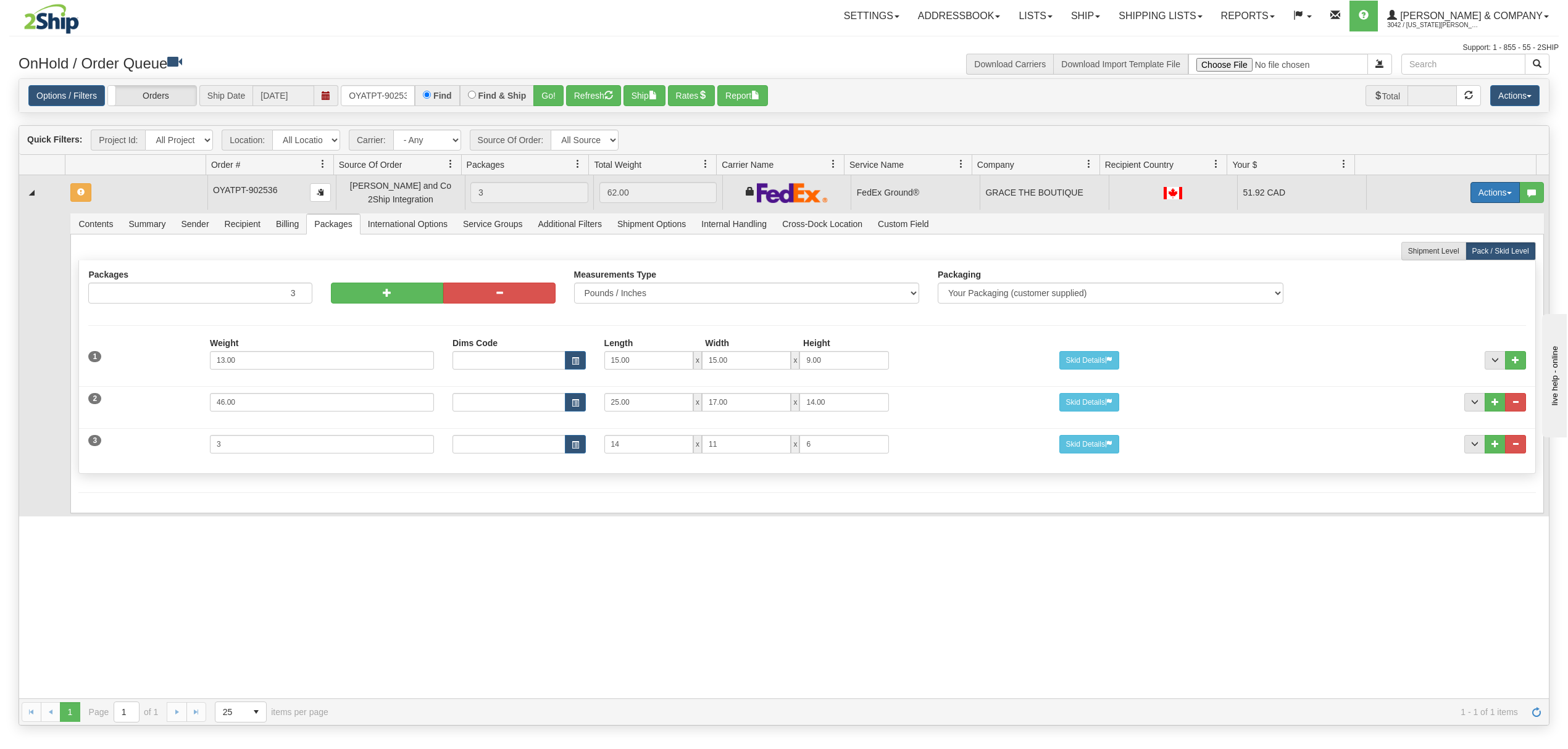
click at [1481, 184] on button "Actions" at bounding box center [1495, 193] width 49 height 21
click at [1457, 228] on link "Refresh Rates" at bounding box center [1470, 232] width 99 height 16
click at [378, 92] on input "OYATPT-902536" at bounding box center [378, 96] width 74 height 21
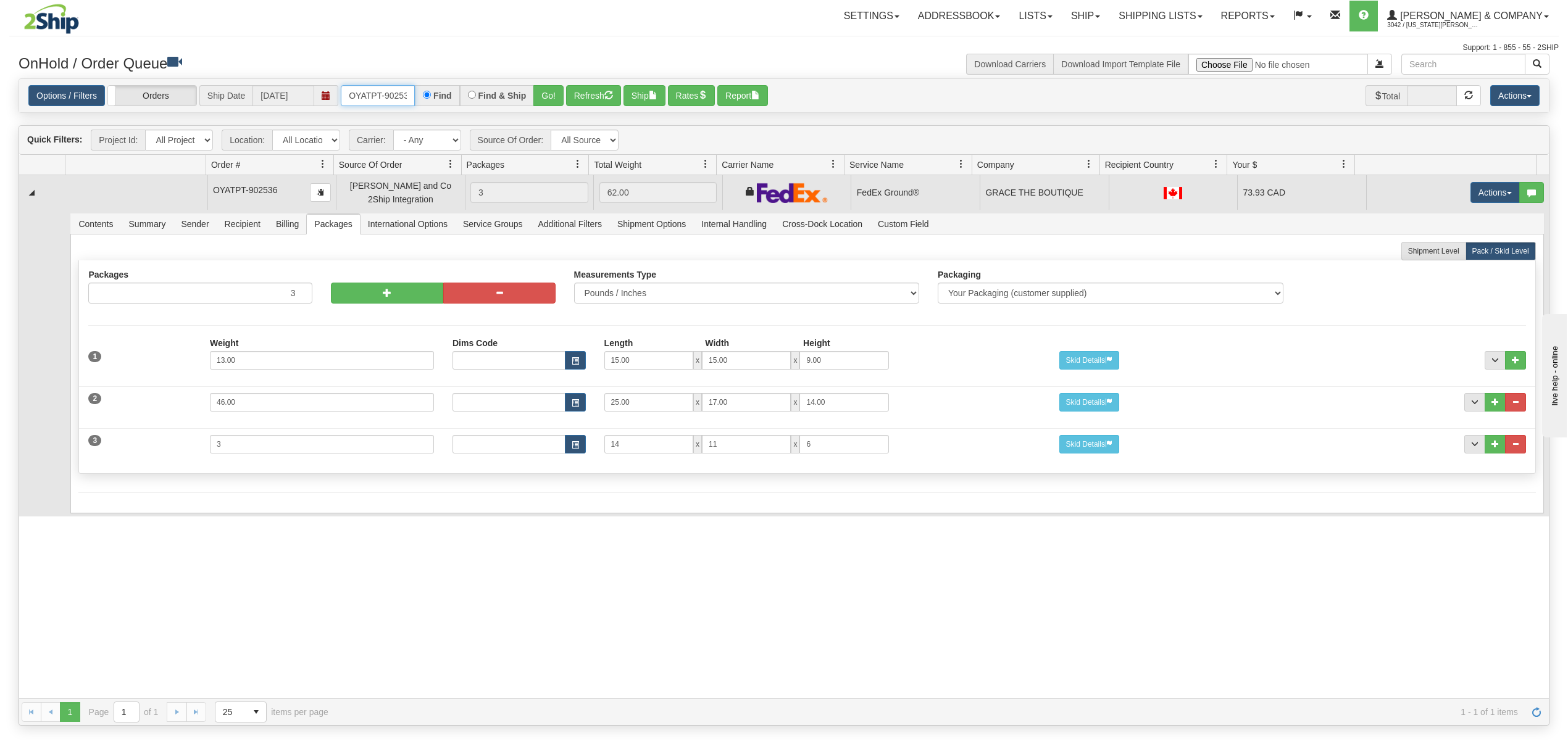
click at [378, 92] on input "OYATPT-902536" at bounding box center [378, 96] width 74 height 21
type input "OYATPT-902526"
click at [547, 90] on button "Go!" at bounding box center [548, 96] width 30 height 21
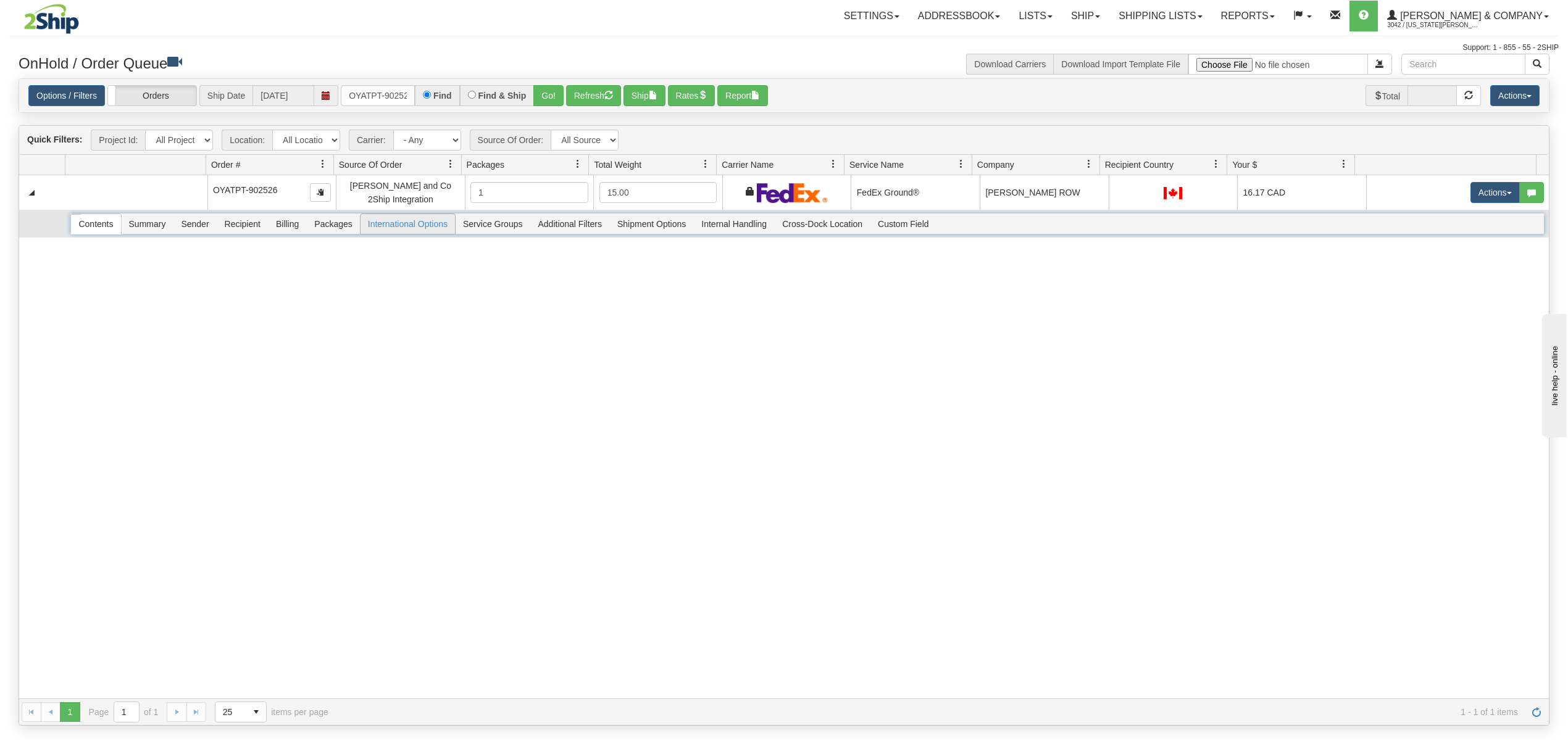
click at [352, 230] on span "Packages" at bounding box center [333, 224] width 53 height 20
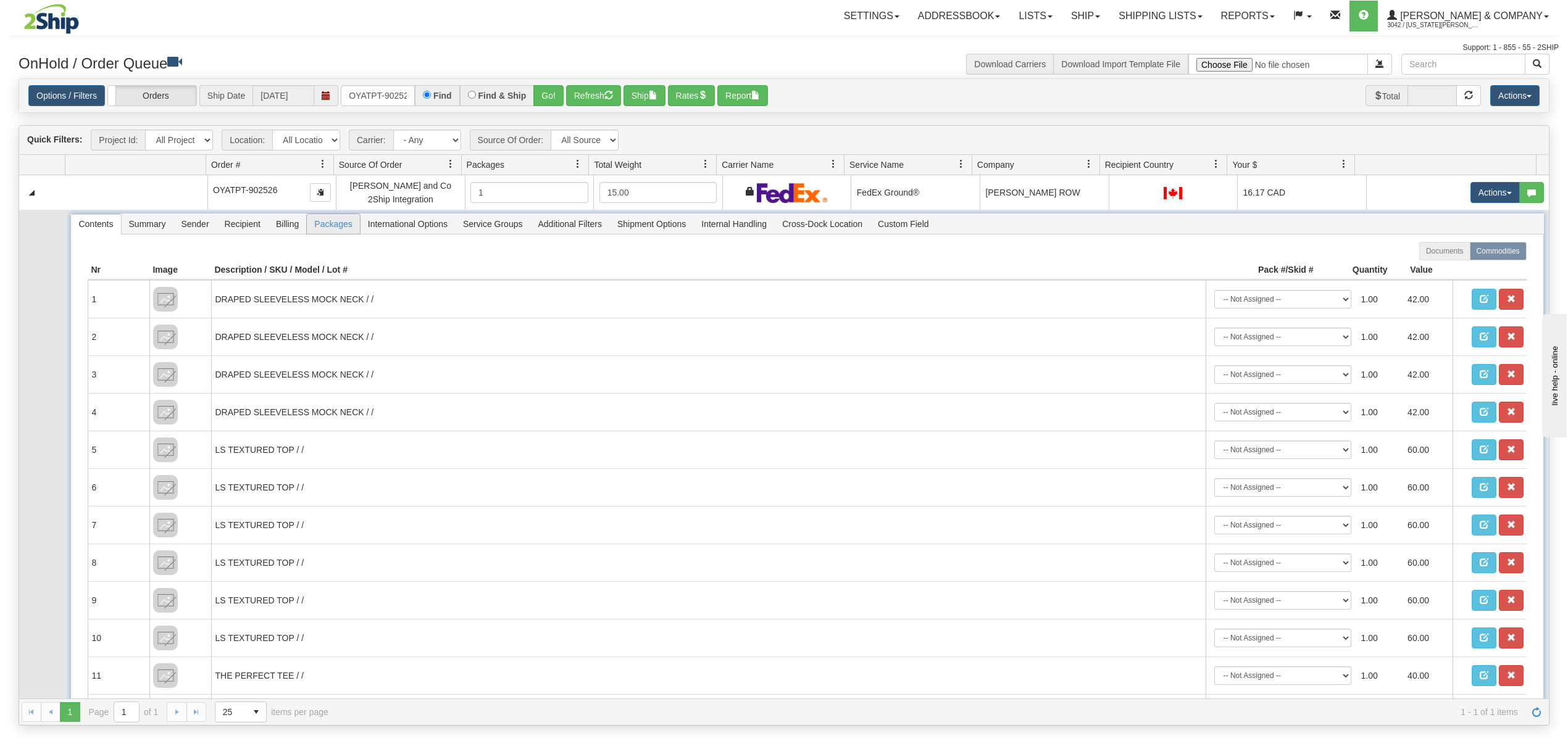
click at [352, 230] on span "Packages" at bounding box center [333, 224] width 53 height 20
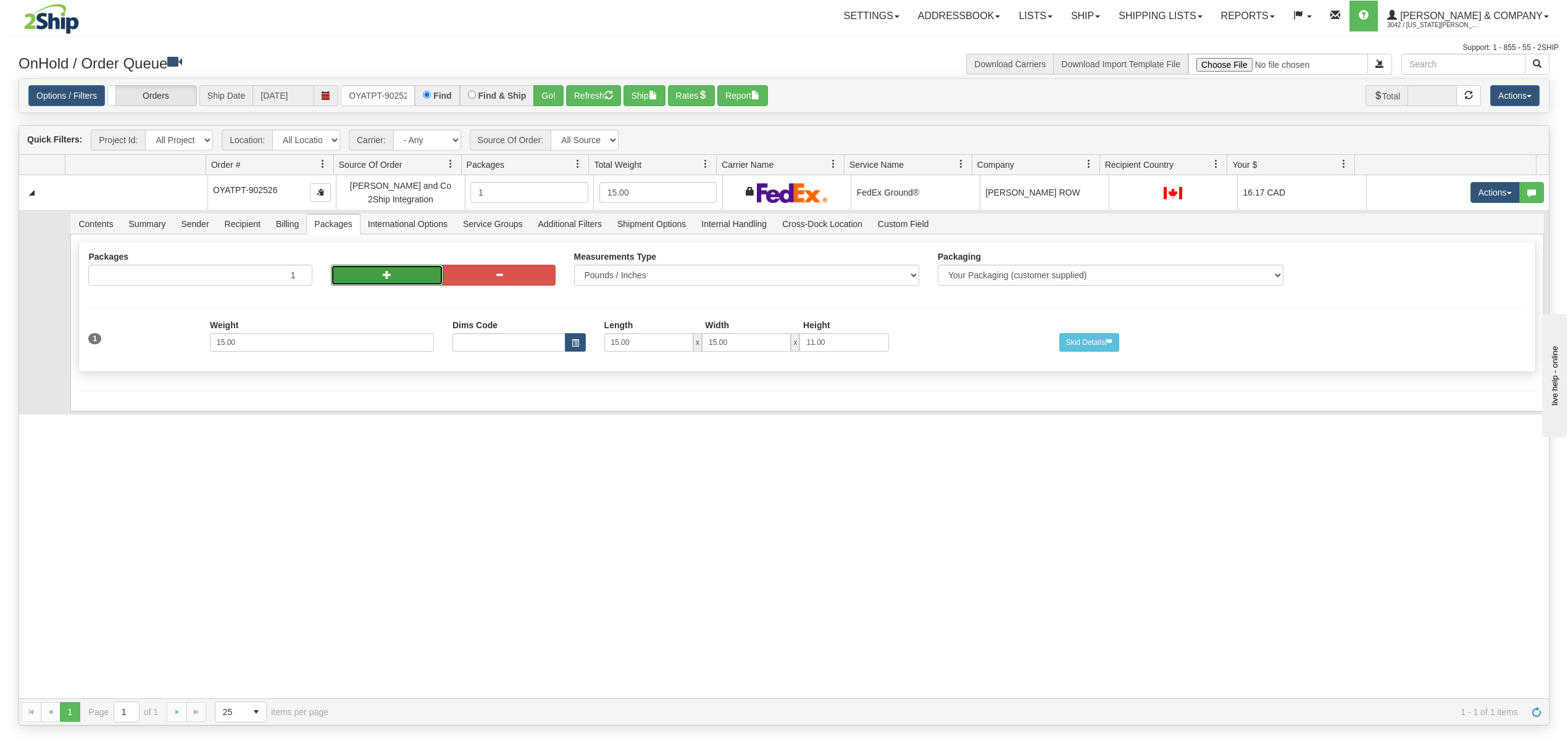
click at [369, 277] on button "button" at bounding box center [387, 275] width 113 height 21
radio input "true"
type input "2"
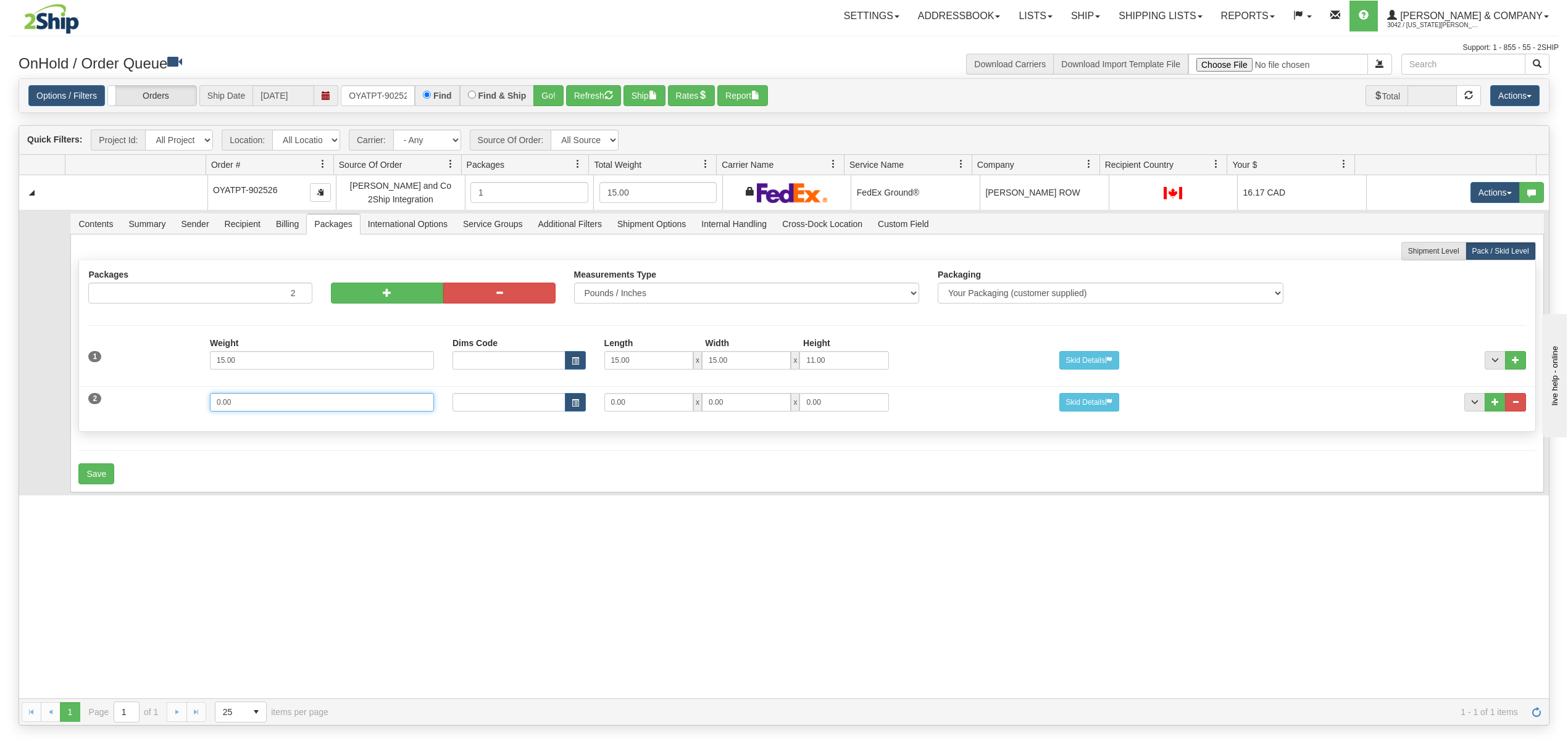
drag, startPoint x: 255, startPoint y: 409, endPoint x: 141, endPoint y: 410, distance: 114.0
click at [141, 410] on div "2 Weight 0.00 Dims Code Length Width Height 0.00 x 0.00 x" at bounding box center [807, 401] width 1456 height 42
type input "2"
type input "13"
type input "10"
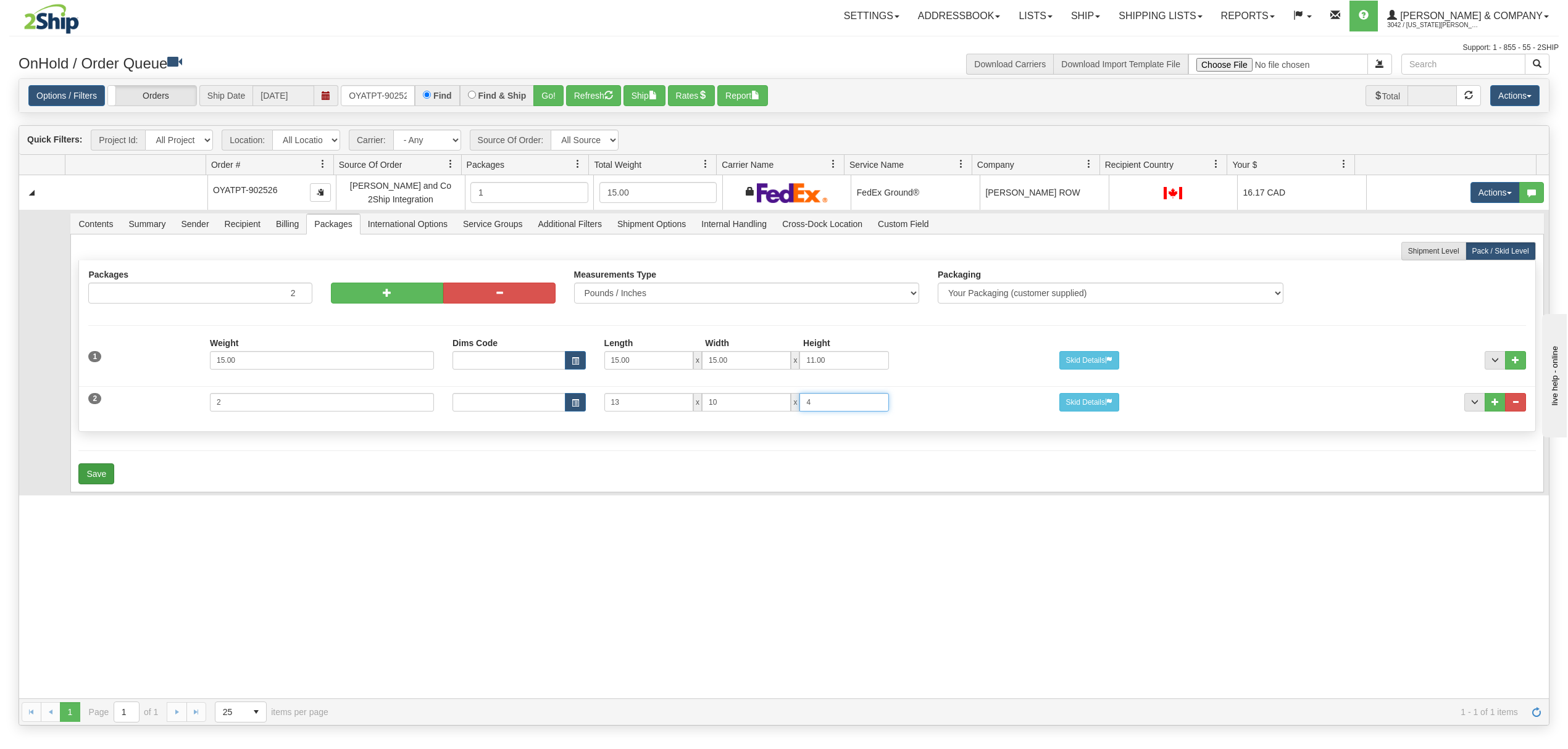
type input "4"
click at [104, 484] on button "Save" at bounding box center [96, 474] width 36 height 21
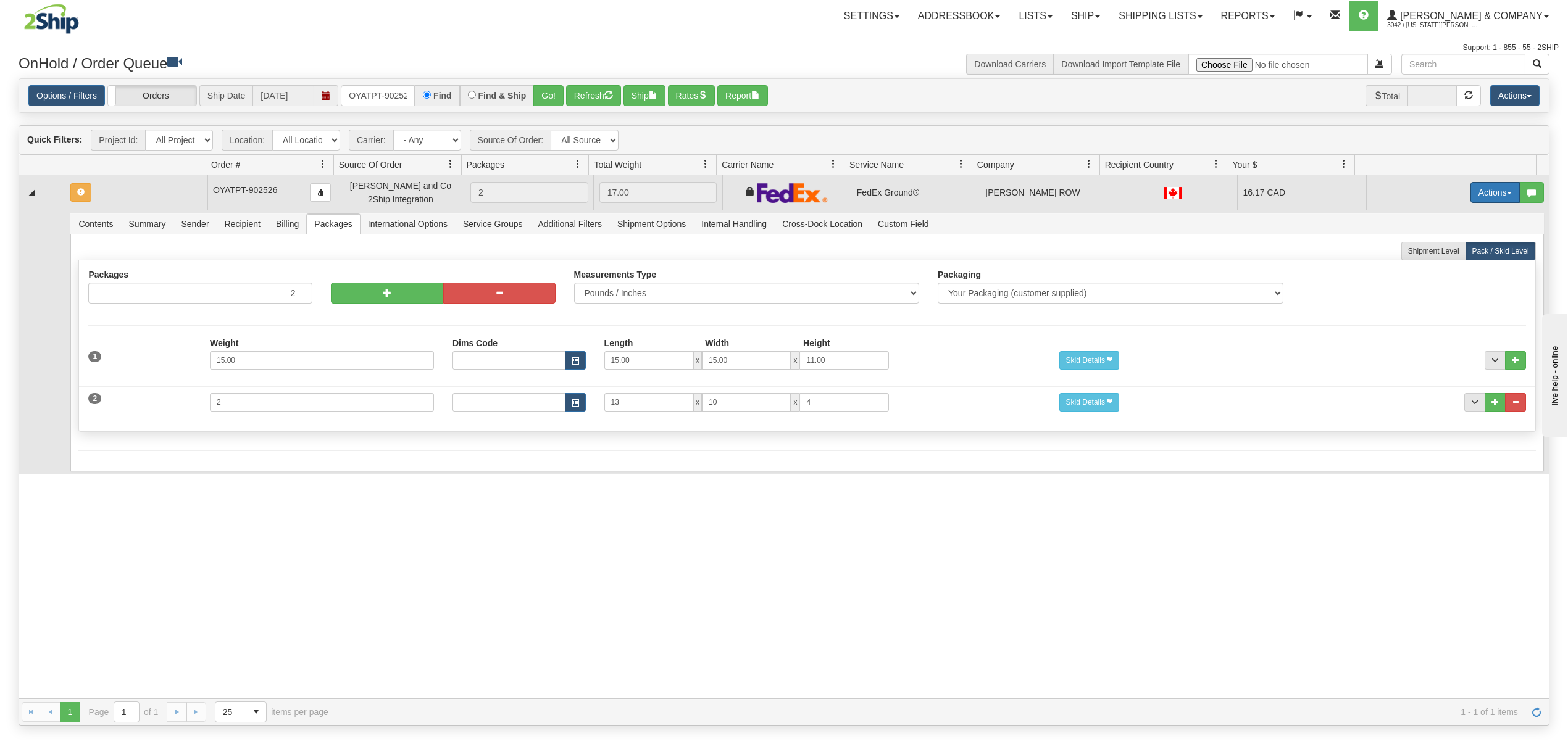
click at [1485, 193] on button "Actions" at bounding box center [1495, 193] width 49 height 21
click at [1443, 232] on span "Refresh Rates" at bounding box center [1464, 232] width 64 height 10
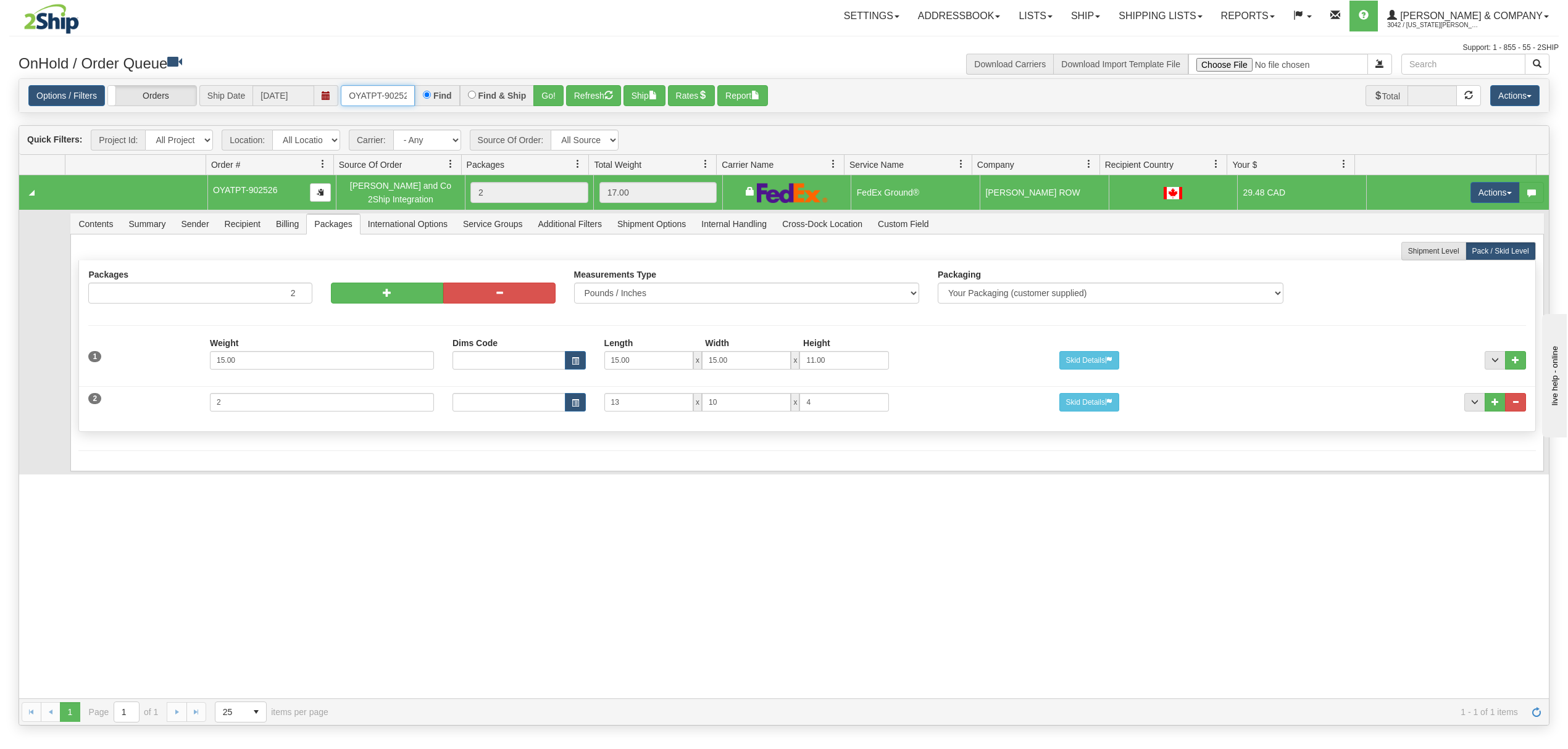
click at [390, 91] on input "OYATPT-902526" at bounding box center [378, 96] width 74 height 21
type input "OYATPT-902524"
click at [550, 91] on button "Go!" at bounding box center [548, 96] width 30 height 21
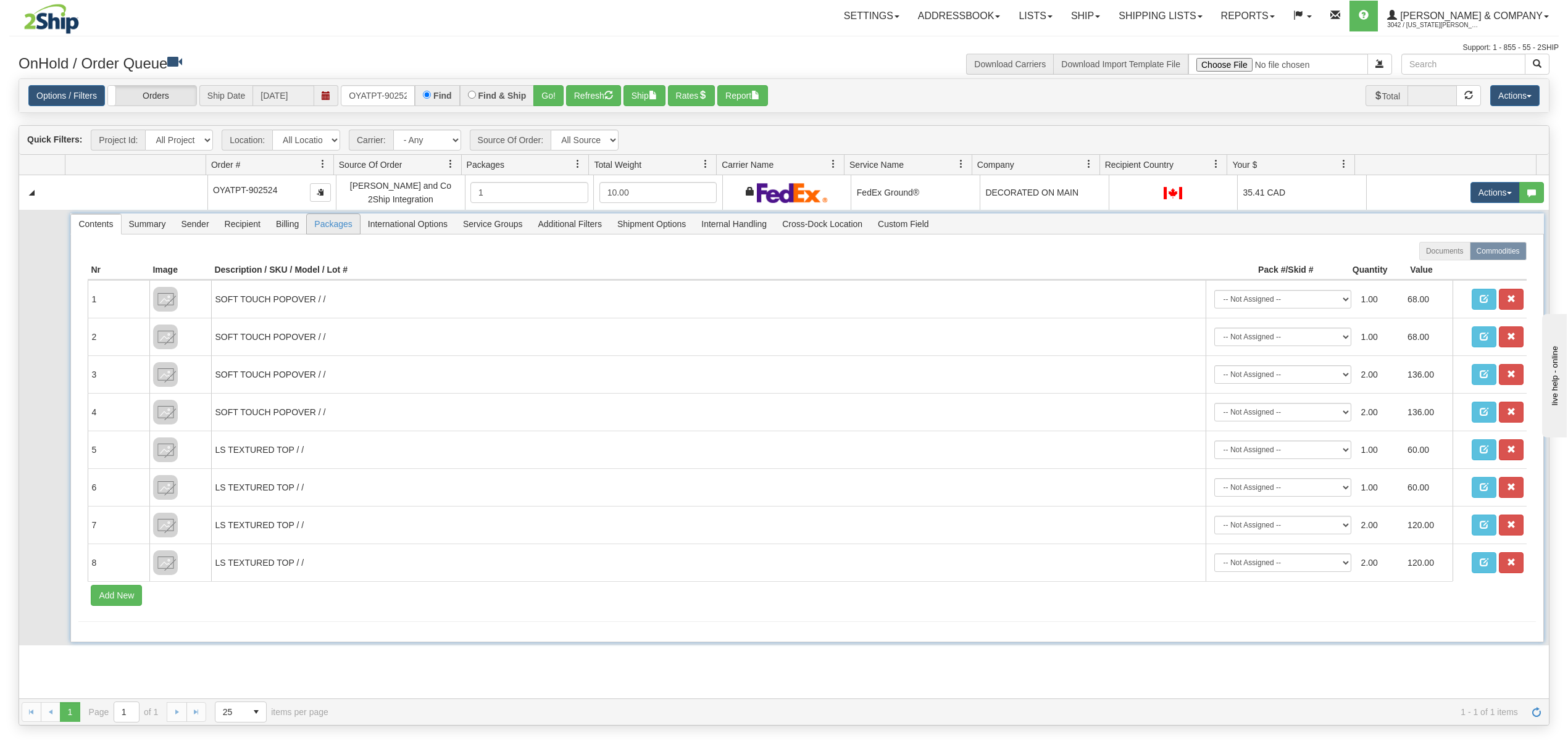
click at [331, 220] on span "Packages" at bounding box center [333, 224] width 53 height 20
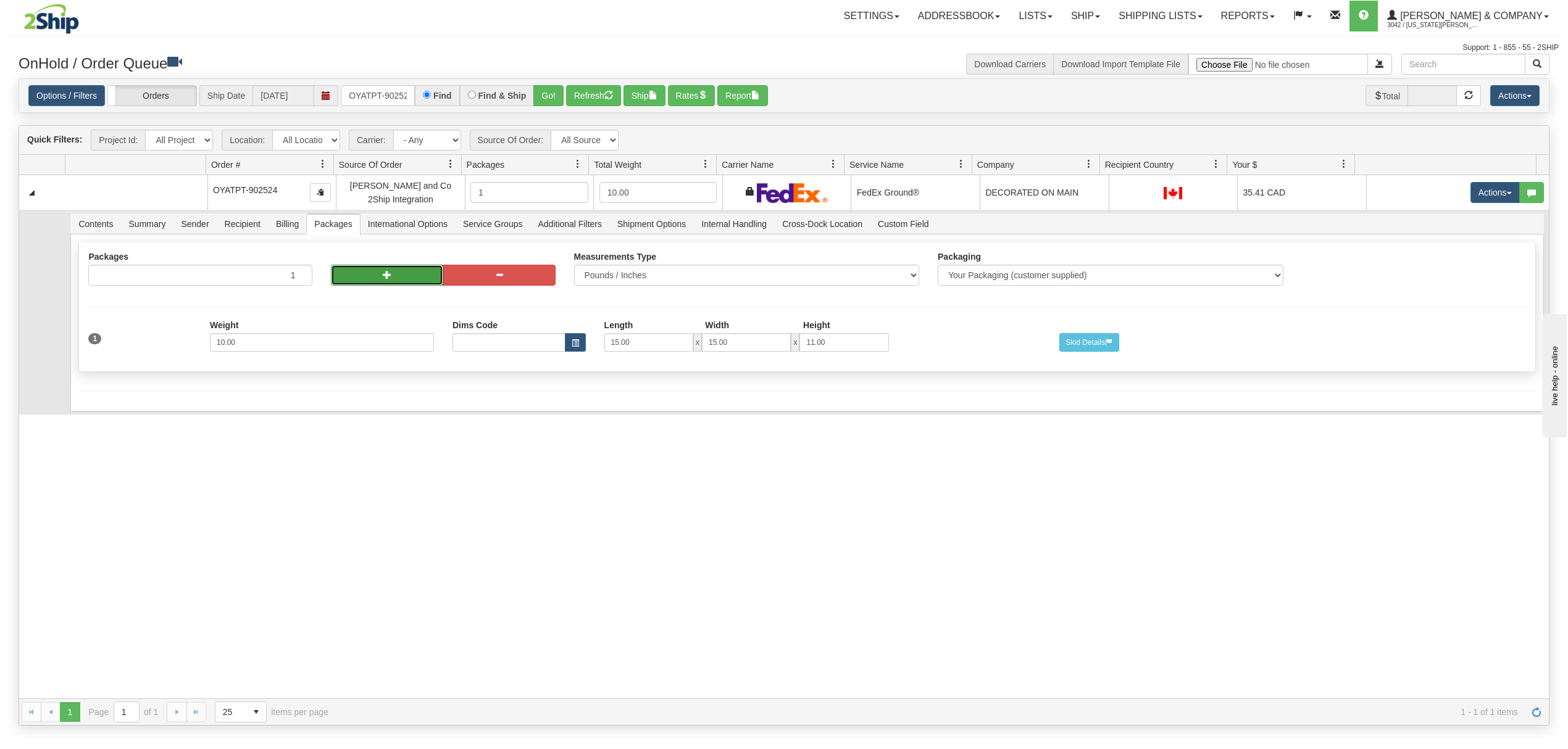
click at [354, 282] on button "button" at bounding box center [387, 275] width 113 height 21
radio input "true"
type input "2"
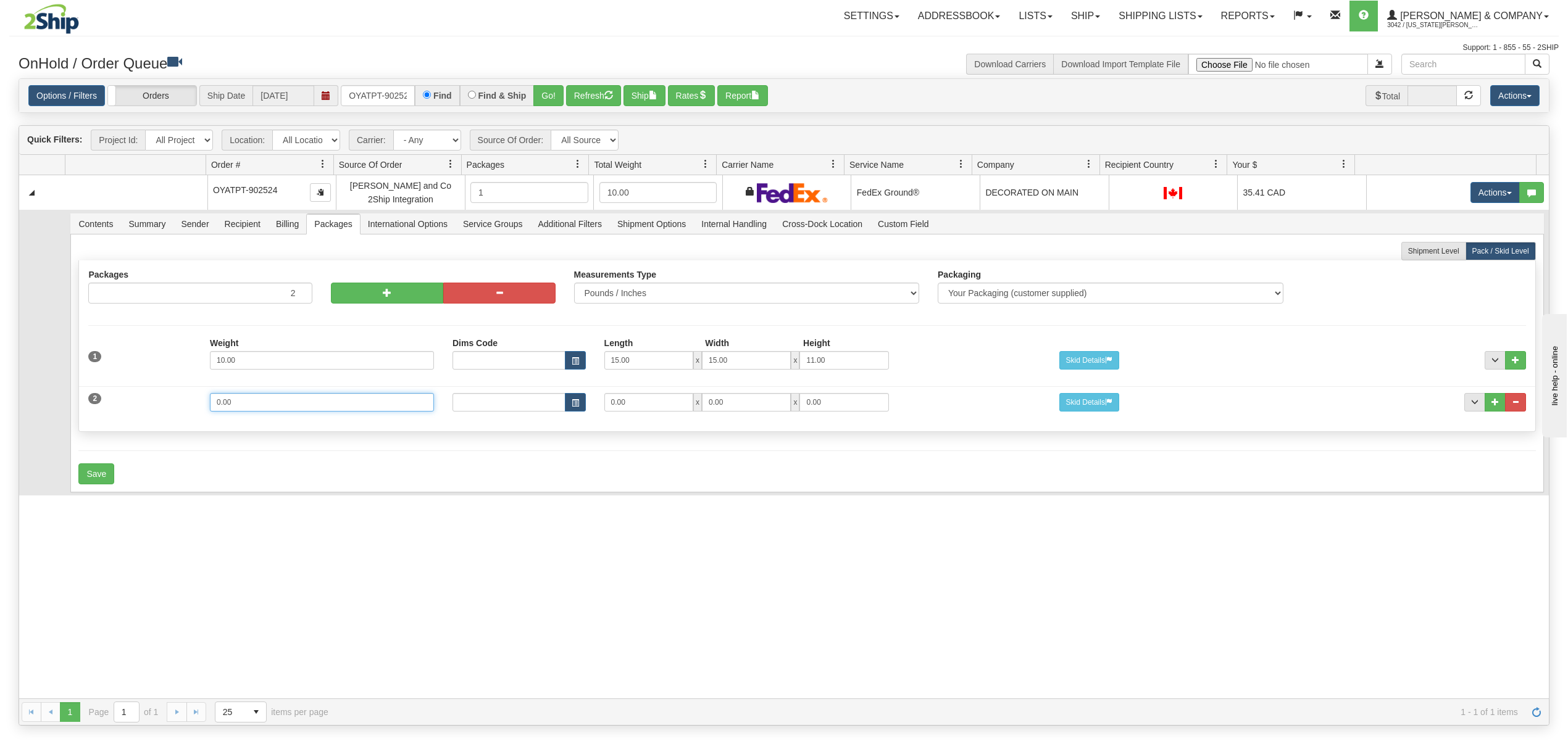
drag, startPoint x: 259, startPoint y: 415, endPoint x: 166, endPoint y: 405, distance: 93.5
click at [166, 405] on div "2 Weight 0.00 Dims Code Length Width Height 0.00 x 0.00 x" at bounding box center [807, 401] width 1456 height 42
type input "5"
type input "14"
type input "11"
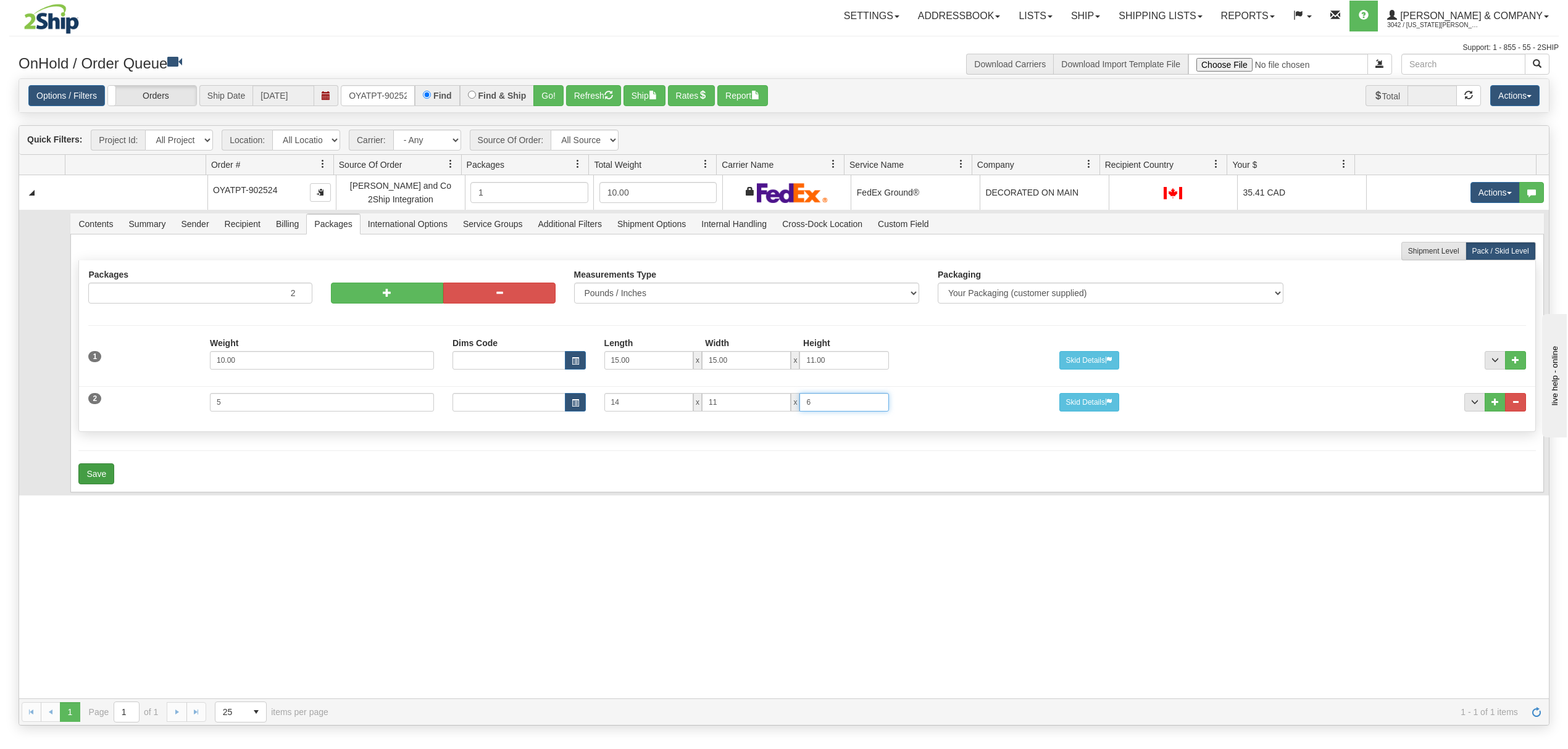
type input "6"
click at [85, 484] on button "Save" at bounding box center [96, 474] width 36 height 21
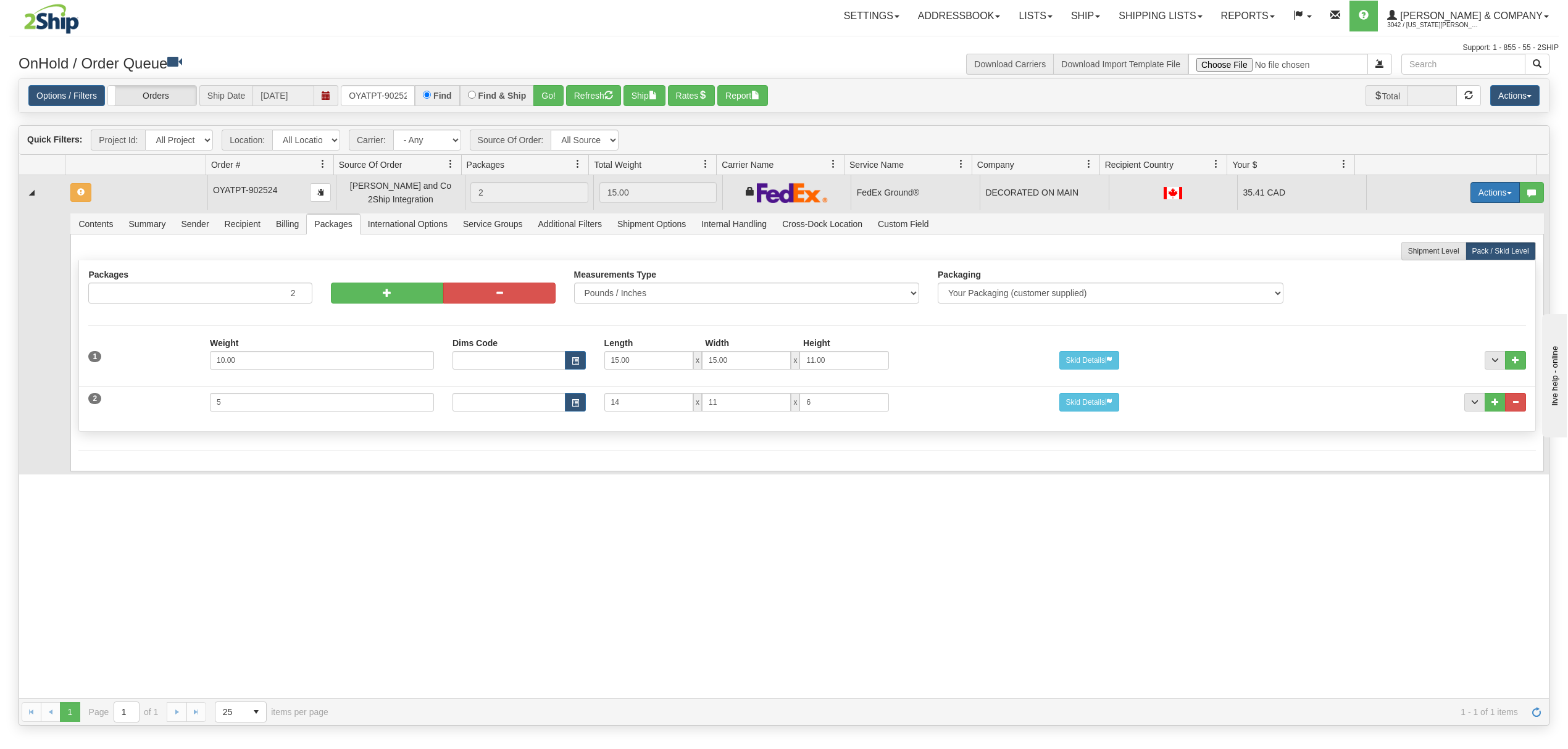
click at [1489, 203] on button "Actions" at bounding box center [1495, 193] width 49 height 21
click at [1455, 232] on span "Refresh Rates" at bounding box center [1464, 232] width 64 height 10
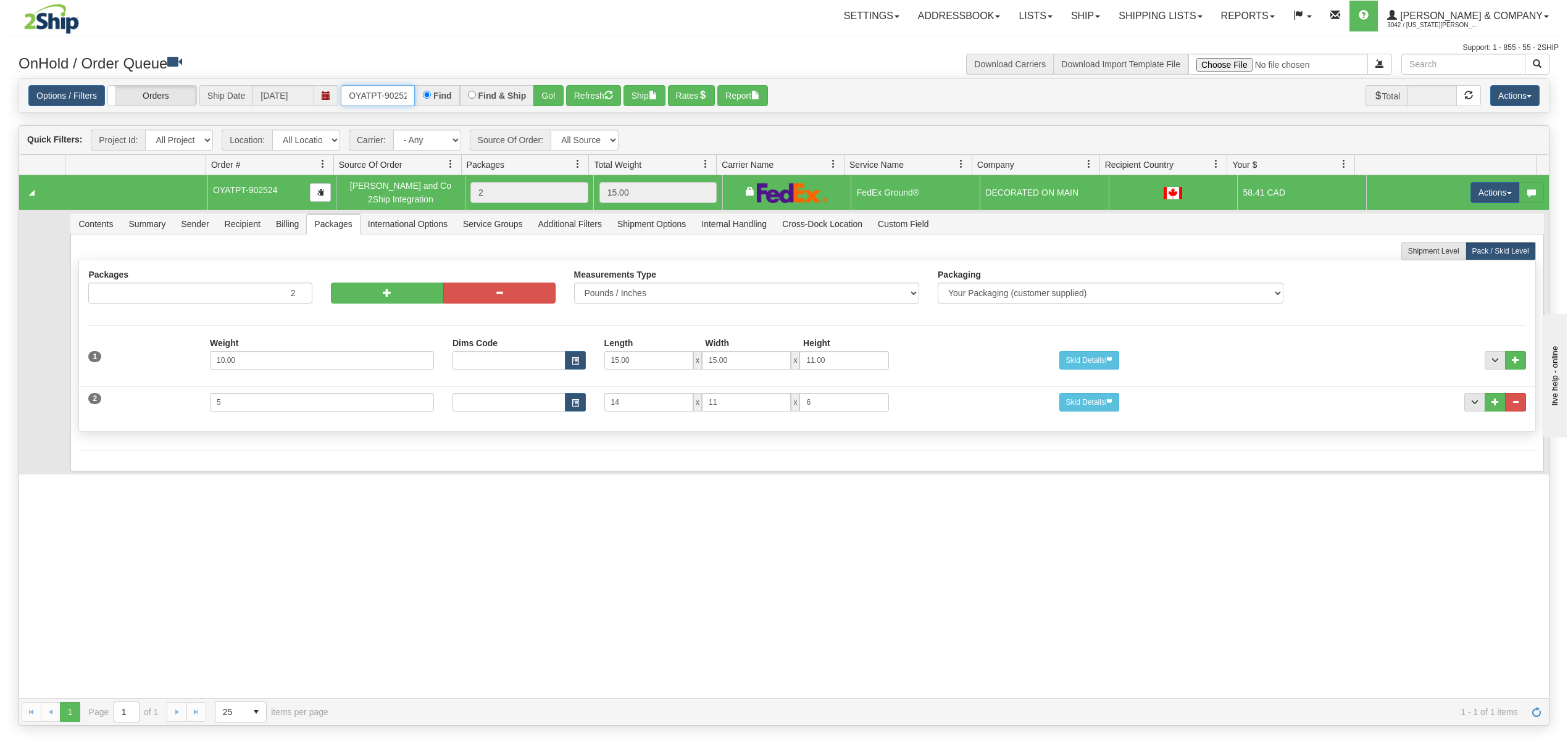
click at [406, 92] on input "OYATPT-902524" at bounding box center [378, 96] width 74 height 21
type input "OYATPT-902508"
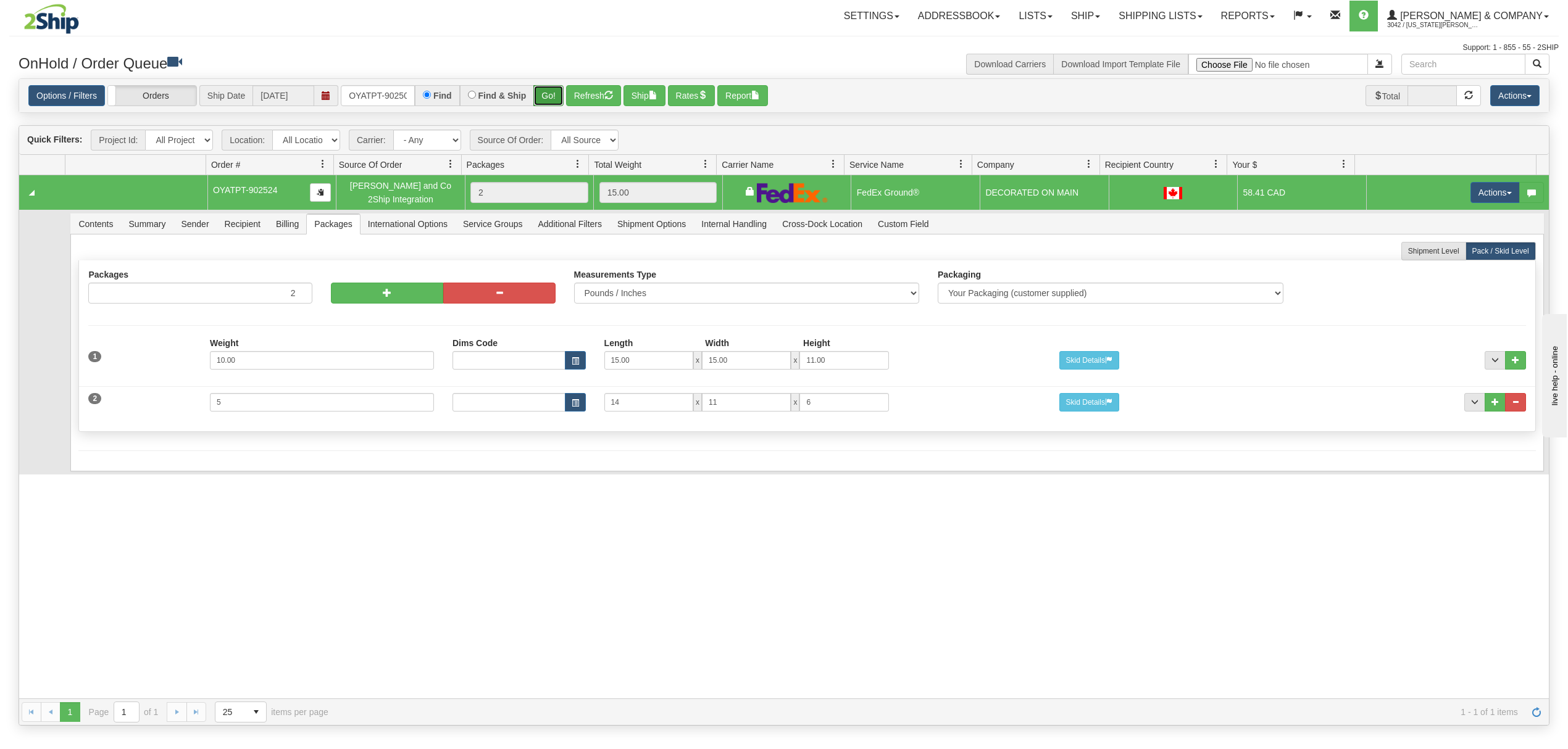
click at [535, 92] on button "Go!" at bounding box center [548, 96] width 30 height 21
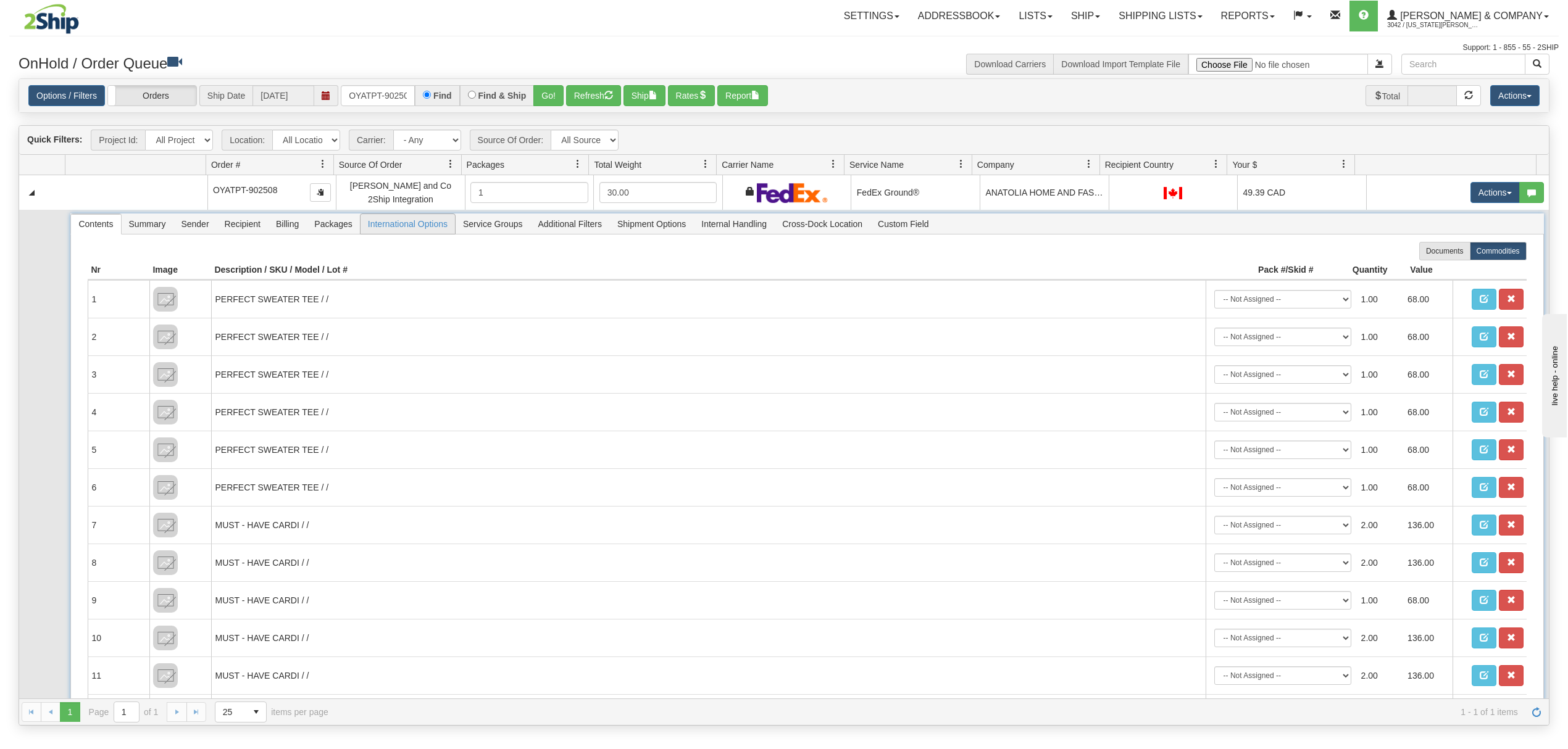
click at [336, 222] on span "Packages" at bounding box center [333, 224] width 53 height 20
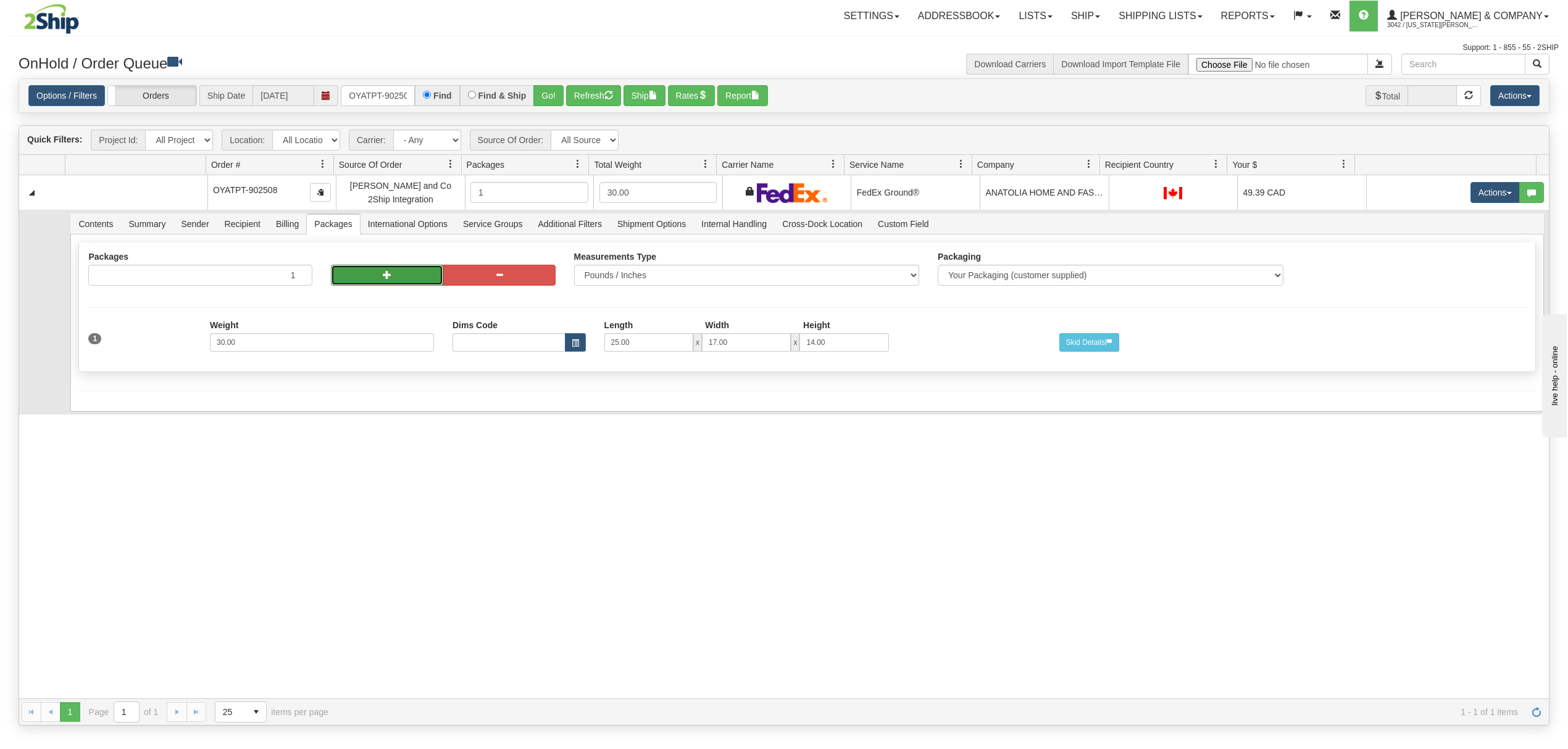
click at [384, 273] on span "button" at bounding box center [387, 274] width 8 height 8
radio input "true"
type input "2"
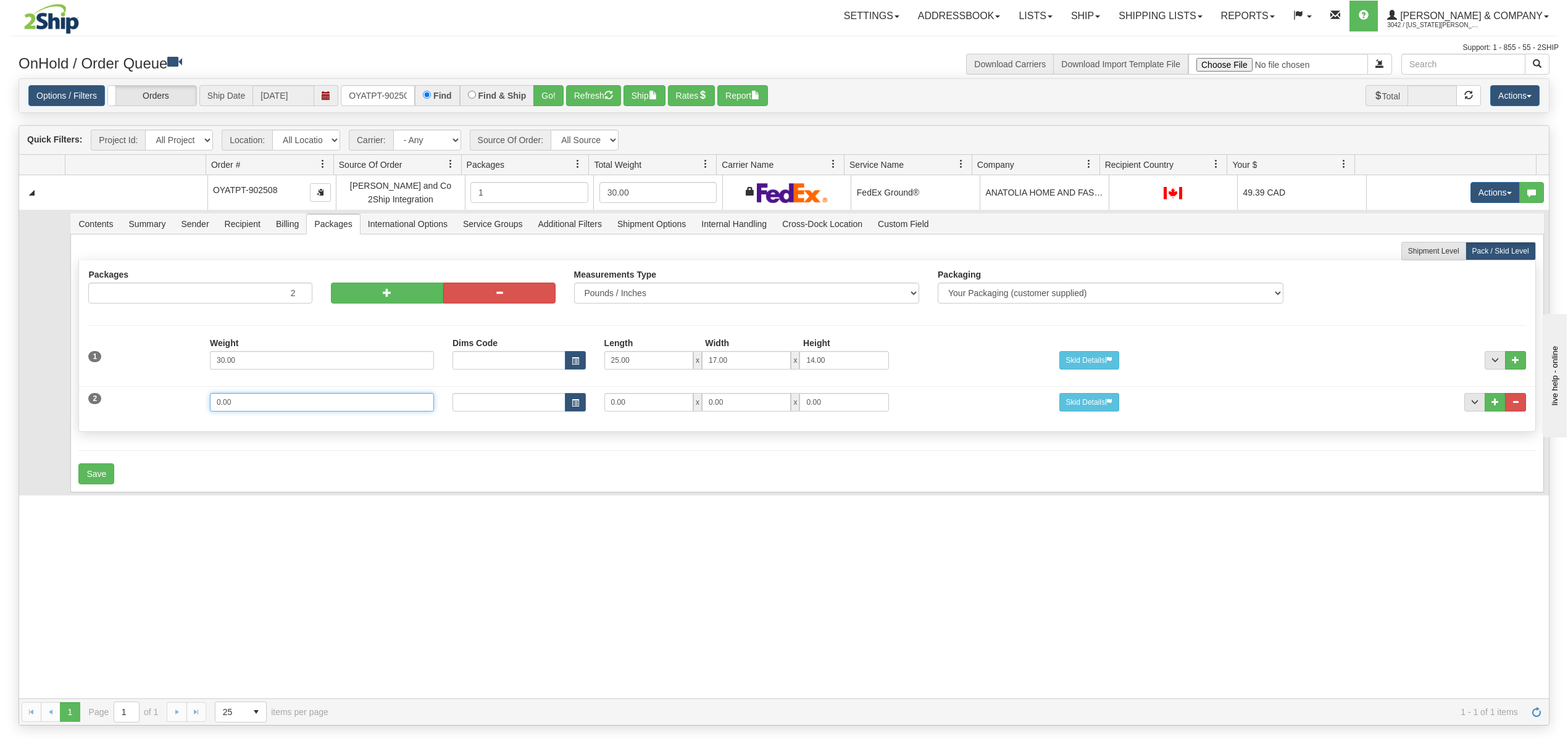
drag, startPoint x: 255, startPoint y: 411, endPoint x: 145, endPoint y: 418, distance: 110.2
click at [145, 418] on div "2 Weight 0.00 Dims Code Length Width Height 0.00 x 0.00 x" at bounding box center [807, 401] width 1456 height 42
type input "5"
type input "15"
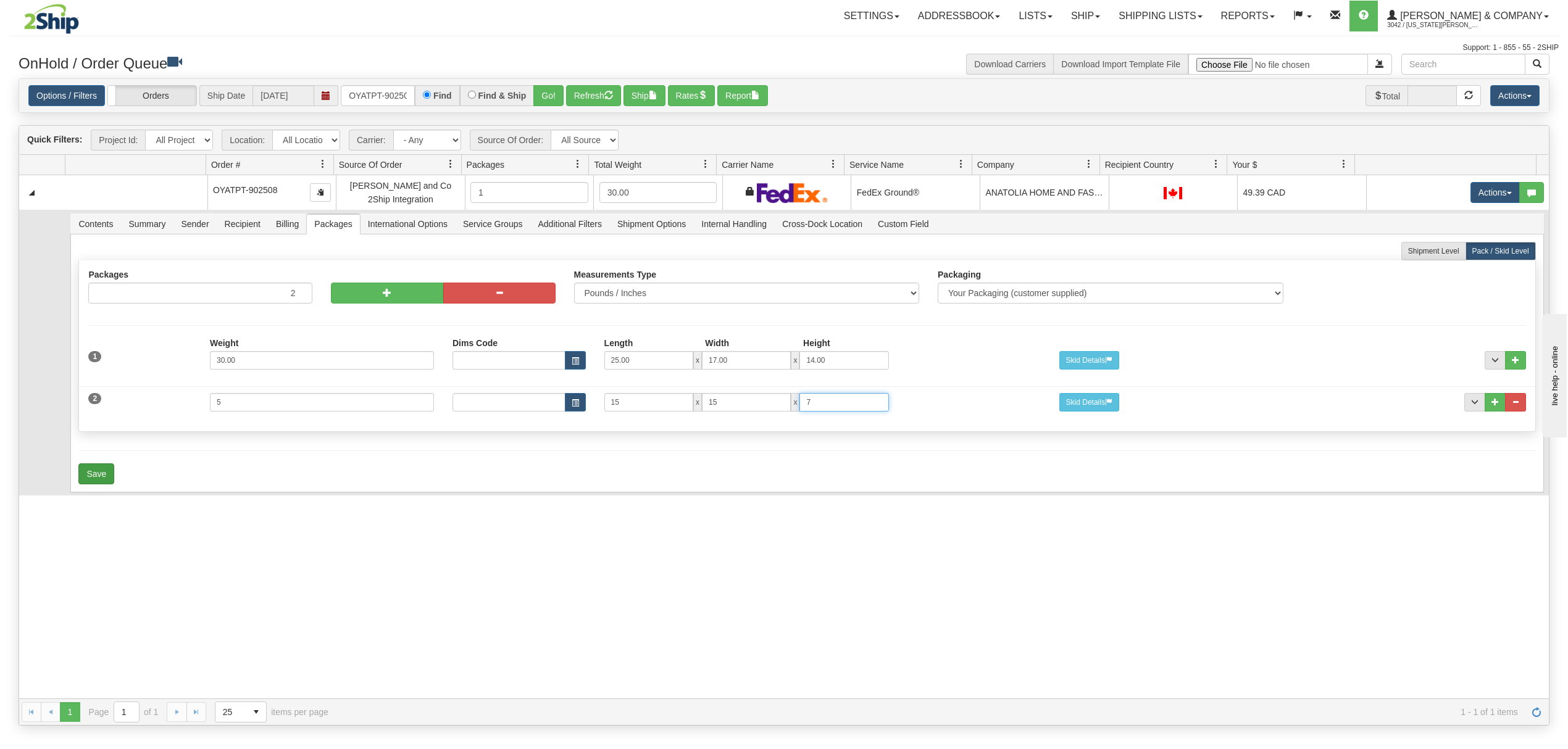
type input "7"
click at [105, 482] on button "Save" at bounding box center [96, 474] width 36 height 21
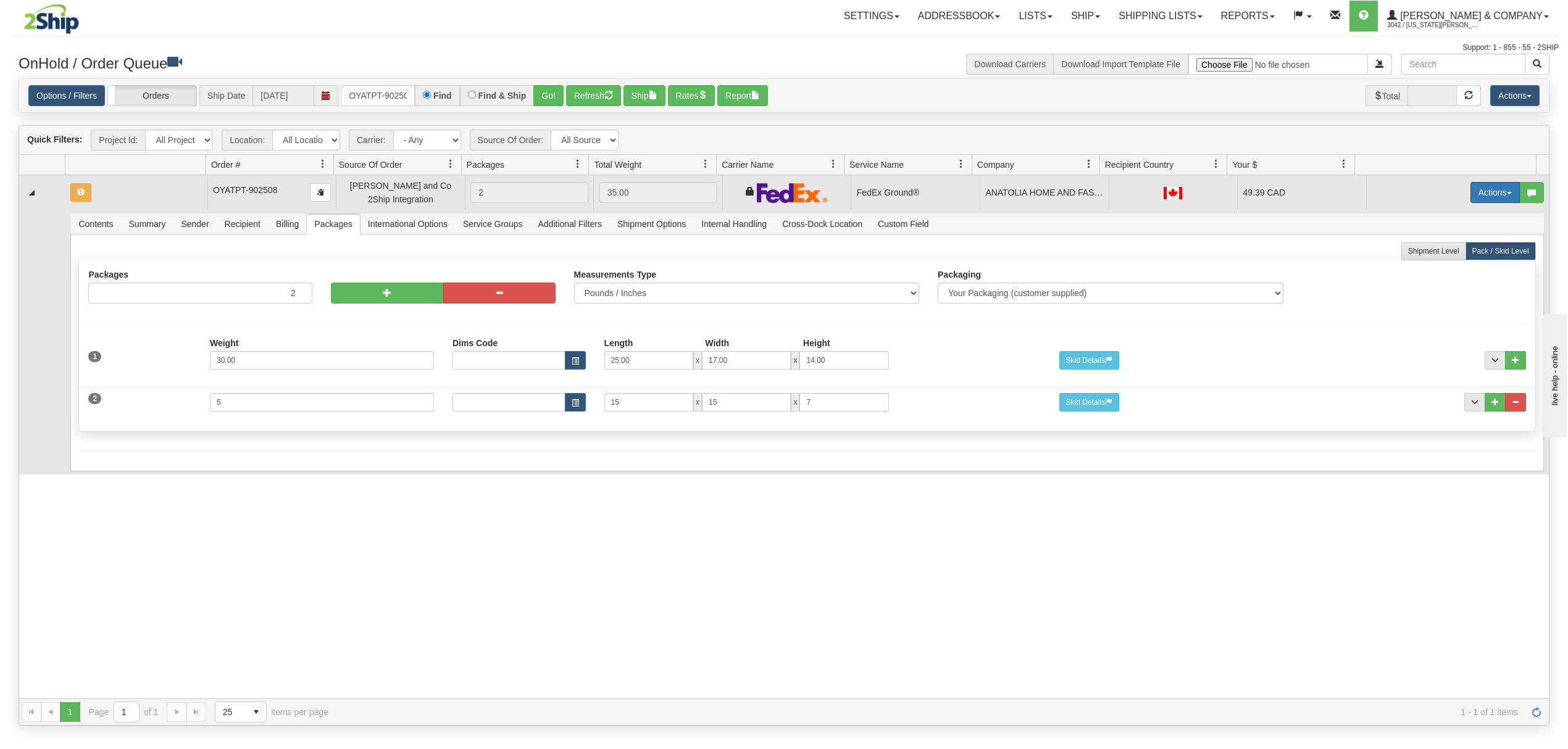
click at [1497, 196] on button "Actions" at bounding box center [1495, 193] width 49 height 21
click at [1459, 230] on span "Refresh Rates" at bounding box center [1464, 232] width 64 height 10
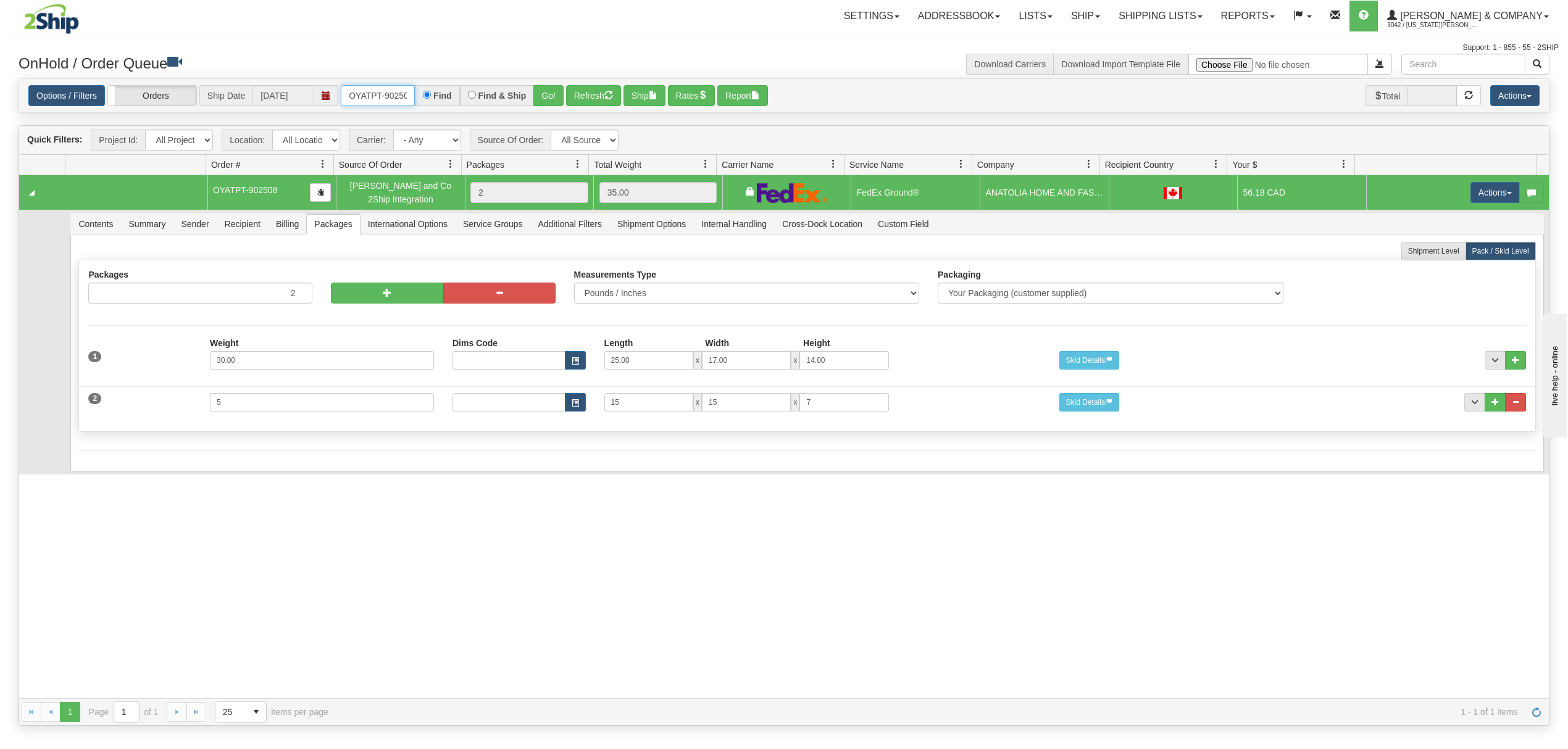
click at [373, 91] on input "OYATPT-902508" at bounding box center [378, 96] width 74 height 21
click at [374, 91] on input "OYATPT-902508" at bounding box center [378, 96] width 74 height 21
click at [374, 91] on input "OYATPT-902508" at bounding box center [378, 96] width 74 height 21
click at [378, 92] on input "OYATPT-902508" at bounding box center [378, 96] width 74 height 21
click at [557, 92] on button "Go!" at bounding box center [548, 96] width 30 height 21
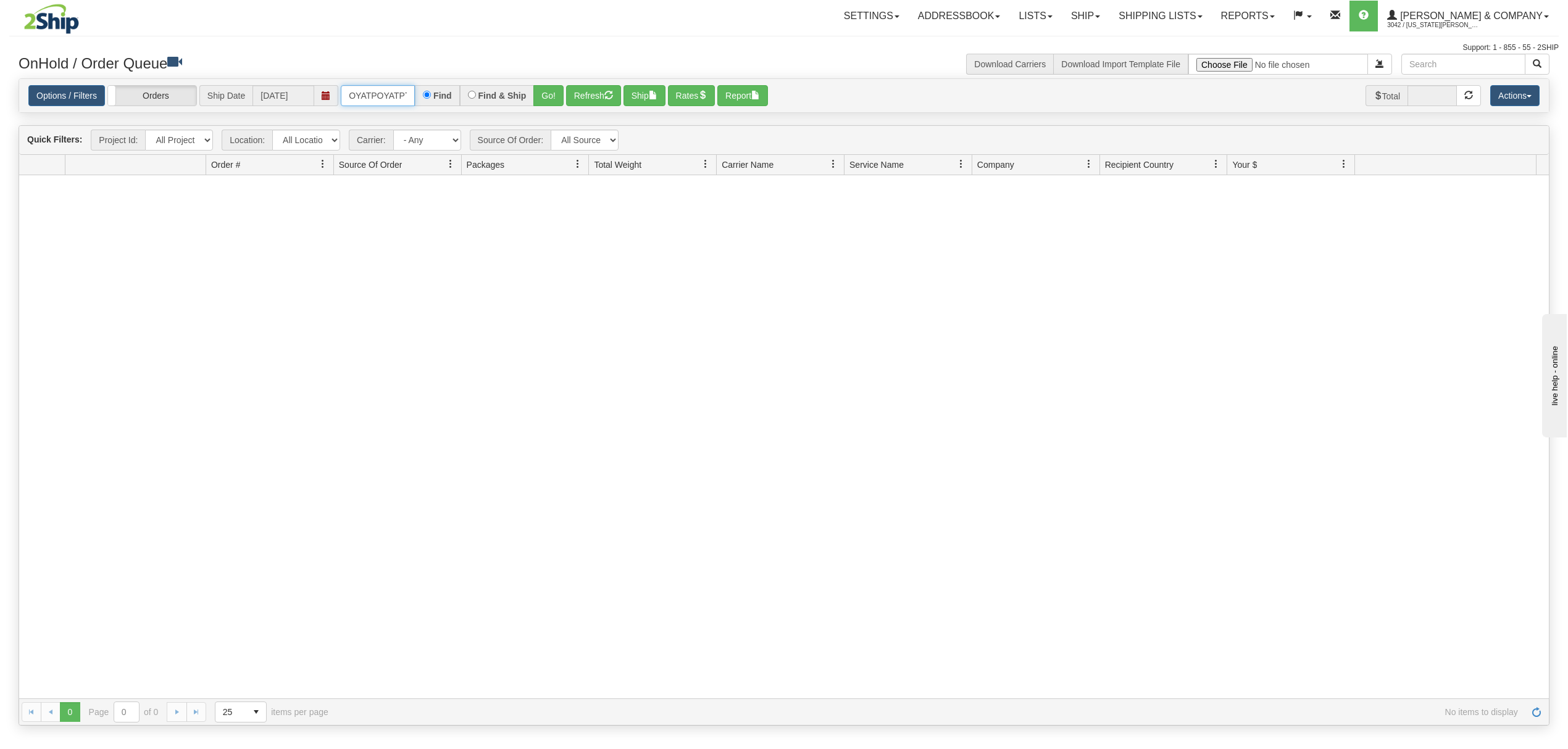
scroll to position [0, 72]
drag, startPoint x: 350, startPoint y: 90, endPoint x: 481, endPoint y: 95, distance: 131.1
click at [481, 95] on div "OYATPOYATPT-902519T-902508 Find Find & Ship Go!" at bounding box center [452, 96] width 223 height 21
type input "OYATPT-902519"
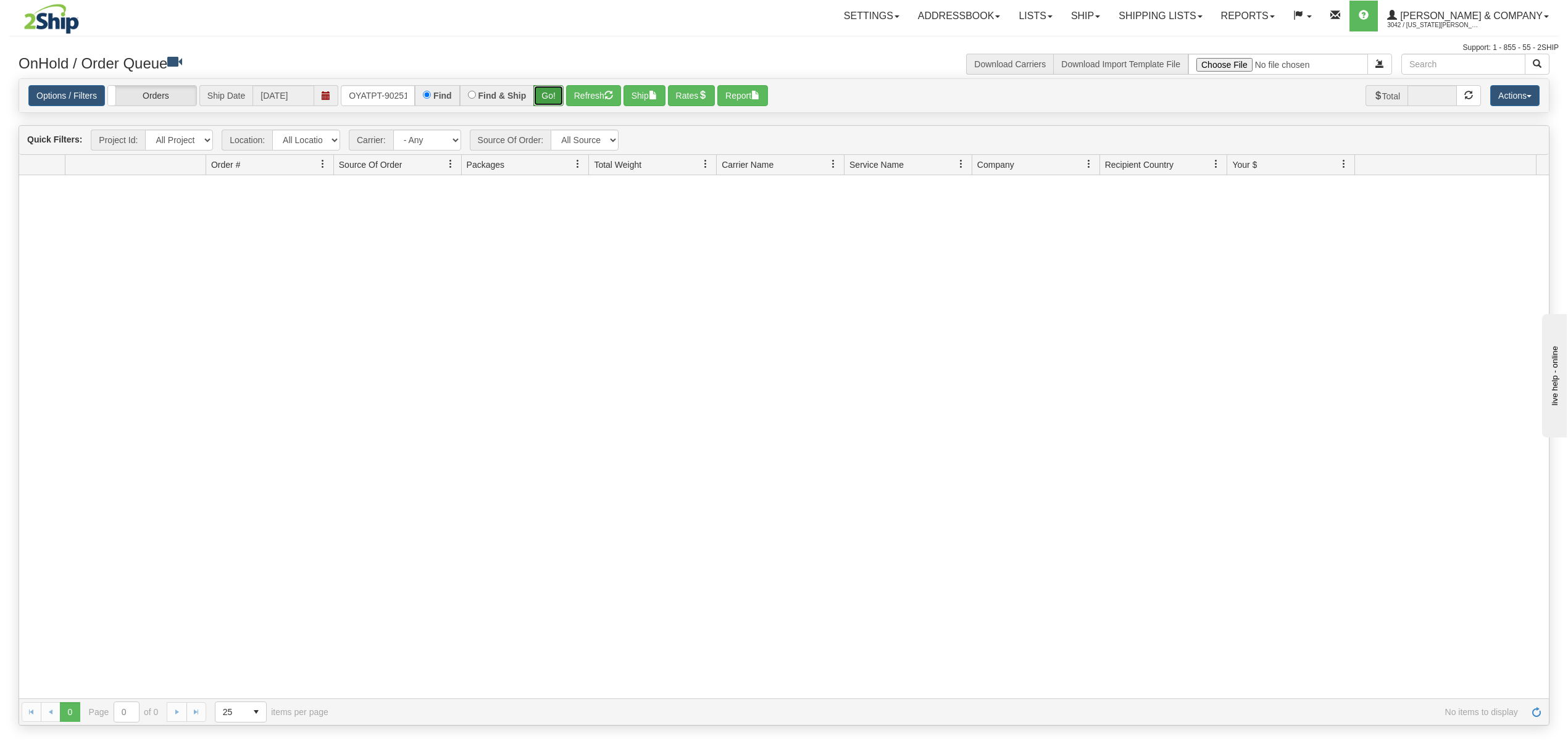
click at [559, 89] on button "Go!" at bounding box center [548, 96] width 30 height 21
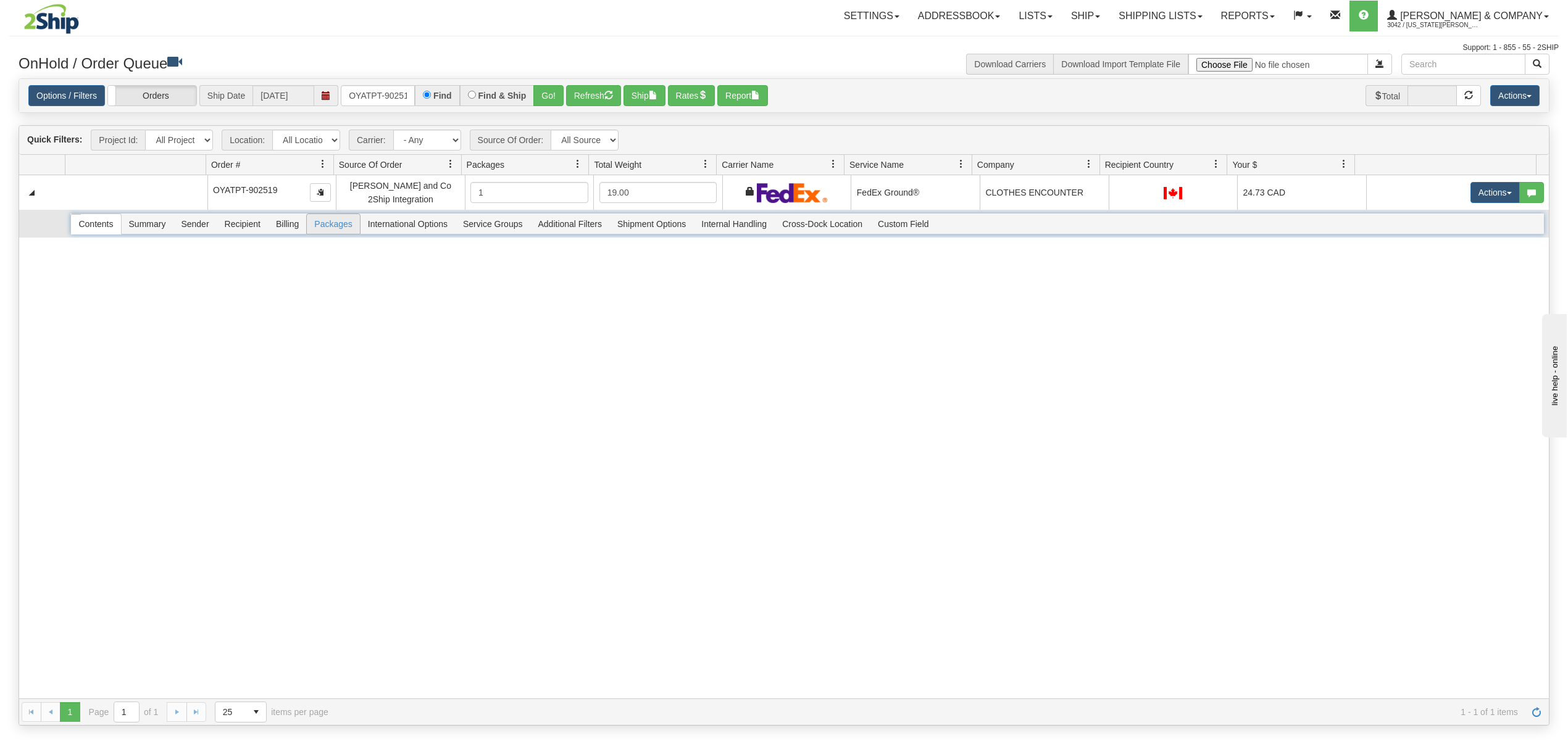
click at [333, 230] on span "Packages" at bounding box center [333, 224] width 53 height 20
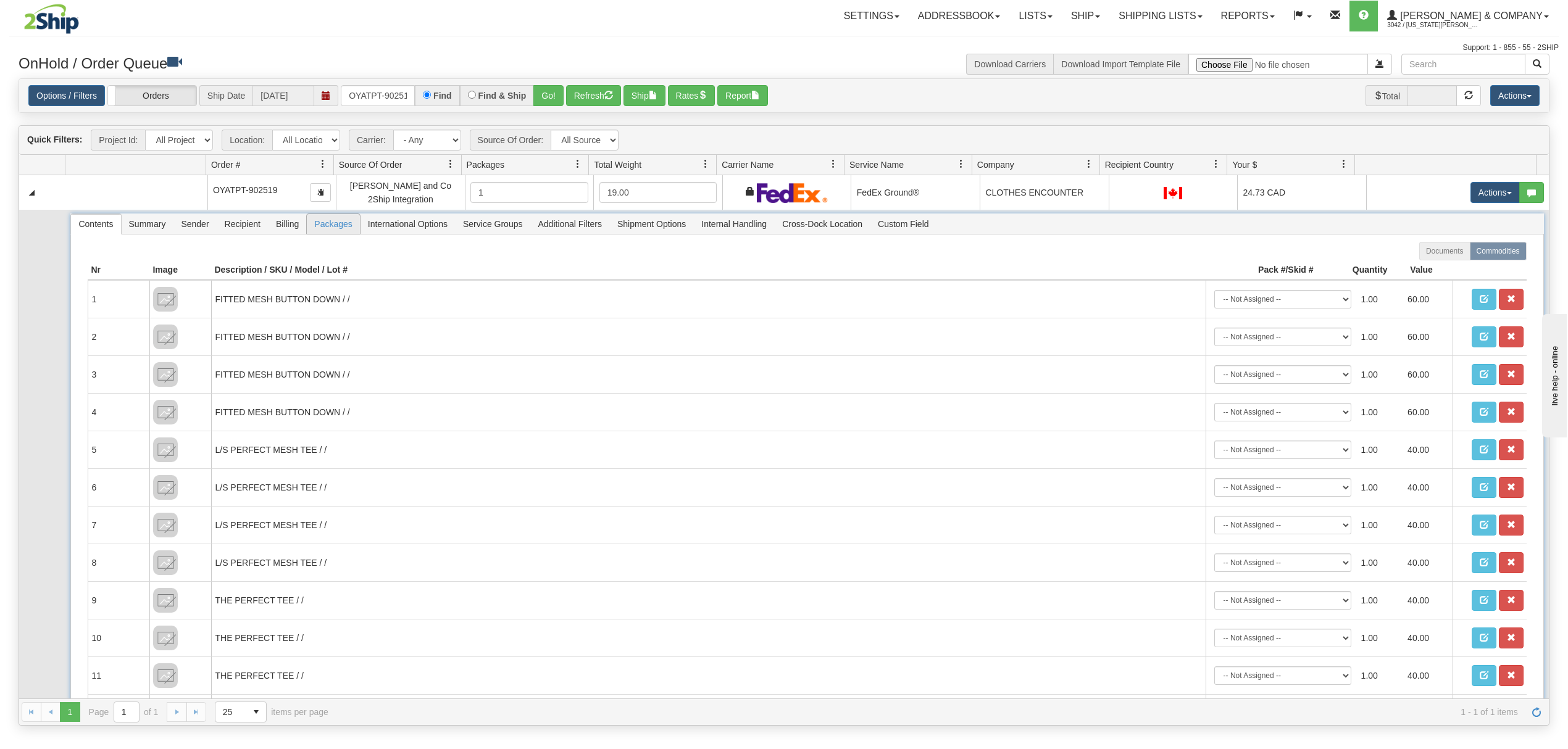
click at [333, 230] on span "Packages" at bounding box center [333, 224] width 53 height 20
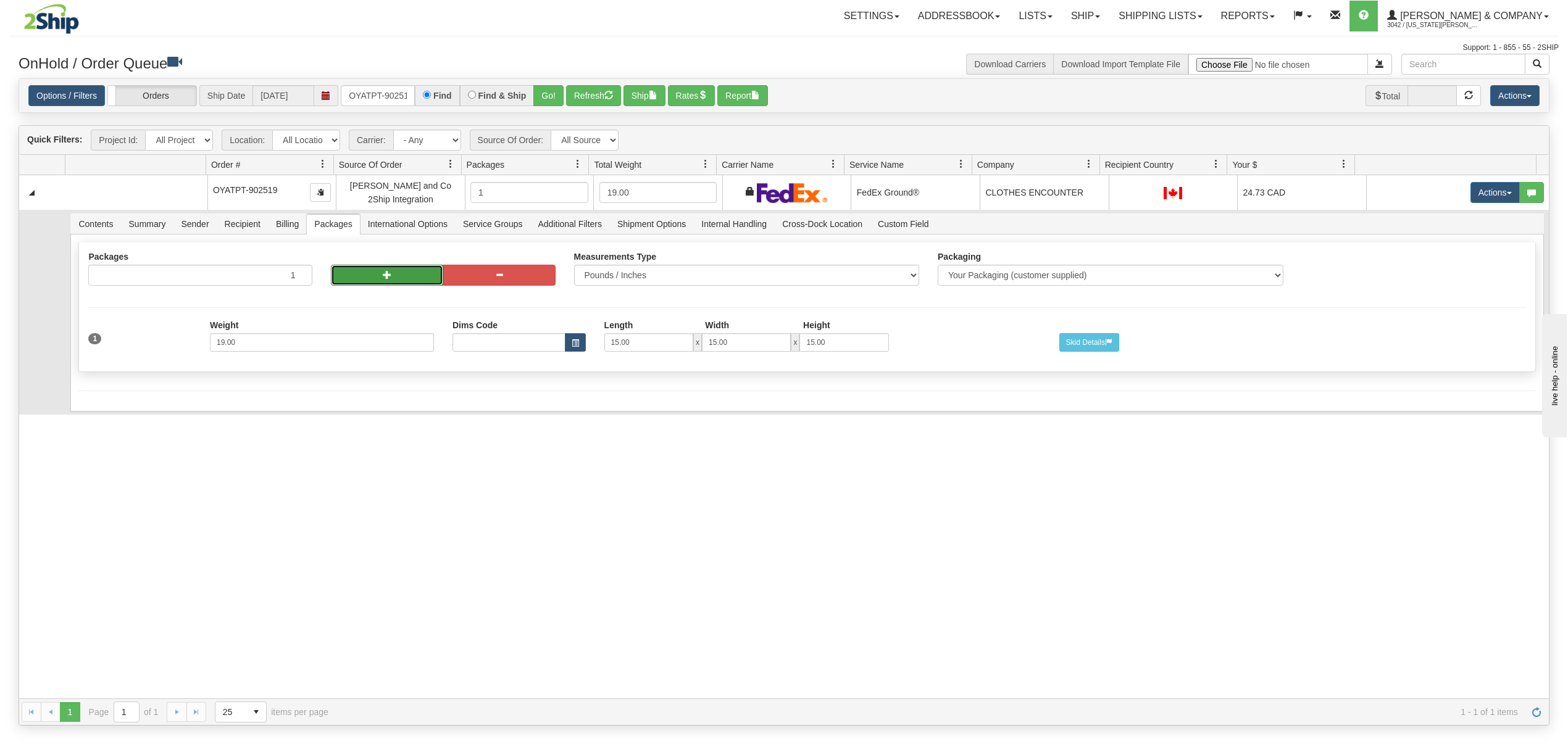
click at [363, 271] on button "button" at bounding box center [387, 275] width 113 height 21
radio input "true"
type input "2"
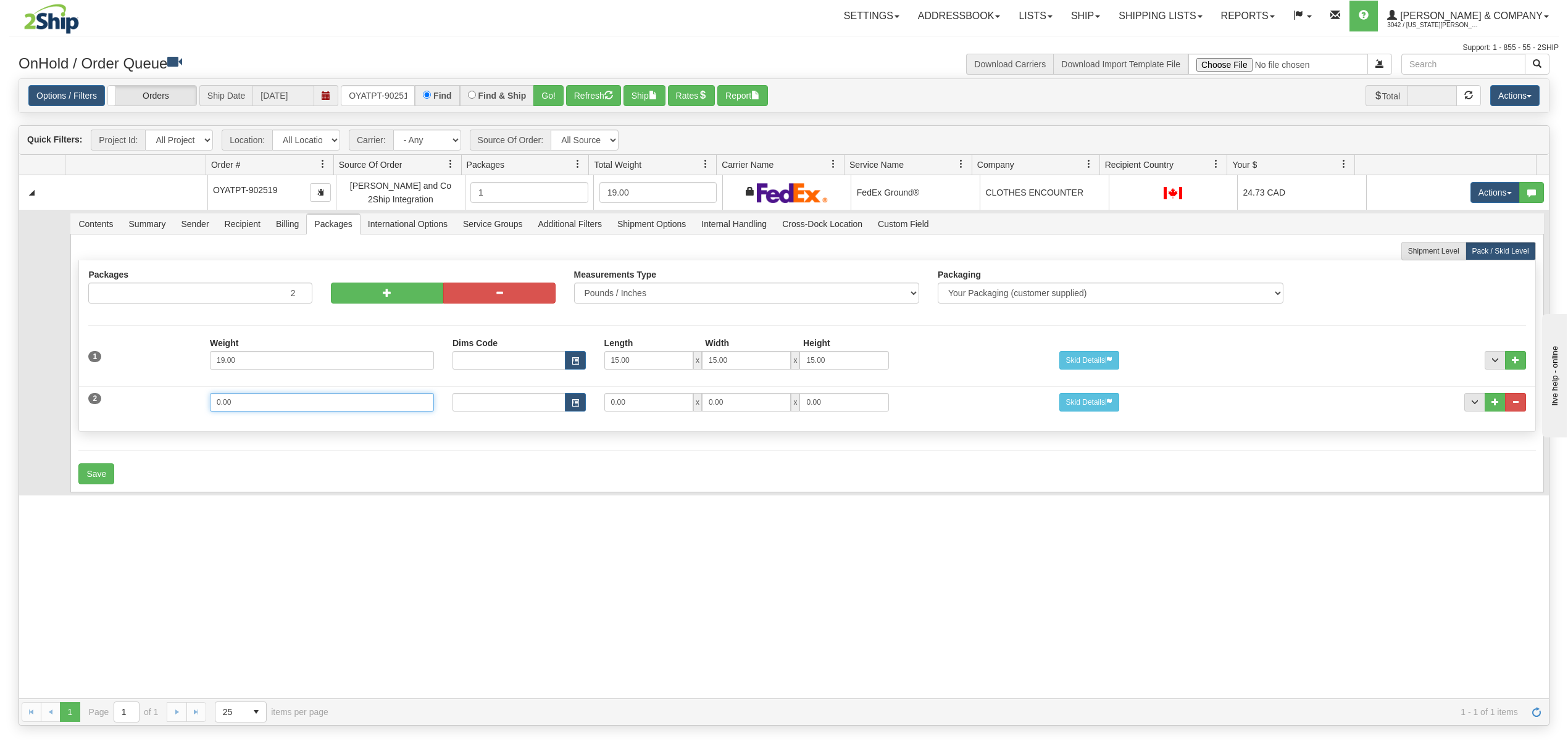
drag, startPoint x: 251, startPoint y: 412, endPoint x: 132, endPoint y: 423, distance: 119.5
click at [132, 422] on div "2 Weight 0.00 Dims Code Length Width Height 0.00 x 0.00 x" at bounding box center [807, 401] width 1456 height 42
type input "6"
type input "15"
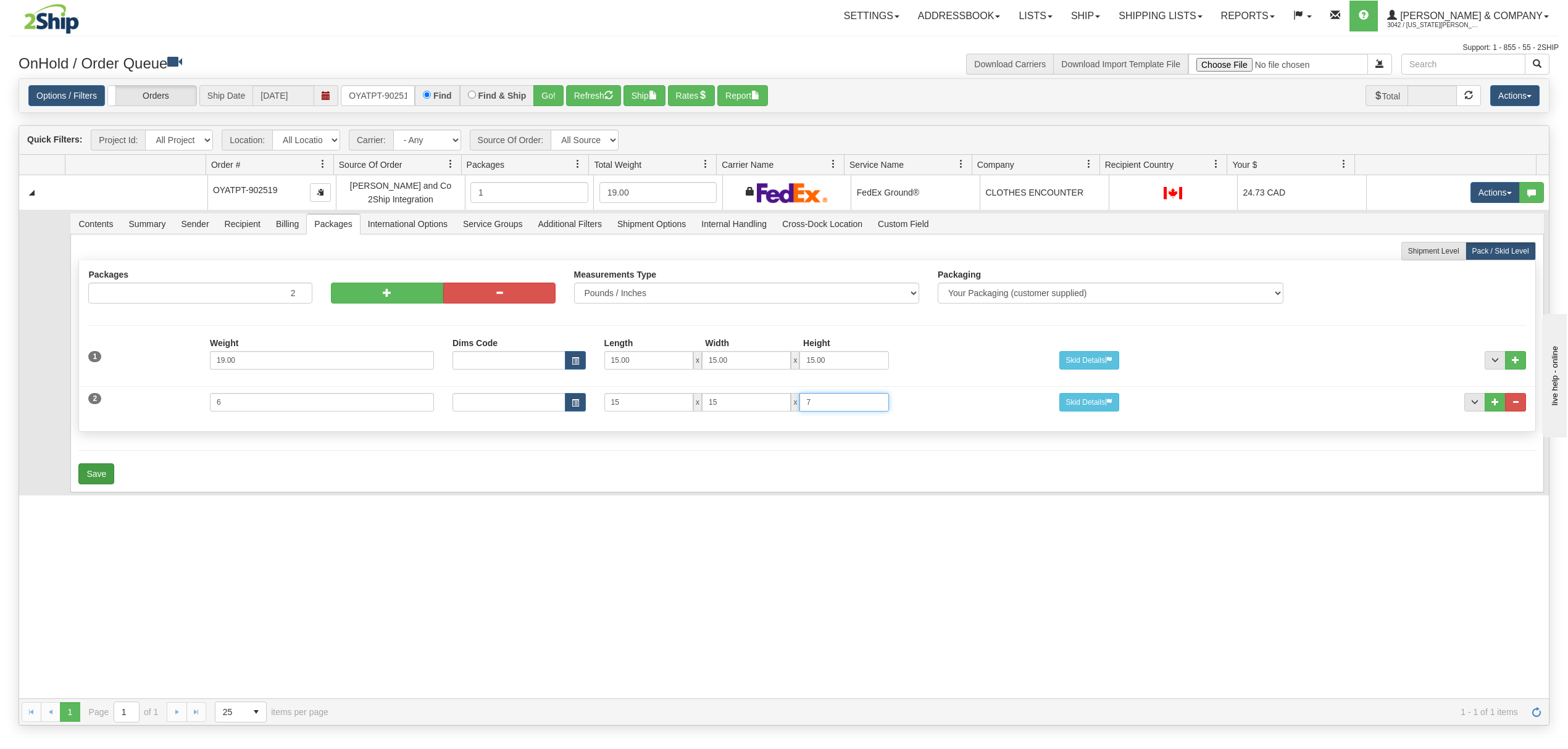
type input "7"
click at [102, 476] on button "Save" at bounding box center [96, 474] width 36 height 21
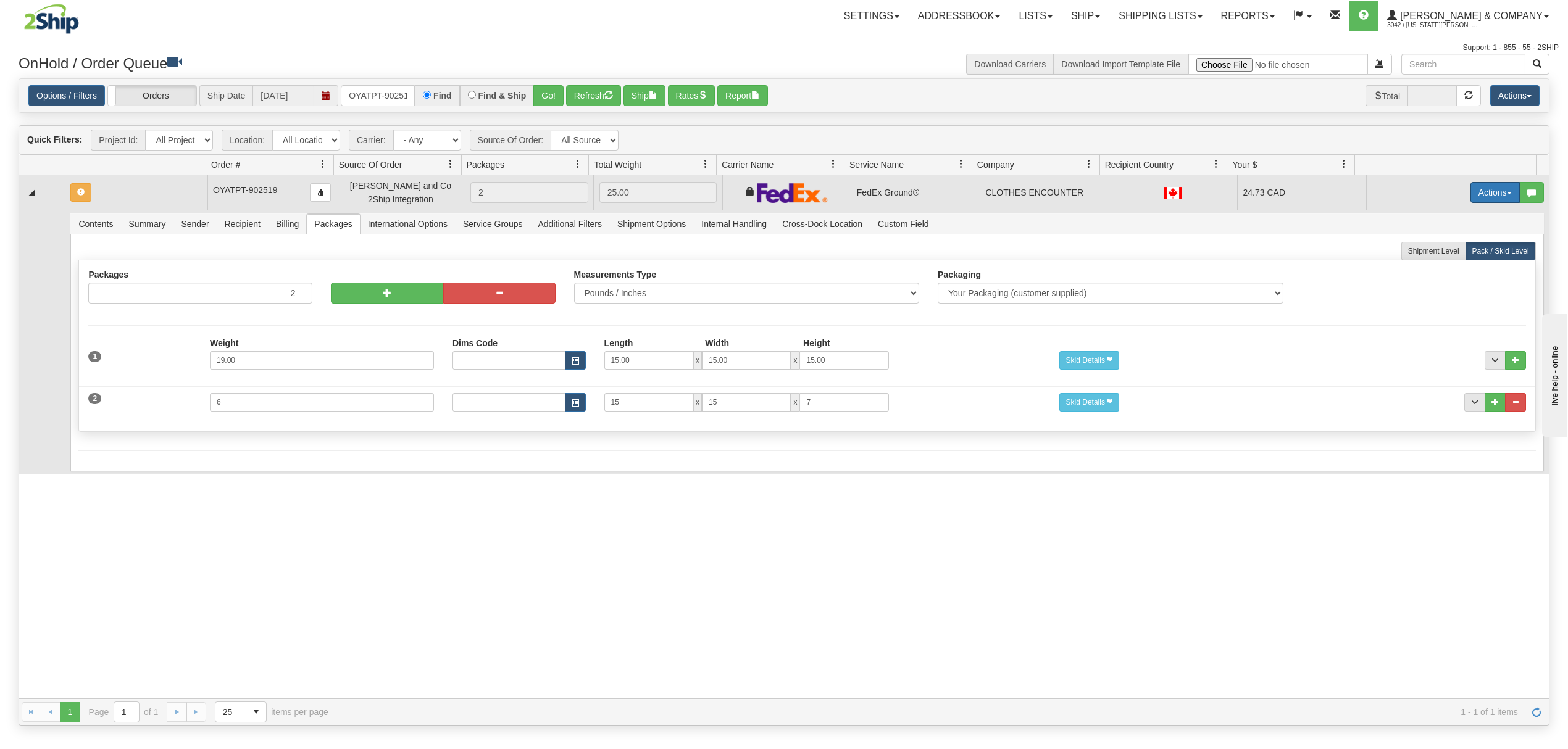
drag, startPoint x: 1499, startPoint y: 191, endPoint x: 1492, endPoint y: 195, distance: 8.1
click at [1499, 193] on button "Actions" at bounding box center [1495, 193] width 49 height 21
click at [1436, 234] on span "Refresh Rates" at bounding box center [1464, 232] width 64 height 10
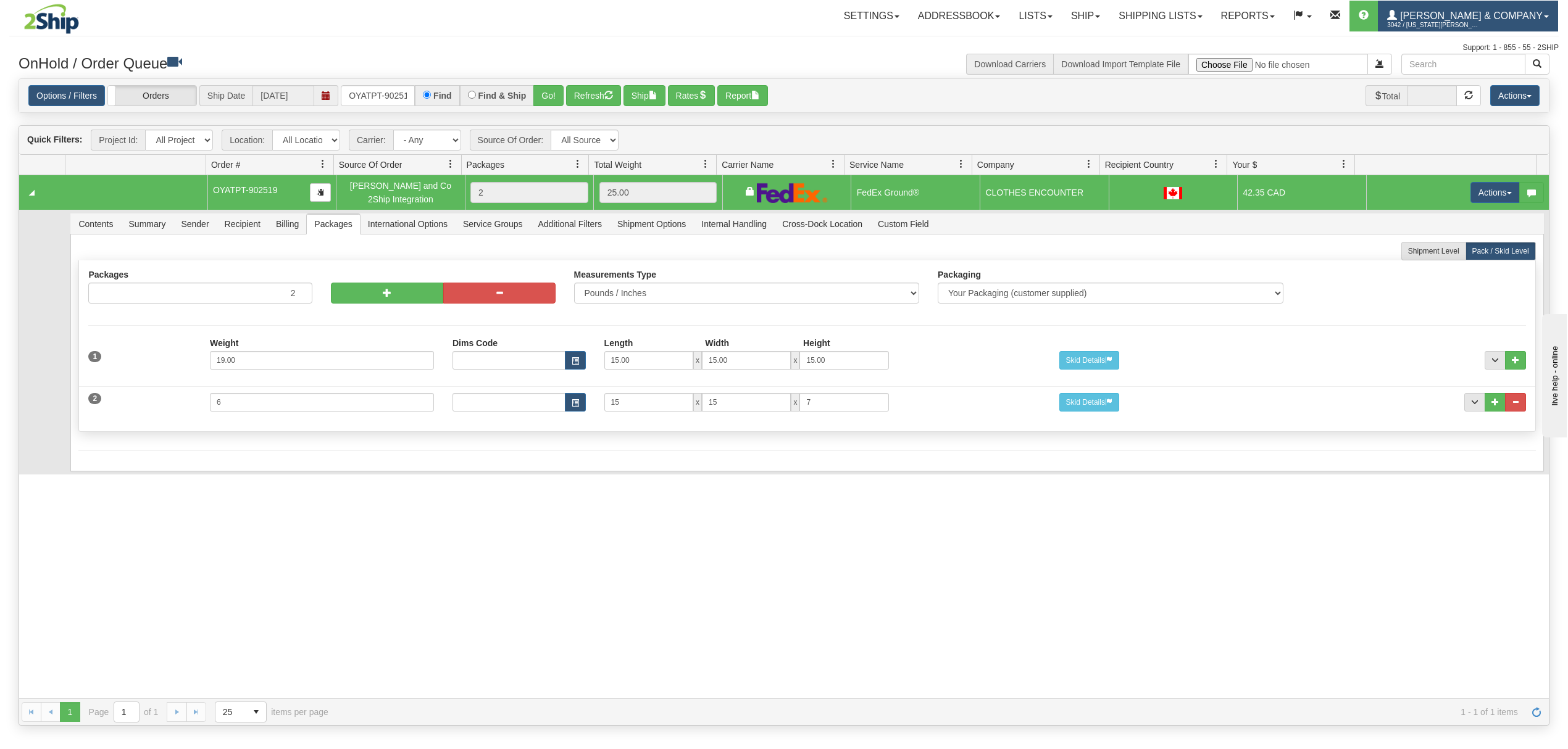
drag, startPoint x: 1447, startPoint y: 18, endPoint x: 1462, endPoint y: 18, distance: 15.0
click at [1448, 18] on link "[PERSON_NAME] & Company 3042 / [US_STATE] [PERSON_NAME]" at bounding box center [1468, 16] width 180 height 31
click at [1472, 80] on span "LOG OUT" at bounding box center [1476, 75] width 39 height 10
